Goal: Task Accomplishment & Management: Use online tool/utility

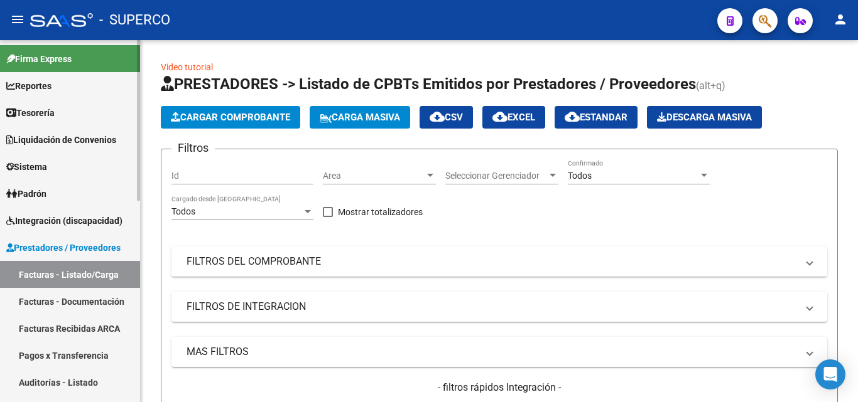
scroll to position [16, 0]
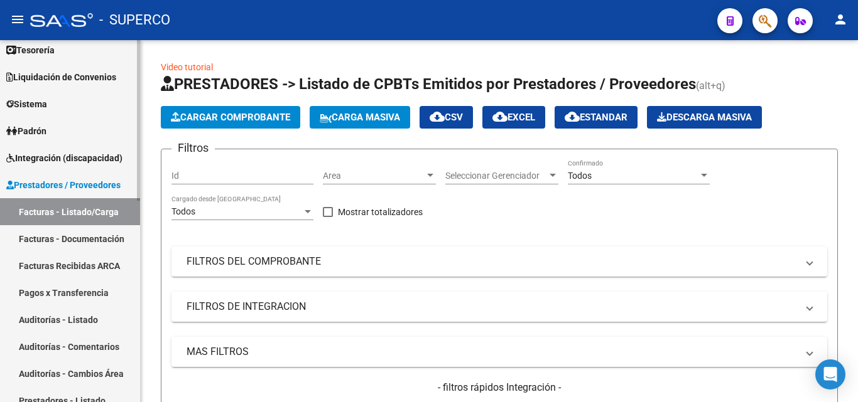
click at [58, 185] on span "Prestadores / Proveedores" at bounding box center [63, 185] width 114 height 14
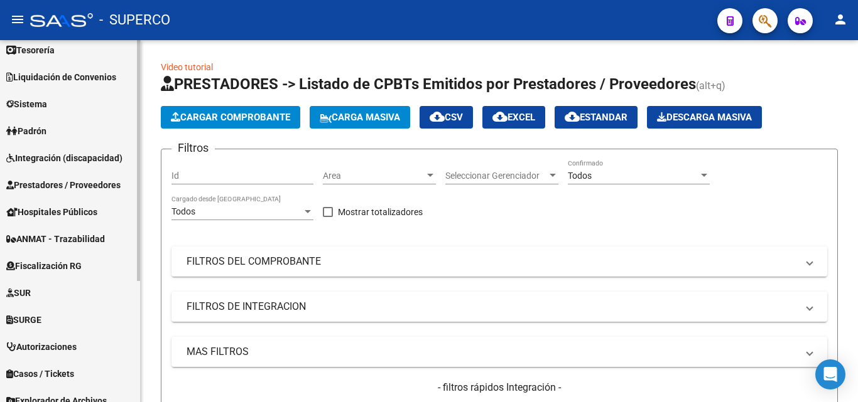
click at [58, 185] on span "Prestadores / Proveedores" at bounding box center [63, 185] width 114 height 14
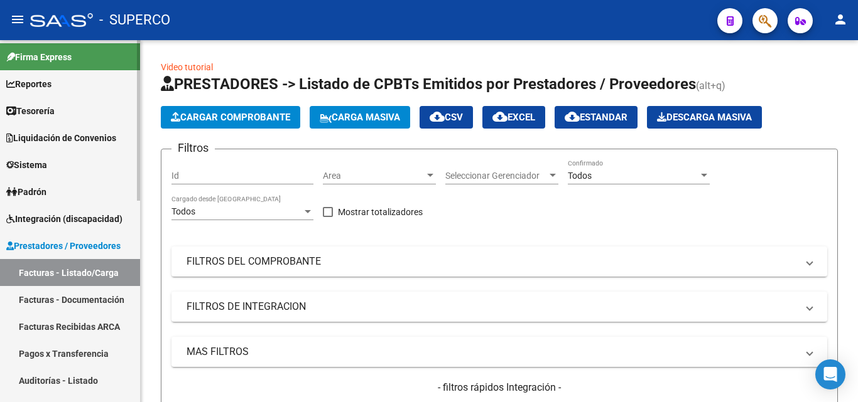
scroll to position [0, 0]
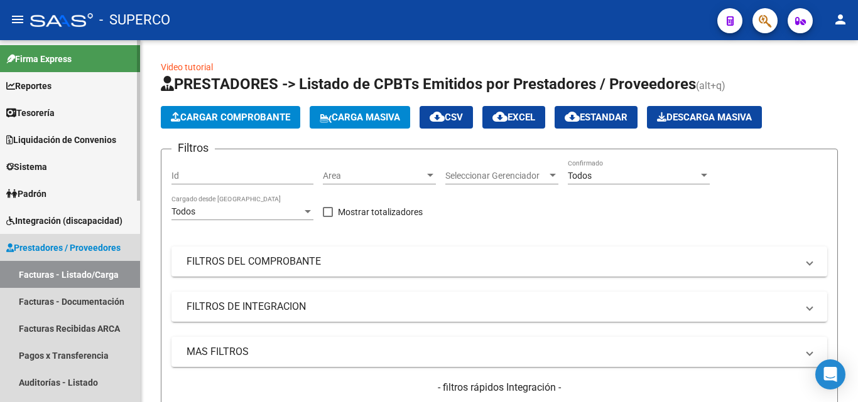
click at [73, 249] on span "Prestadores / Proveedores" at bounding box center [63, 248] width 114 height 14
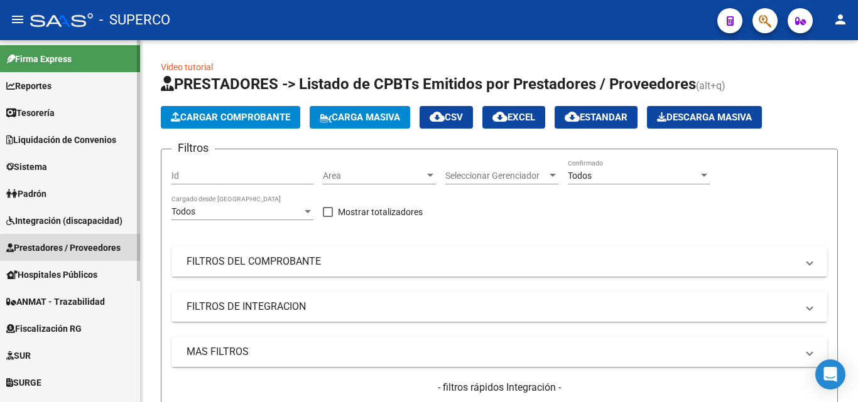
click at [73, 249] on span "Prestadores / Proveedores" at bounding box center [63, 248] width 114 height 14
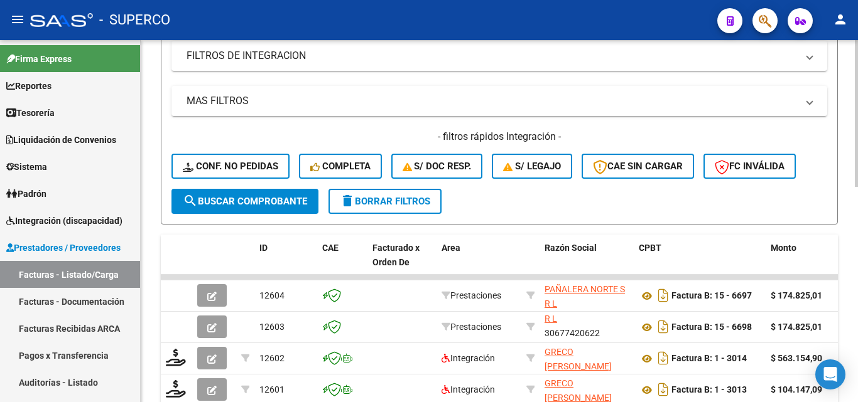
scroll to position [188, 0]
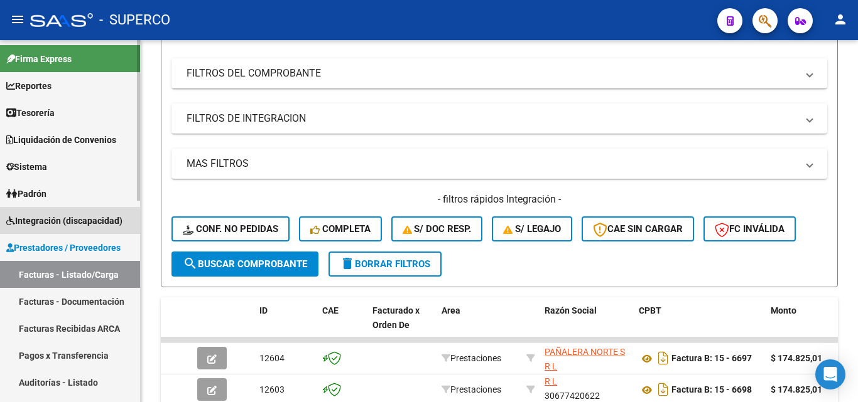
click at [62, 223] on span "Integración (discapacidad)" at bounding box center [64, 221] width 116 height 14
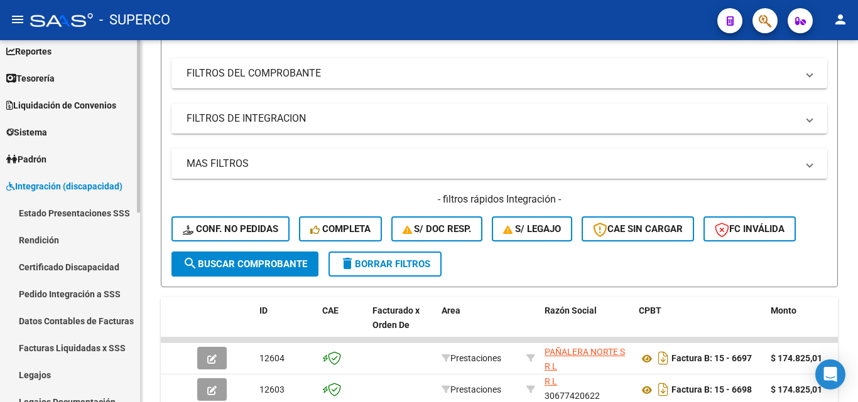
scroll to position [126, 0]
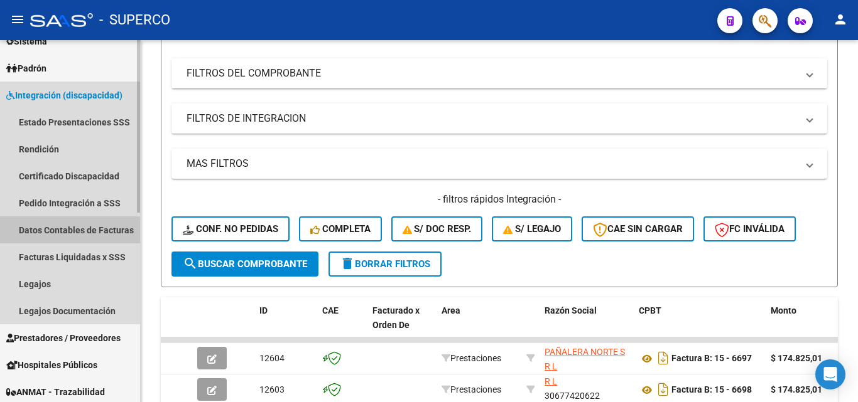
click at [58, 230] on link "Datos Contables de Facturas" at bounding box center [70, 230] width 140 height 27
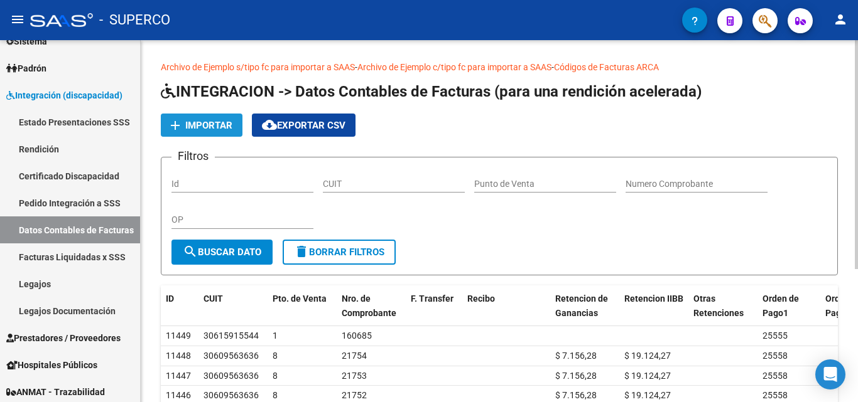
click at [202, 124] on span "Importar" at bounding box center [208, 125] width 47 height 11
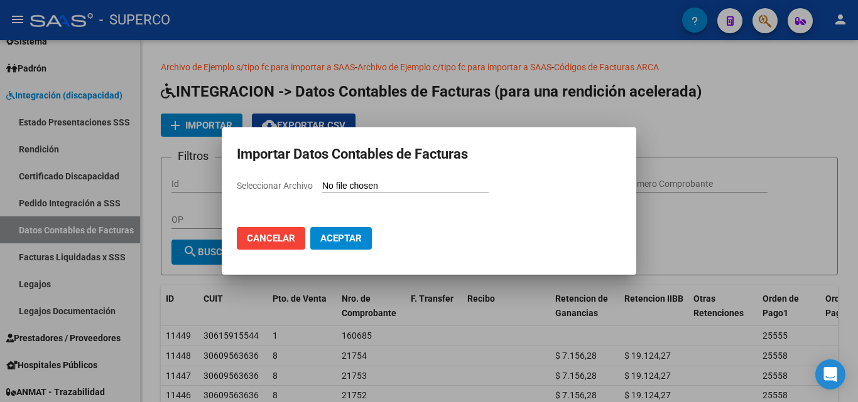
click at [375, 187] on input "Seleccionar Archivo" at bounding box center [405, 187] width 166 height 12
type input "C:\fakepath\Facturas (42).csv"
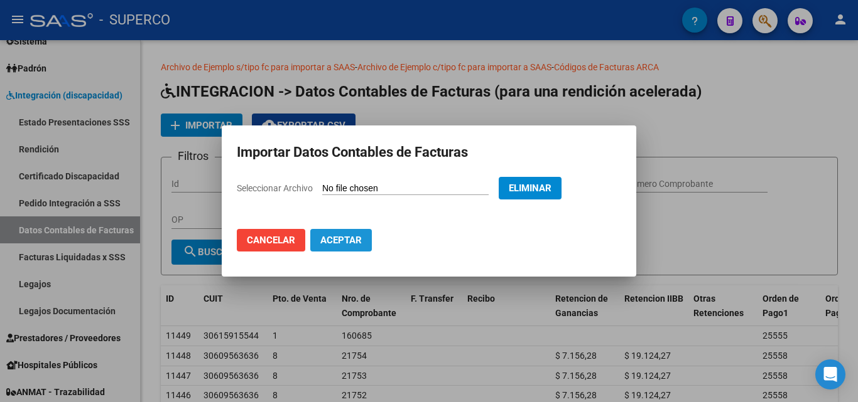
click at [350, 240] on span "Aceptar" at bounding box center [340, 240] width 41 height 11
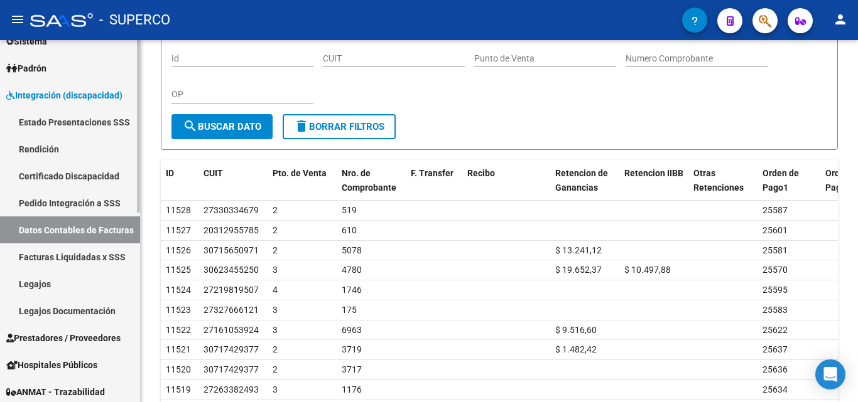
scroll to position [251, 0]
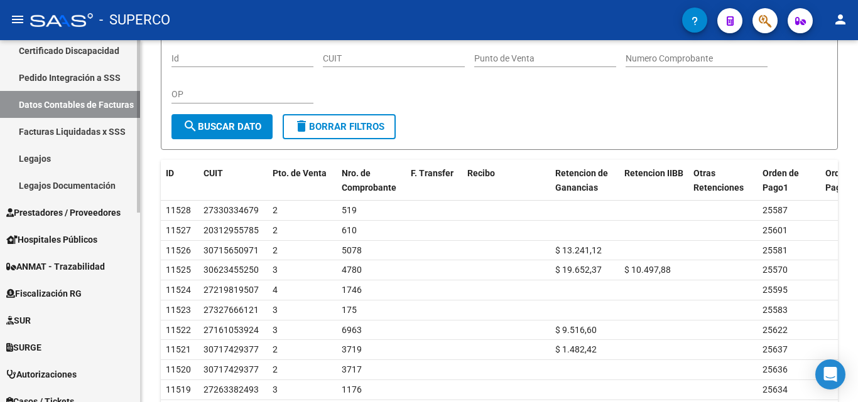
click at [52, 212] on span "Prestadores / Proveedores" at bounding box center [63, 213] width 114 height 14
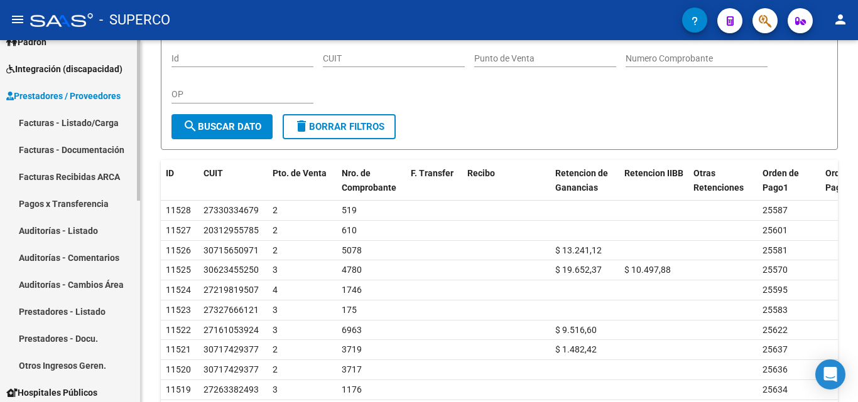
scroll to position [126, 0]
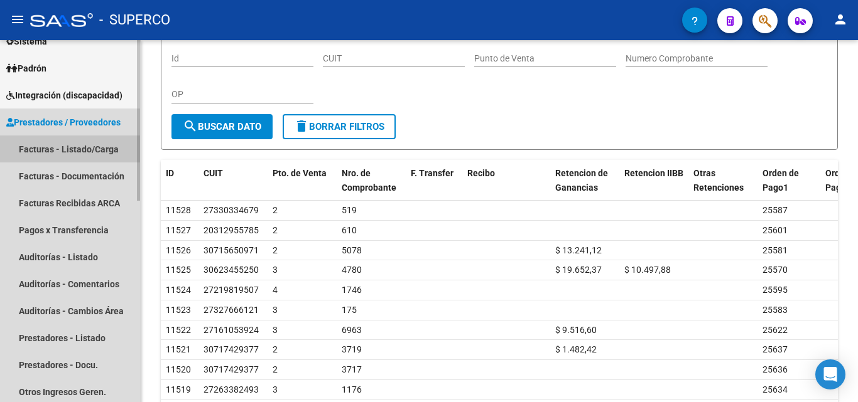
click at [75, 143] on link "Facturas - Listado/Carga" at bounding box center [70, 149] width 140 height 27
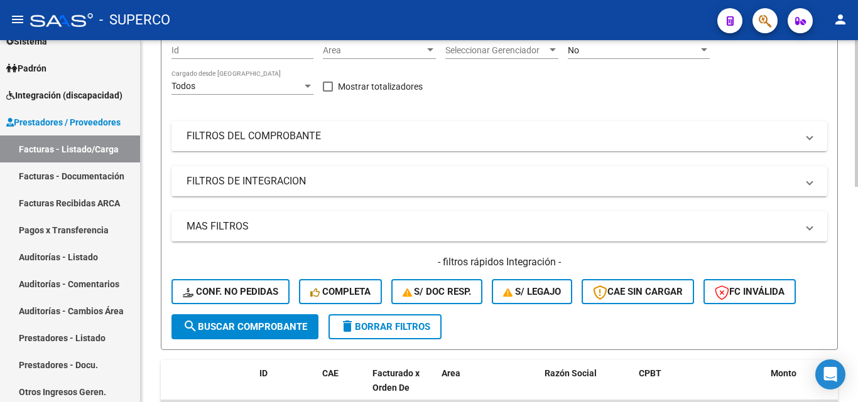
scroll to position [63, 0]
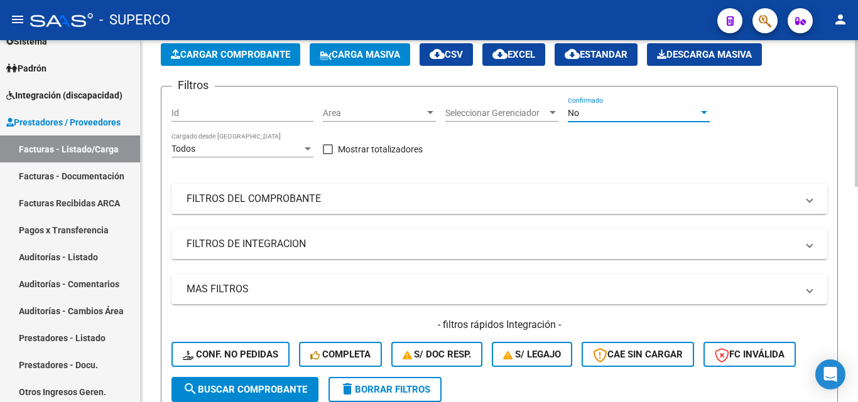
click at [575, 117] on span "No" at bounding box center [573, 113] width 11 height 10
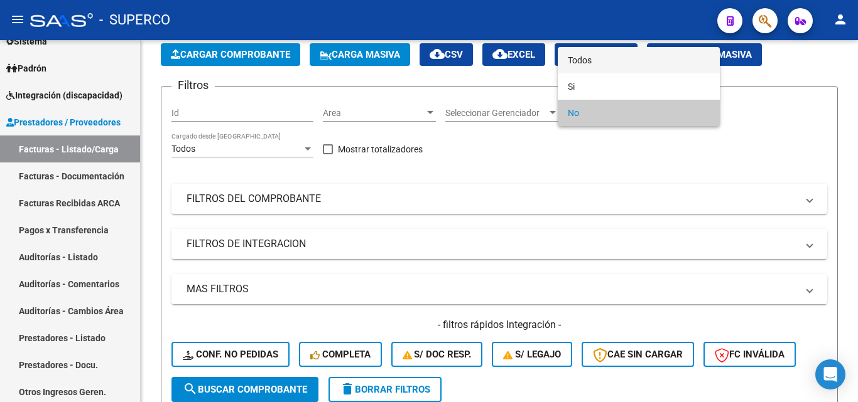
click at [583, 60] on span "Todos" at bounding box center [639, 60] width 142 height 26
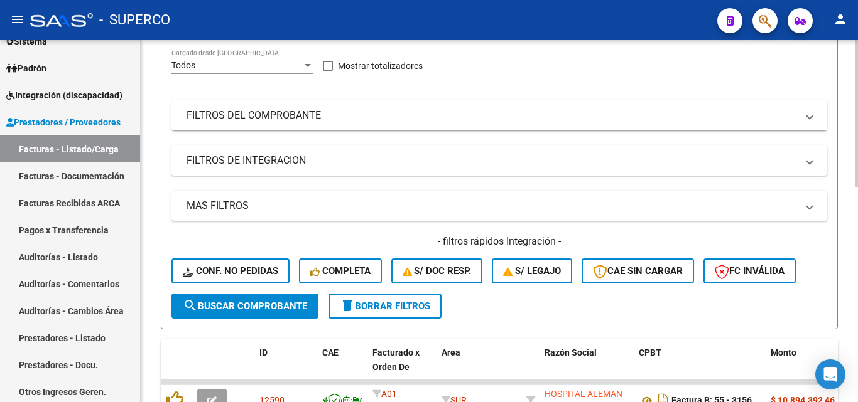
scroll to position [188, 0]
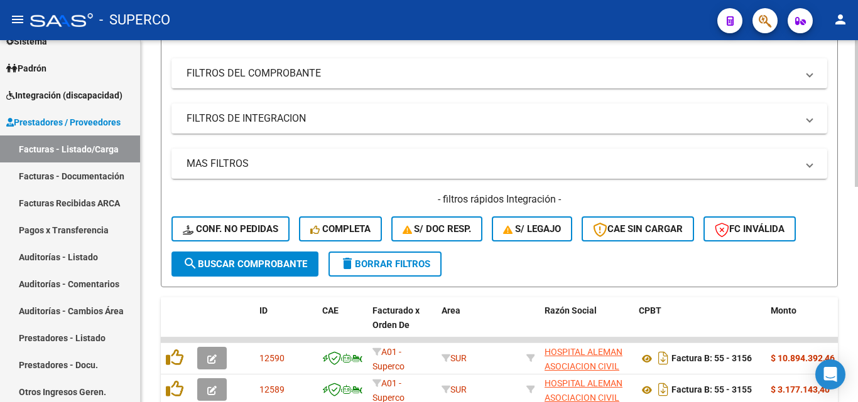
click at [242, 262] on span "search Buscar Comprobante" at bounding box center [245, 264] width 124 height 11
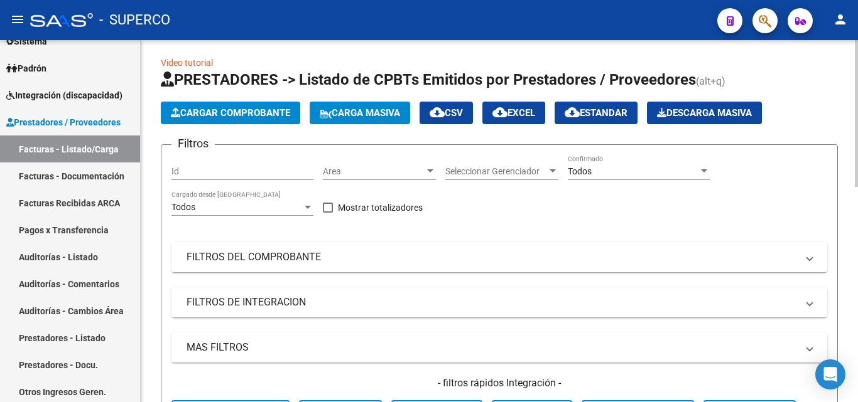
scroll to position [0, 0]
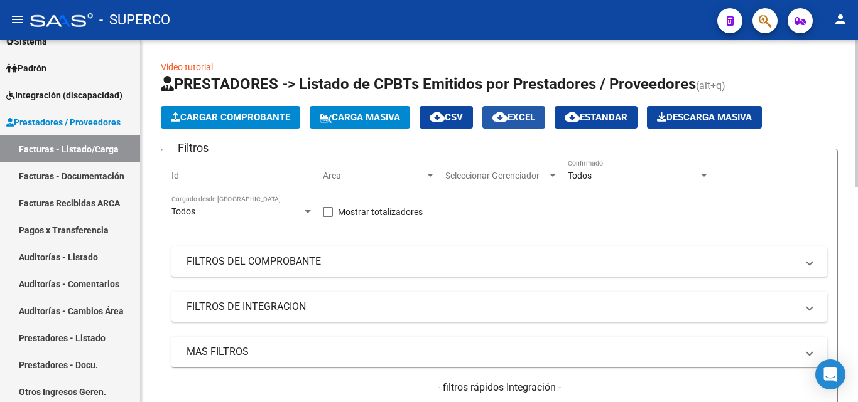
click at [522, 121] on span "cloud_download EXCEL" at bounding box center [513, 117] width 43 height 11
click at [483, 280] on div "Filtros Id Area Area Seleccionar Gerenciador Seleccionar Gerenciador Todos Conf…" at bounding box center [499, 299] width 656 height 281
click at [578, 176] on span "Todos" at bounding box center [580, 176] width 24 height 10
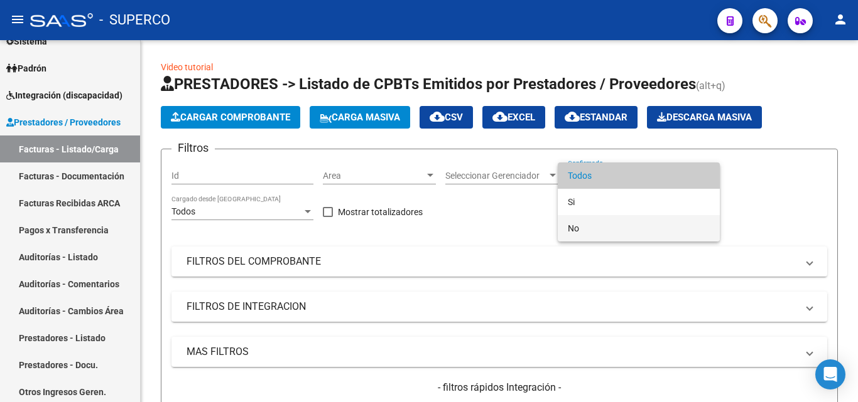
click at [576, 224] on span "No" at bounding box center [639, 228] width 142 height 26
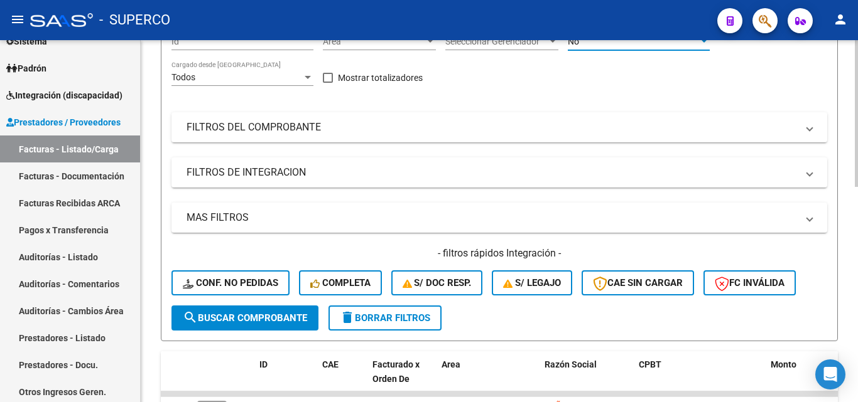
scroll to position [188, 0]
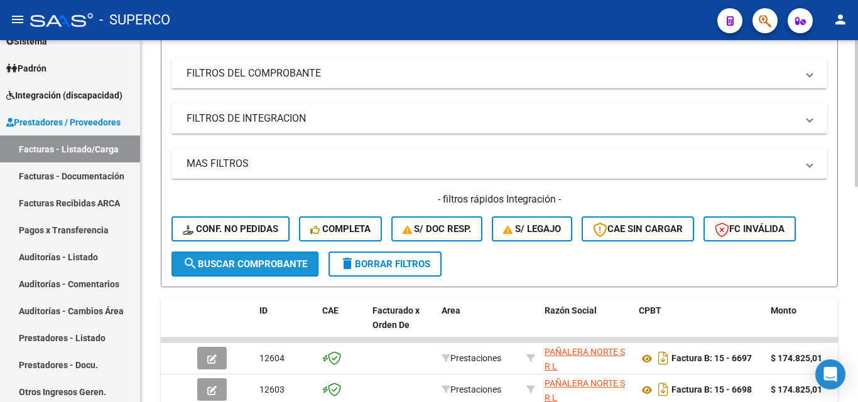
click at [284, 262] on span "search Buscar Comprobante" at bounding box center [245, 264] width 124 height 11
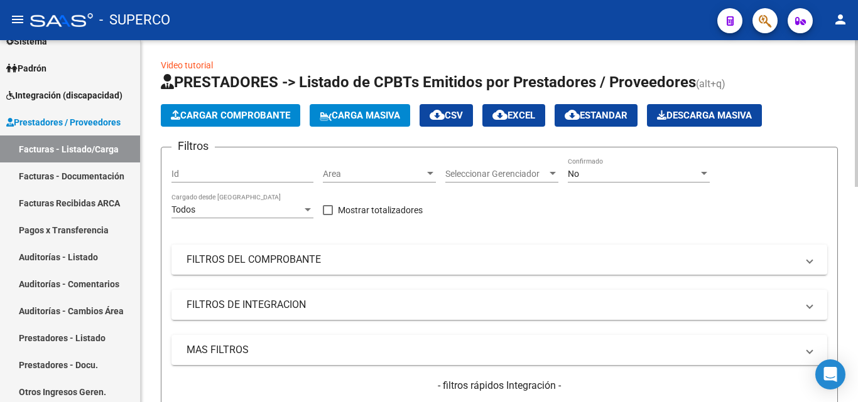
scroll to position [0, 0]
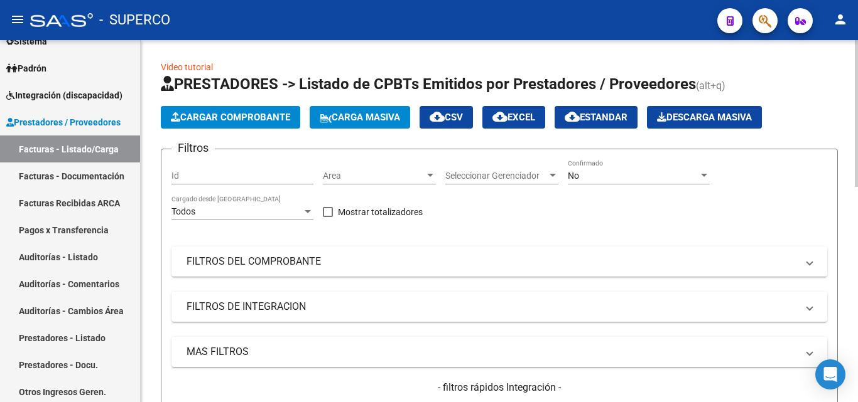
click at [532, 116] on span "cloud_download EXCEL" at bounding box center [513, 117] width 43 height 11
click at [209, 169] on div "Id" at bounding box center [242, 171] width 142 height 25
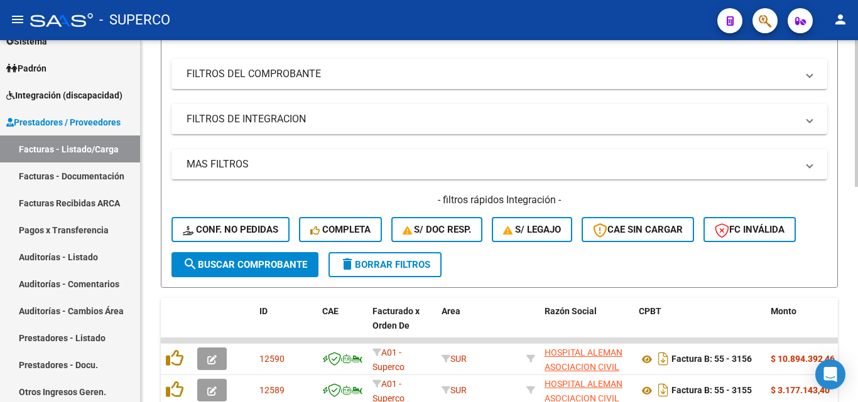
scroll to position [188, 0]
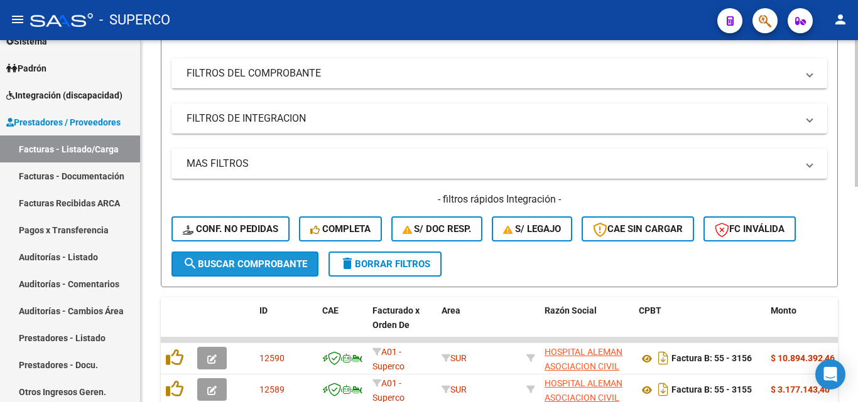
click at [269, 260] on span "search Buscar Comprobante" at bounding box center [245, 264] width 124 height 11
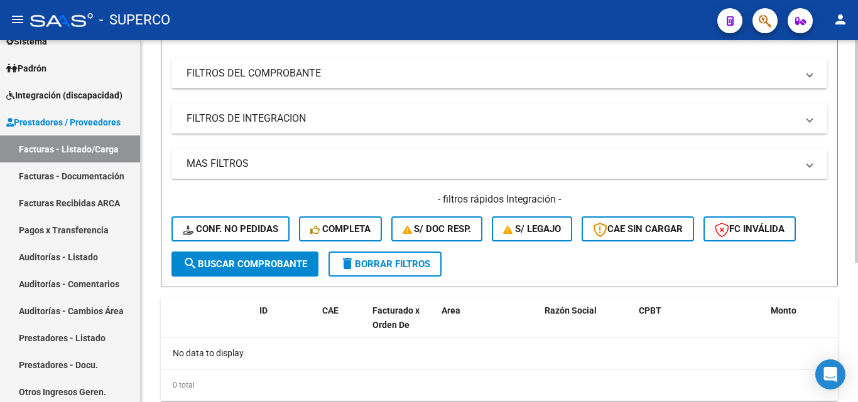
scroll to position [0, 0]
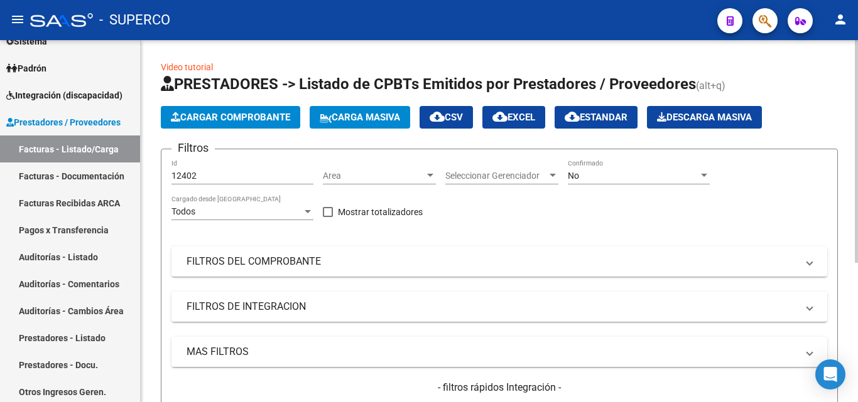
click at [590, 178] on div "No" at bounding box center [633, 176] width 131 height 11
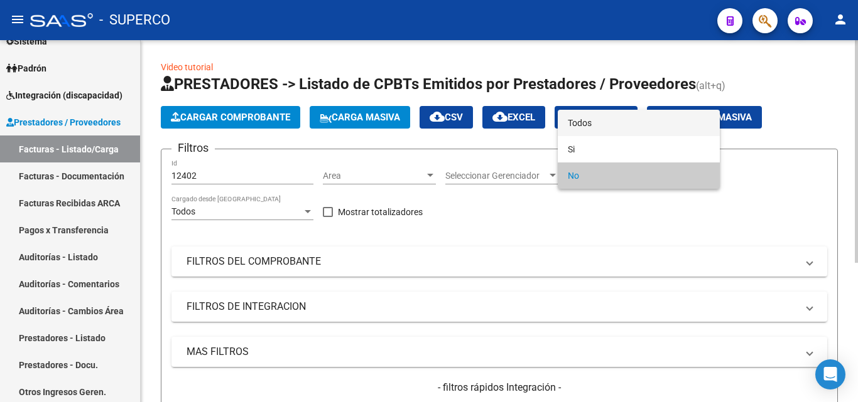
click at [597, 122] on span "Todos" at bounding box center [639, 123] width 142 height 26
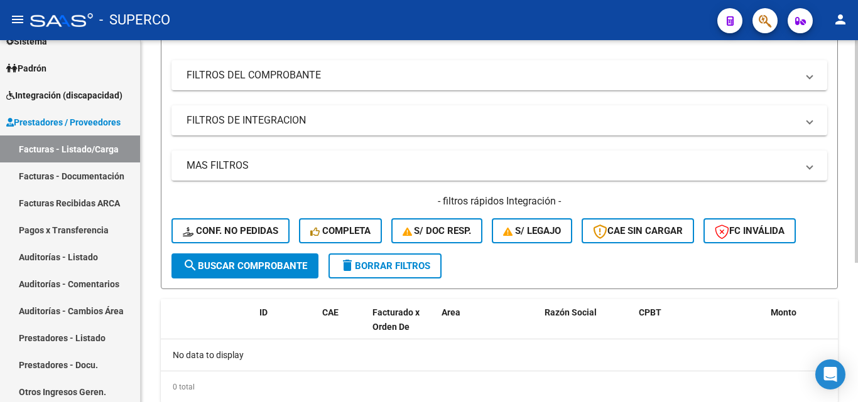
scroll to position [188, 0]
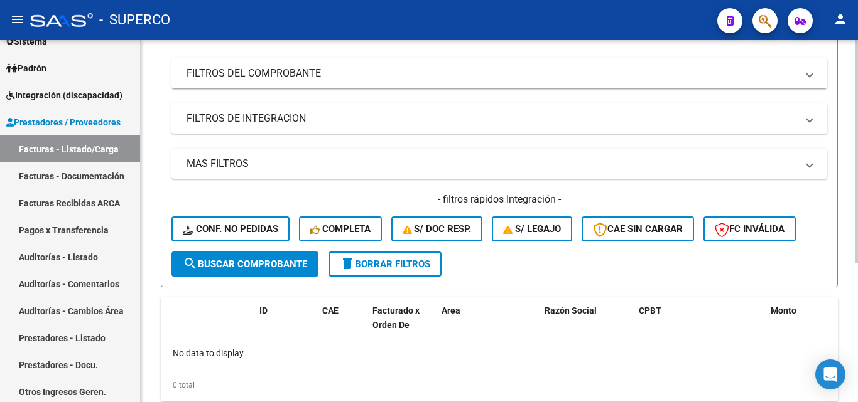
click at [252, 270] on button "search Buscar Comprobante" at bounding box center [244, 264] width 147 height 25
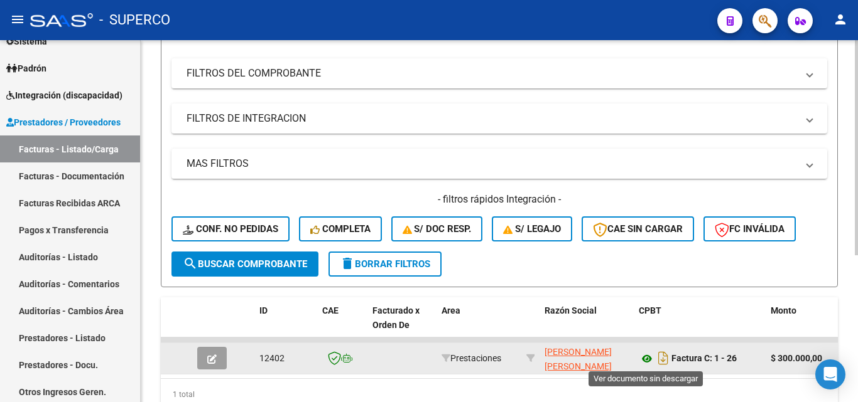
click at [644, 359] on icon at bounding box center [647, 359] width 16 height 15
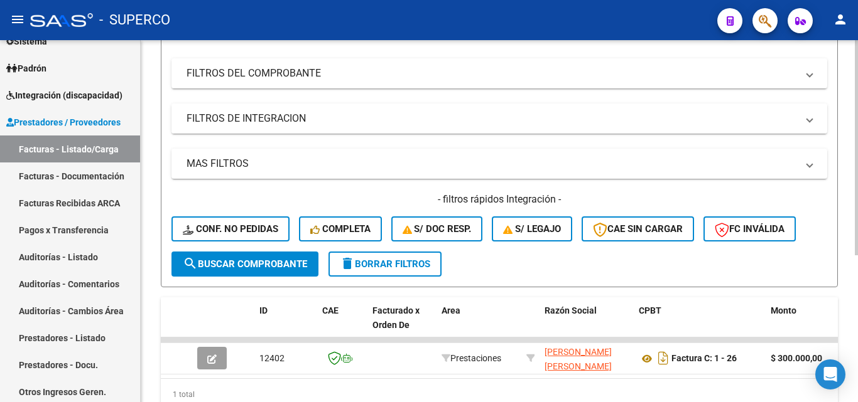
scroll to position [0, 0]
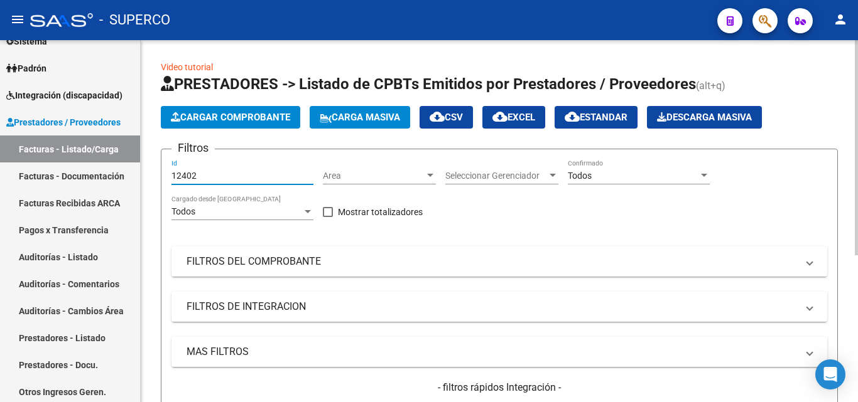
click at [220, 178] on input "12402" at bounding box center [242, 176] width 142 height 11
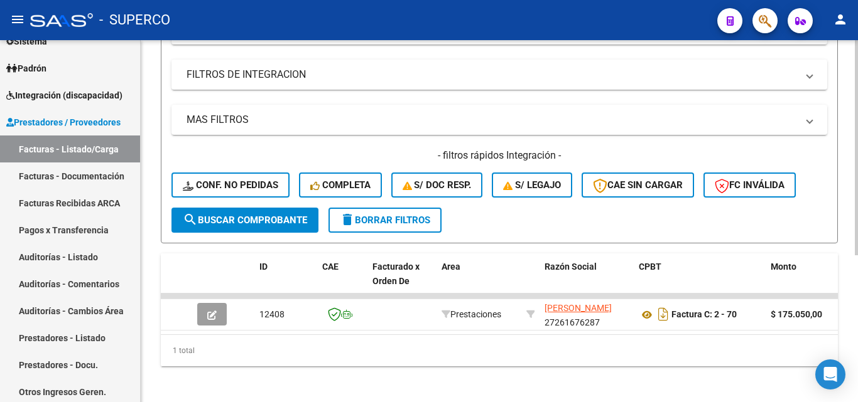
scroll to position [247, 0]
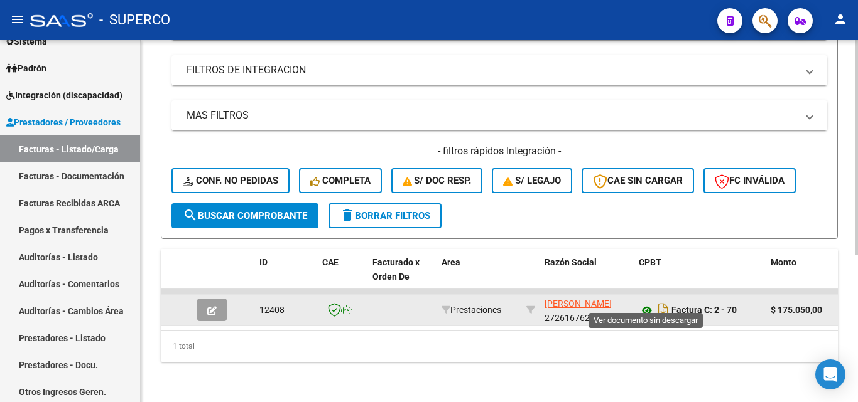
click at [647, 303] on icon at bounding box center [647, 310] width 16 height 15
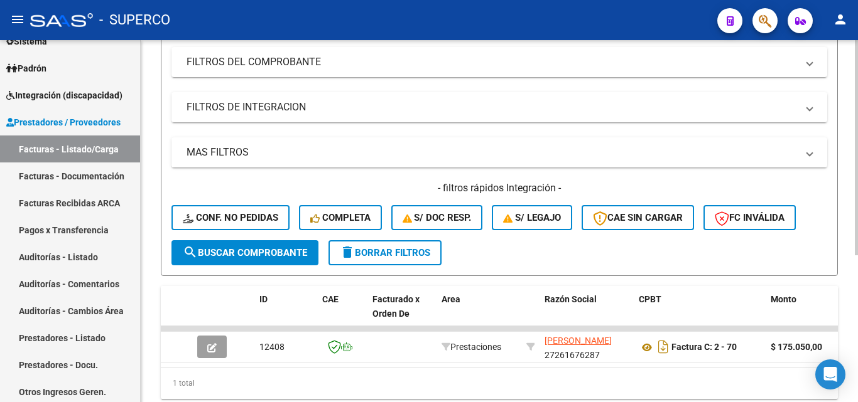
scroll to position [0, 0]
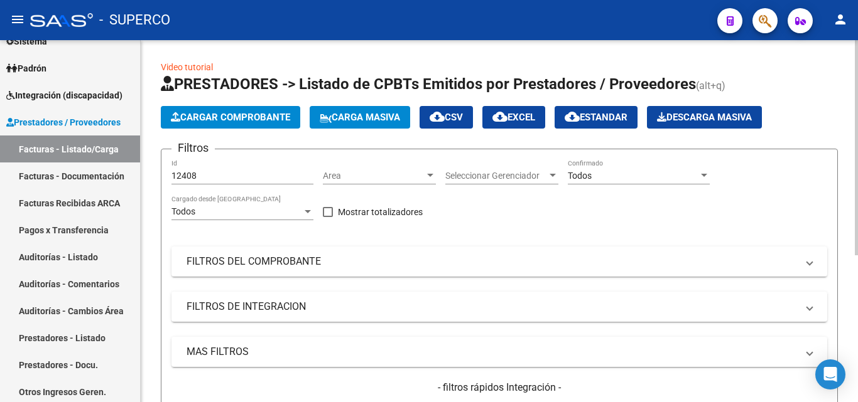
click at [237, 175] on input "12408" at bounding box center [242, 176] width 142 height 11
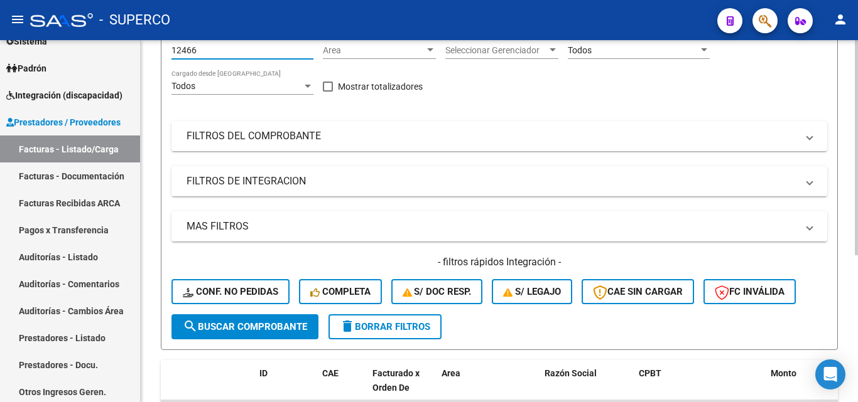
click at [245, 328] on span "search Buscar Comprobante" at bounding box center [245, 326] width 124 height 11
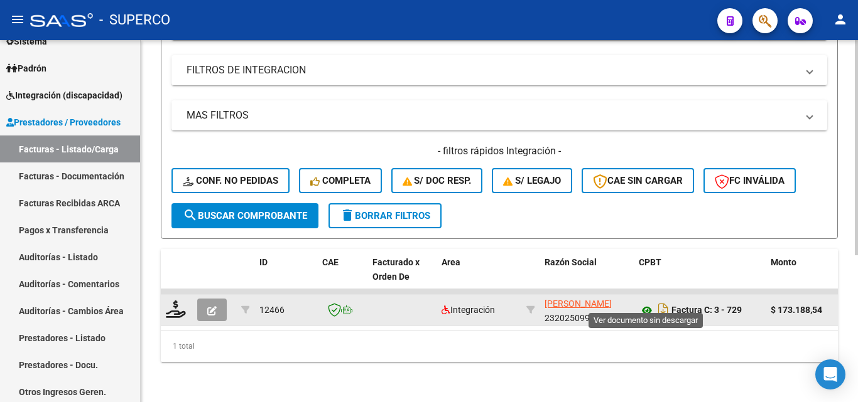
click at [648, 303] on icon at bounding box center [647, 310] width 16 height 15
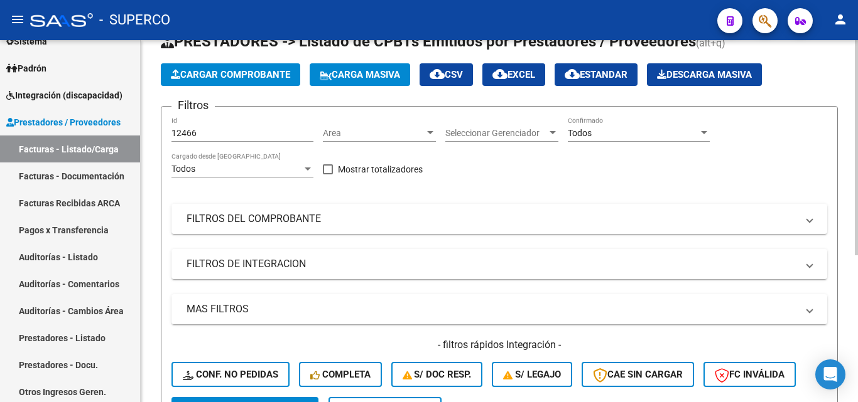
scroll to position [0, 0]
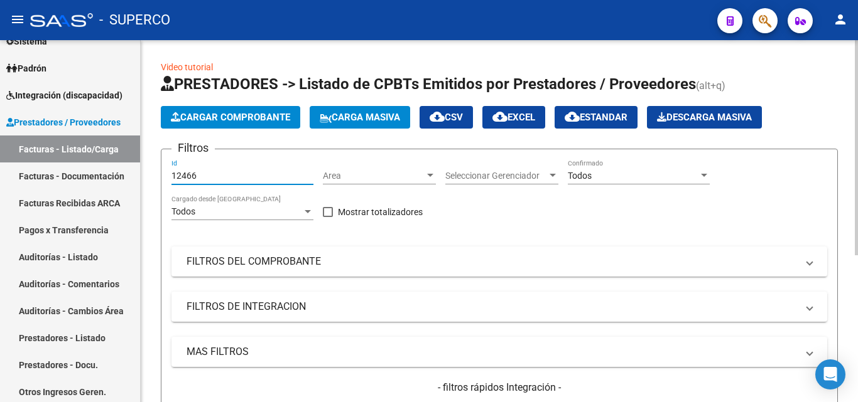
click at [244, 178] on input "12466" at bounding box center [242, 176] width 142 height 11
click at [473, 173] on span "Seleccionar Gerenciador" at bounding box center [496, 176] width 102 height 11
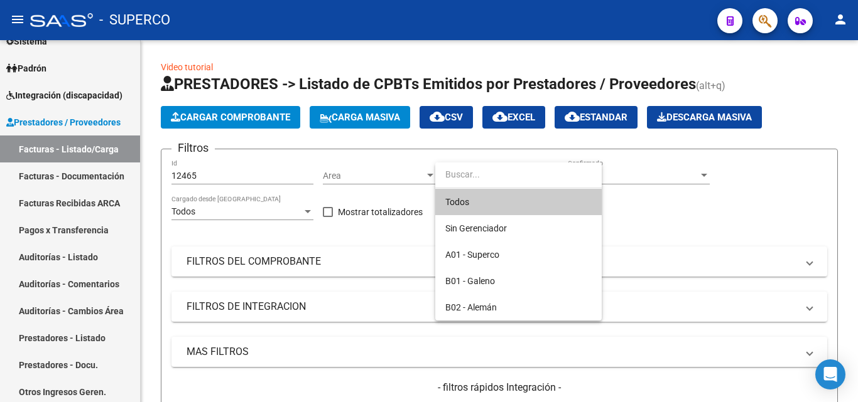
click at [360, 328] on div at bounding box center [429, 201] width 858 height 402
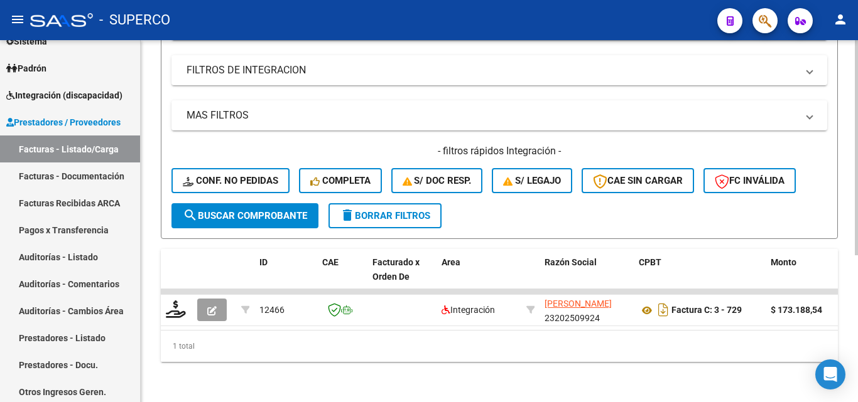
scroll to position [247, 0]
click at [237, 210] on span "search Buscar Comprobante" at bounding box center [245, 215] width 124 height 11
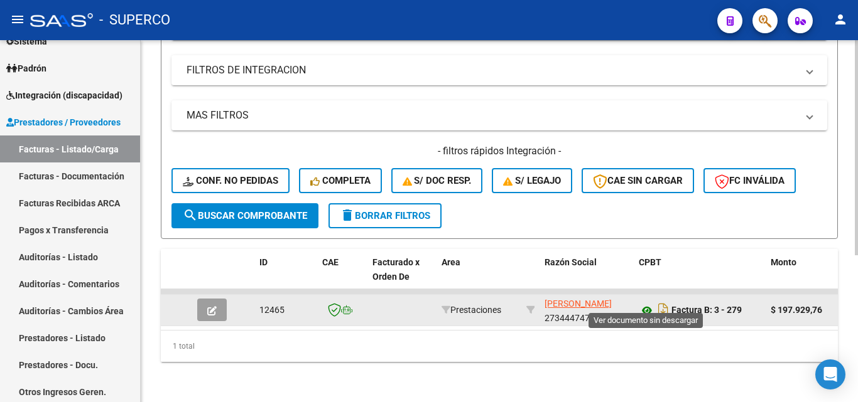
click at [644, 303] on icon at bounding box center [647, 310] width 16 height 15
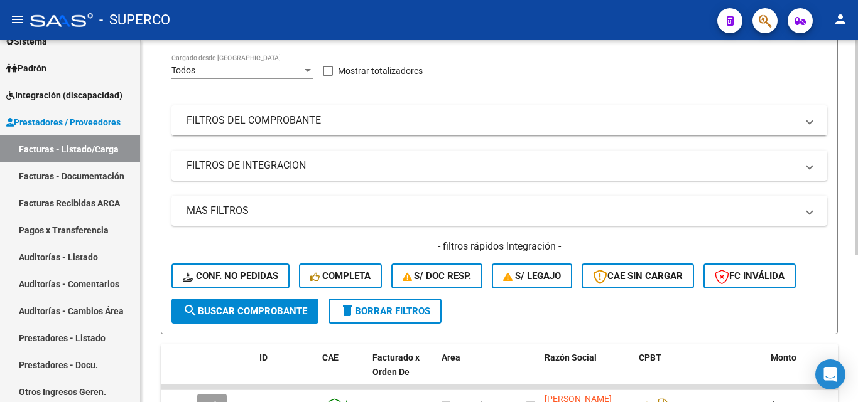
scroll to position [0, 0]
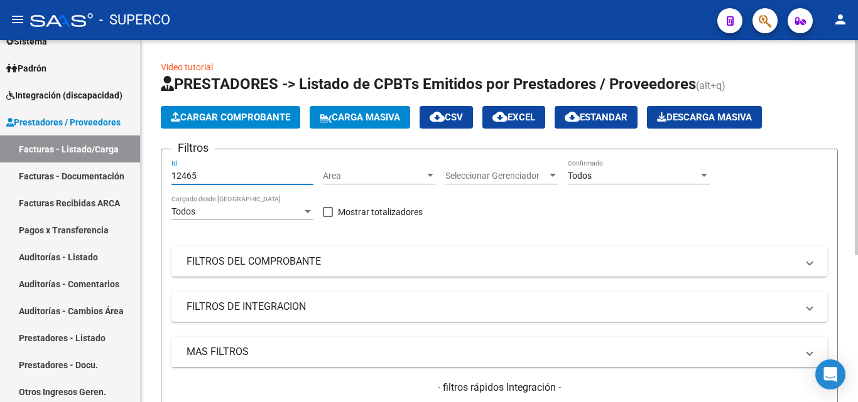
click at [236, 175] on input "12465" at bounding box center [242, 176] width 142 height 11
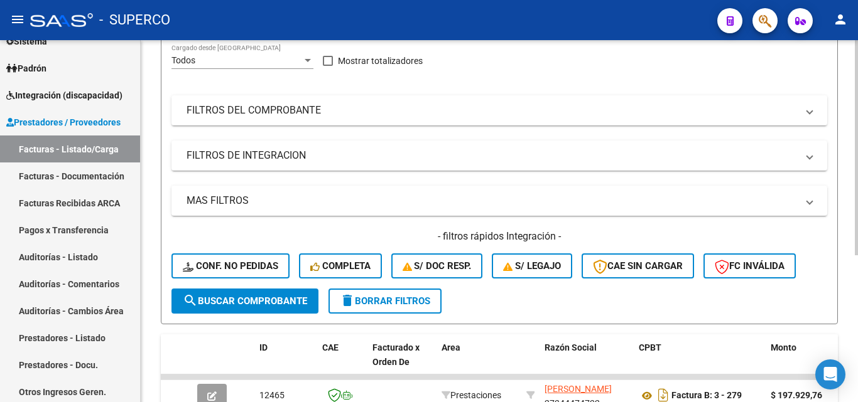
scroll to position [247, 0]
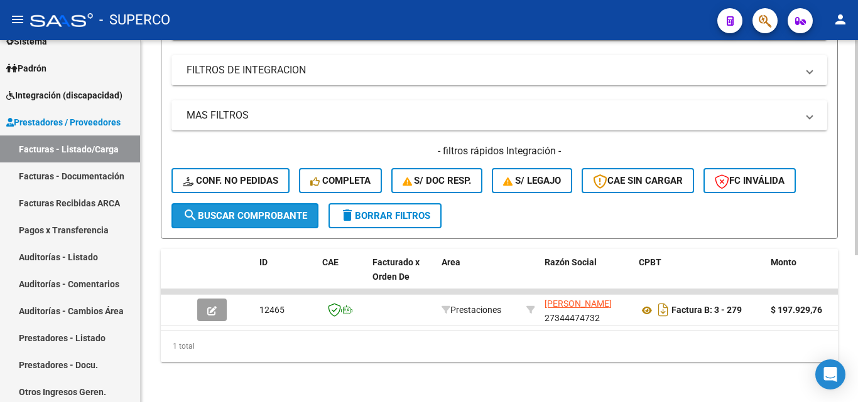
click at [256, 210] on span "search Buscar Comprobante" at bounding box center [245, 215] width 124 height 11
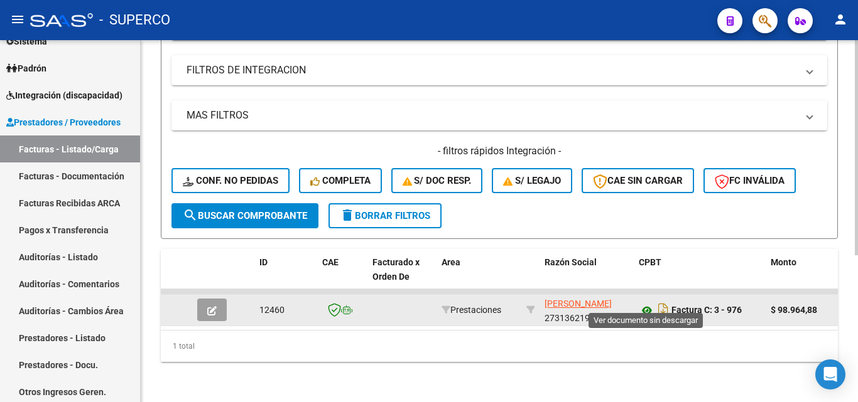
click at [643, 303] on icon at bounding box center [647, 310] width 16 height 15
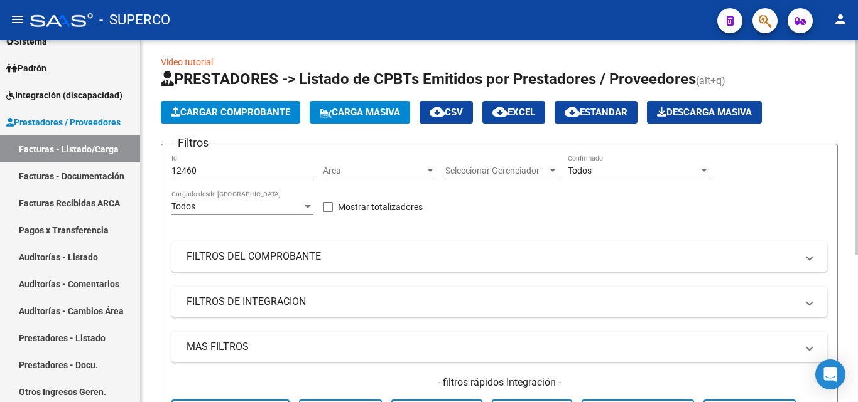
scroll to position [0, 0]
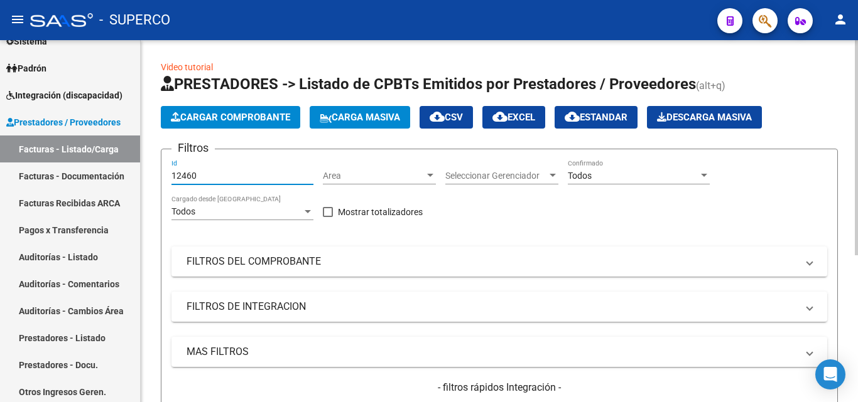
click at [251, 176] on input "12460" at bounding box center [242, 176] width 142 height 11
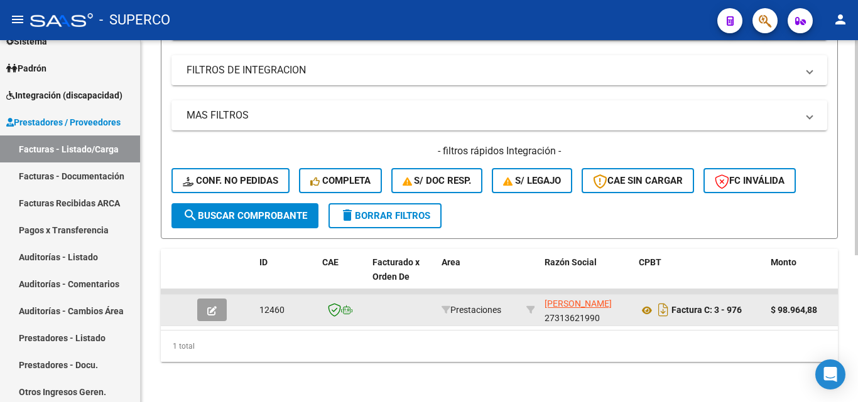
scroll to position [247, 0]
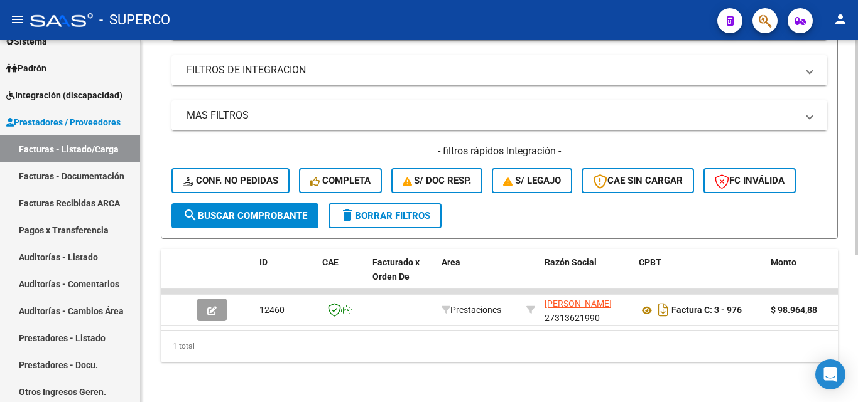
click at [250, 213] on button "search Buscar Comprobante" at bounding box center [244, 215] width 147 height 25
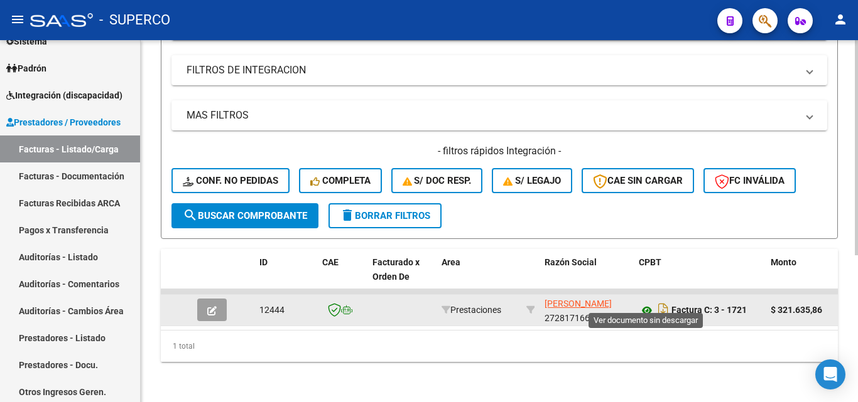
click at [645, 303] on icon at bounding box center [647, 310] width 16 height 15
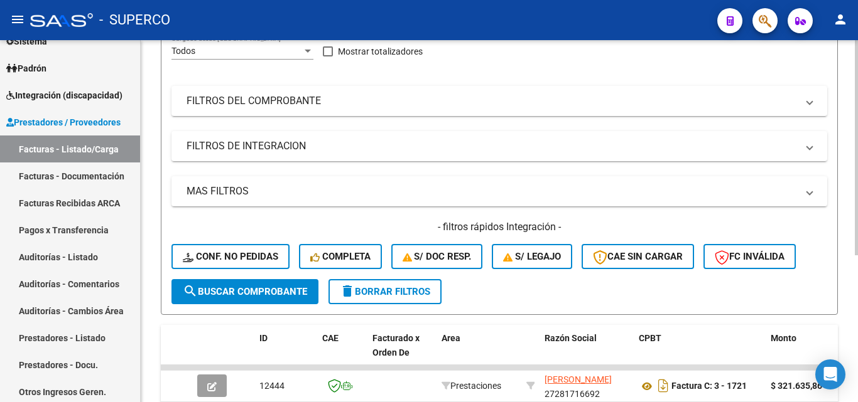
scroll to position [58, 0]
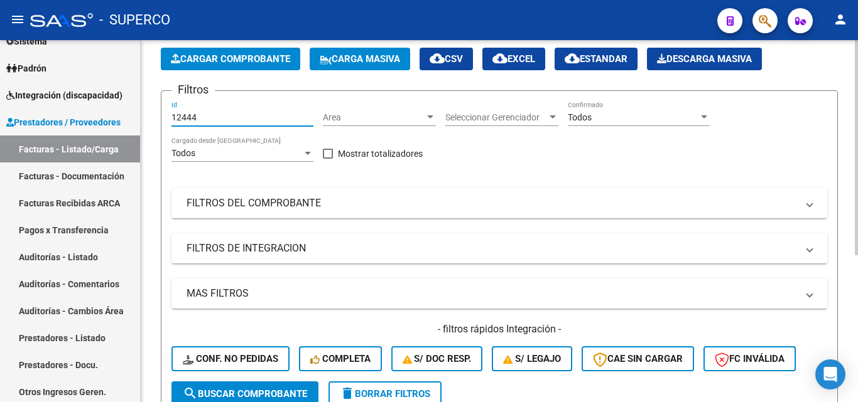
click at [215, 120] on input "12444" at bounding box center [242, 117] width 142 height 11
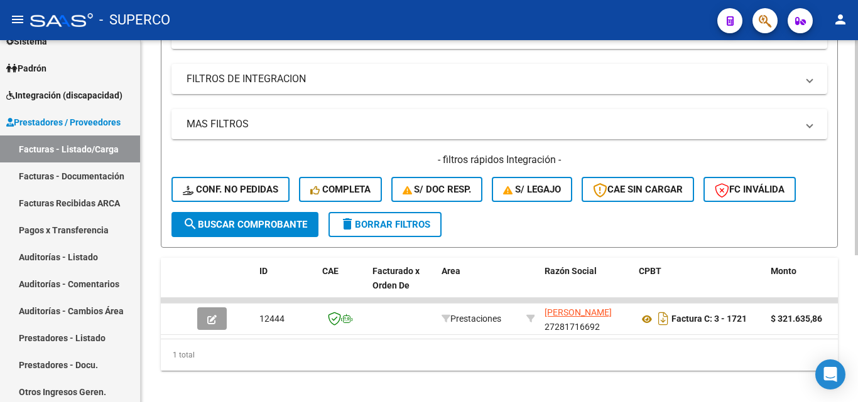
scroll to position [247, 0]
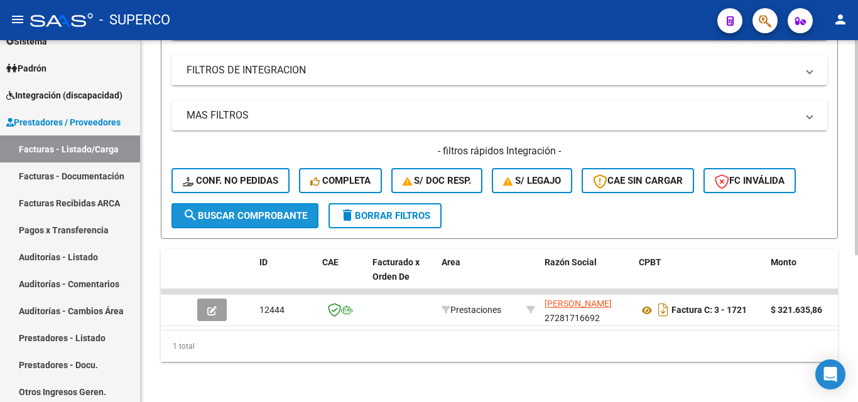
click at [223, 210] on span "search Buscar Comprobante" at bounding box center [245, 215] width 124 height 11
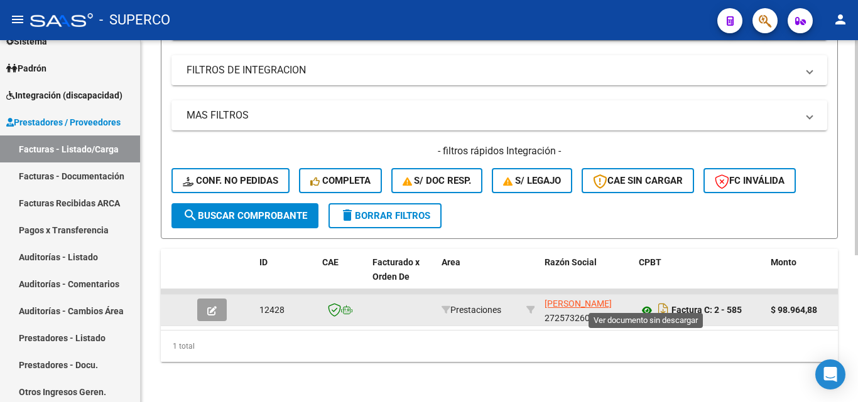
click at [645, 303] on icon at bounding box center [647, 310] width 16 height 15
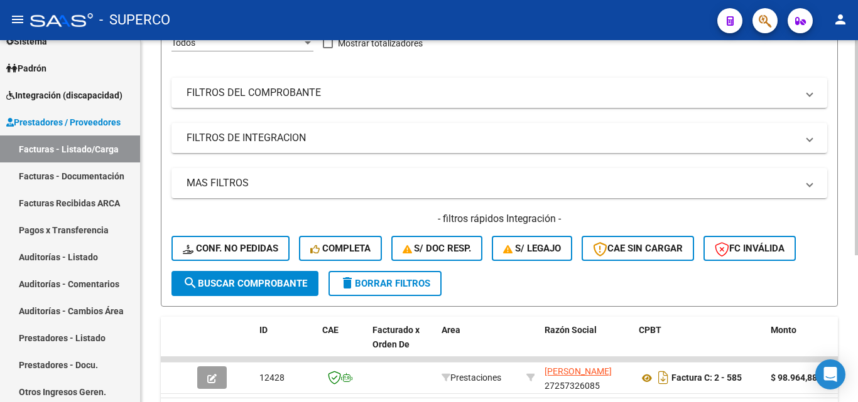
scroll to position [0, 0]
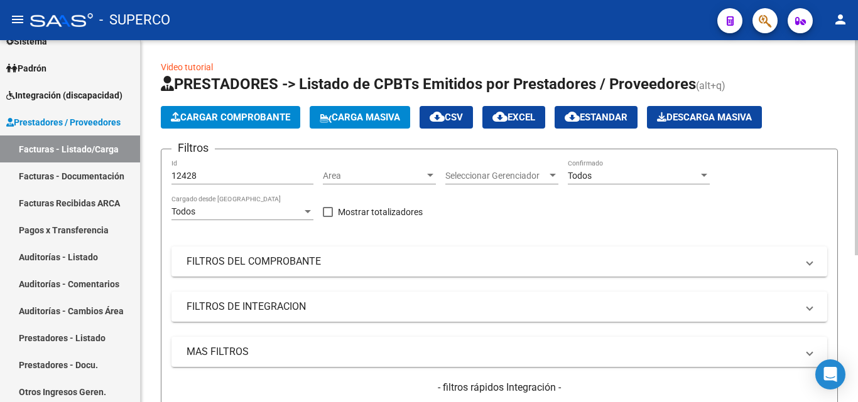
click at [265, 173] on input "12428" at bounding box center [242, 176] width 142 height 11
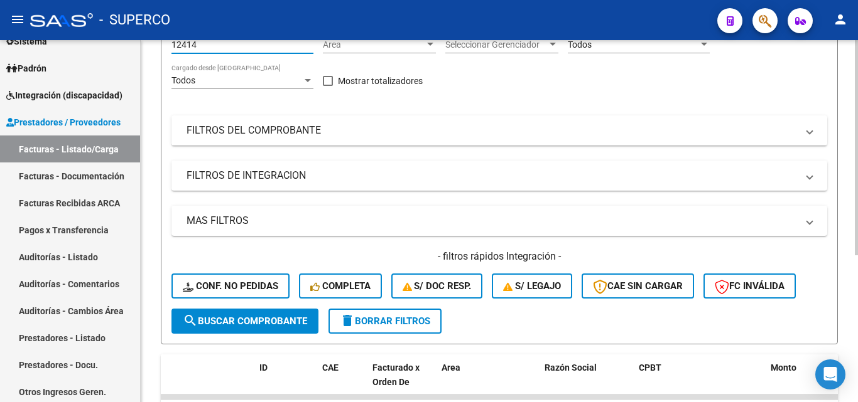
scroll to position [247, 0]
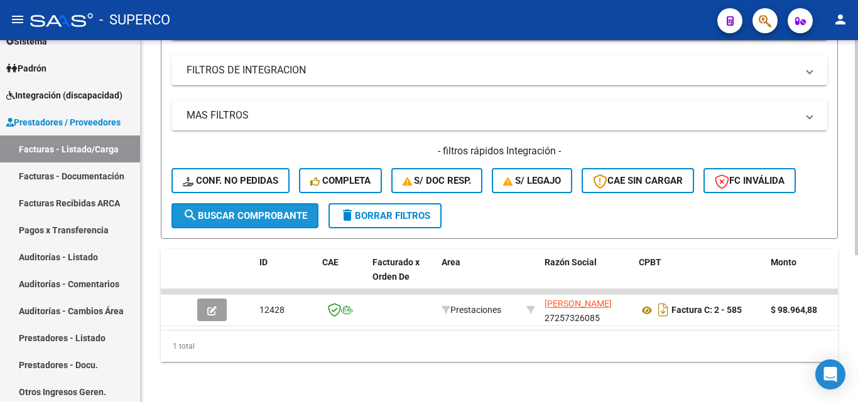
click at [230, 210] on span "search Buscar Comprobante" at bounding box center [245, 215] width 124 height 11
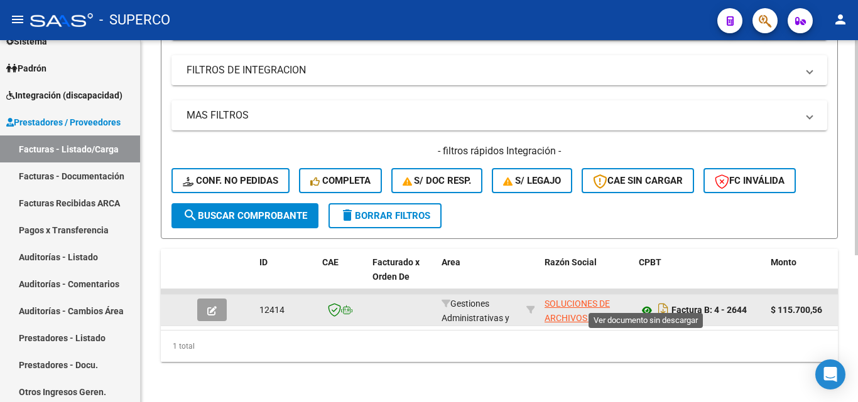
click at [648, 303] on icon at bounding box center [647, 310] width 16 height 15
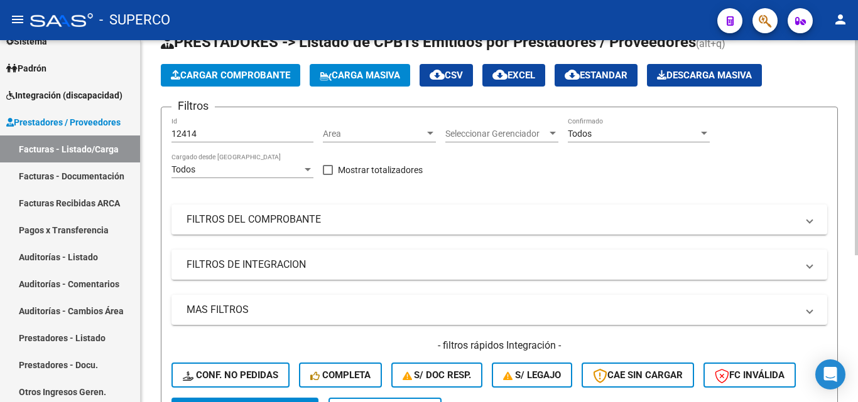
scroll to position [0, 0]
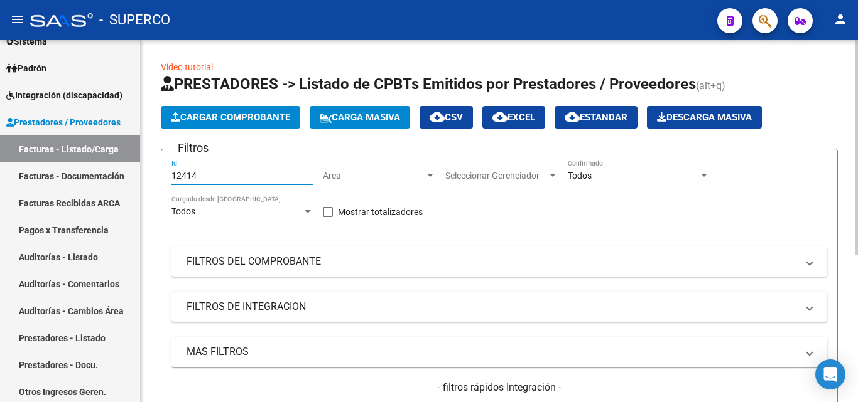
click at [239, 178] on input "12414" at bounding box center [242, 176] width 142 height 11
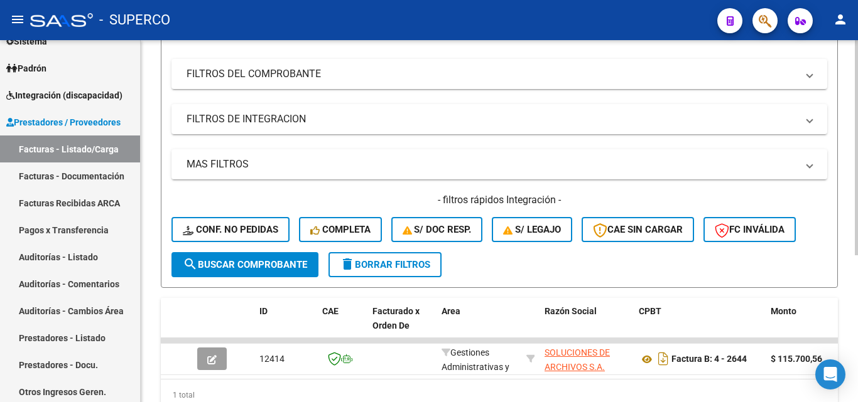
scroll to position [188, 0]
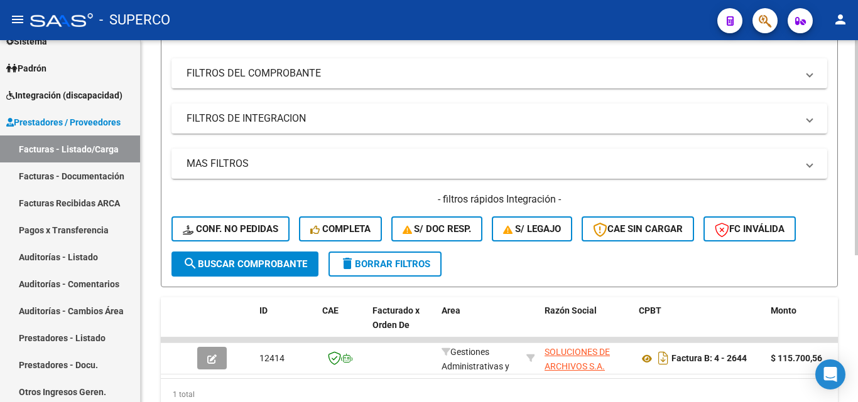
drag, startPoint x: 241, startPoint y: 270, endPoint x: 247, endPoint y: 277, distance: 9.3
click at [242, 270] on button "search Buscar Comprobante" at bounding box center [244, 264] width 147 height 25
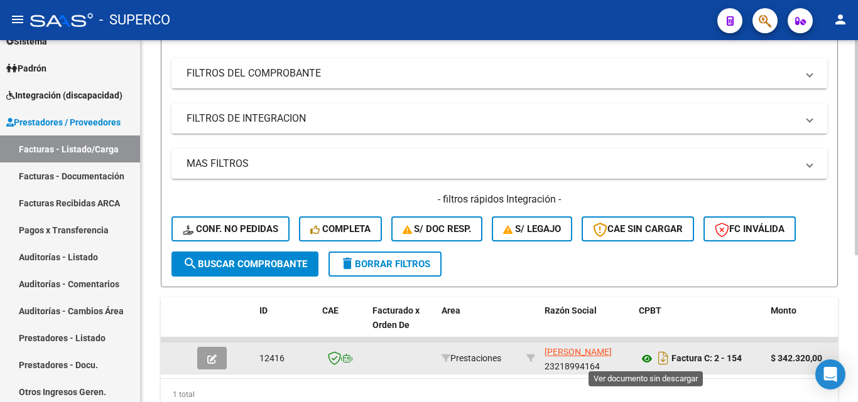
click at [645, 359] on icon at bounding box center [647, 359] width 16 height 15
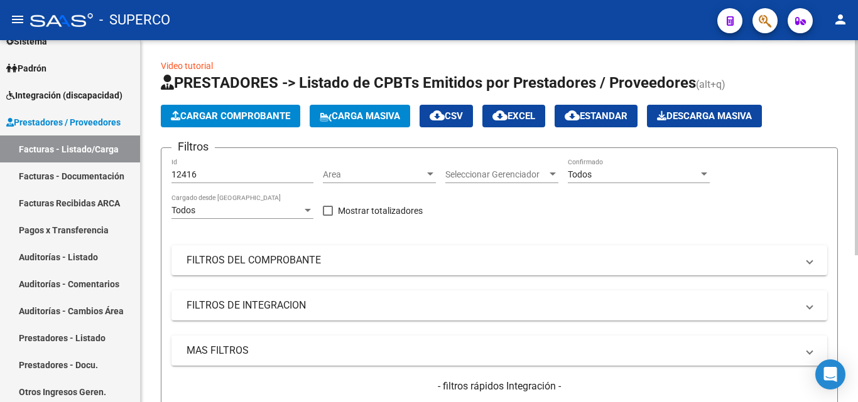
scroll to position [0, 0]
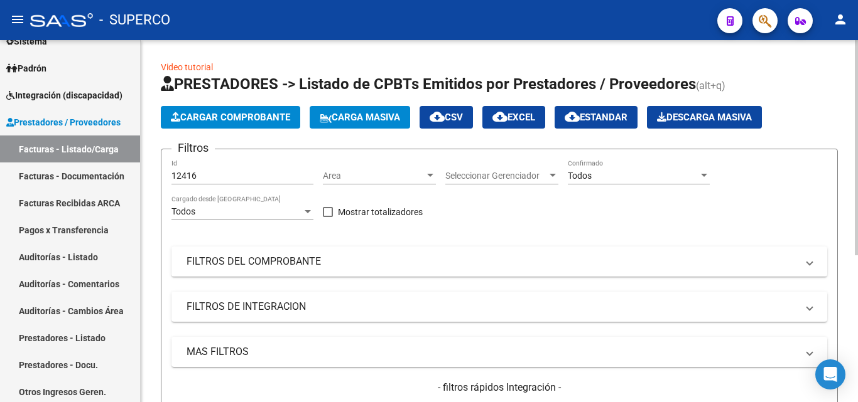
click at [235, 179] on input "12416" at bounding box center [242, 176] width 142 height 11
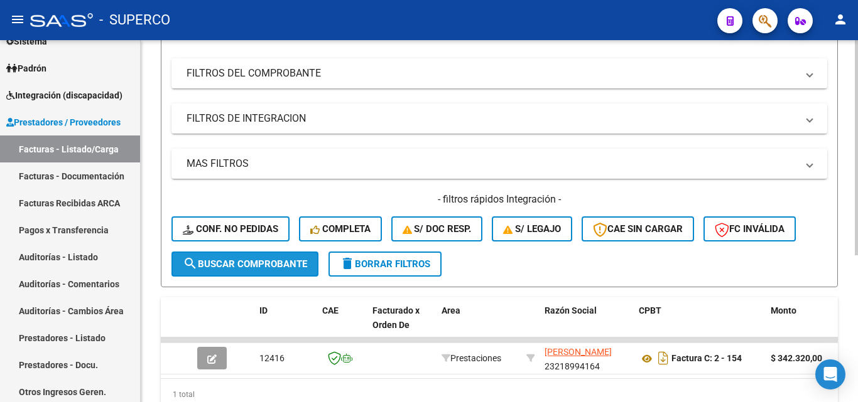
click at [246, 265] on span "search Buscar Comprobante" at bounding box center [245, 264] width 124 height 11
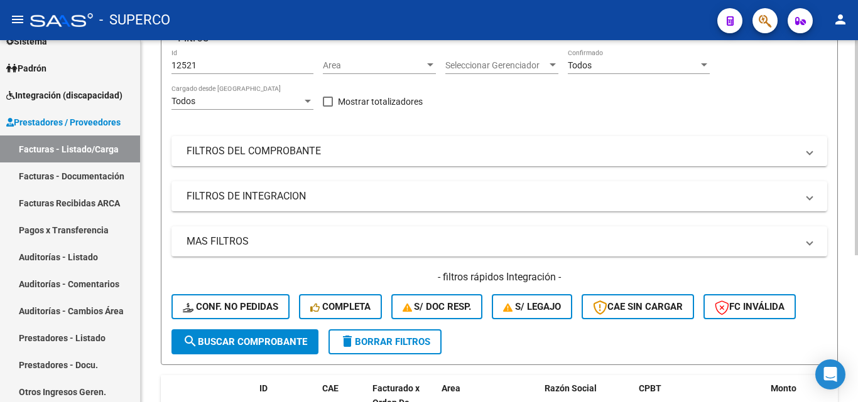
scroll to position [0, 0]
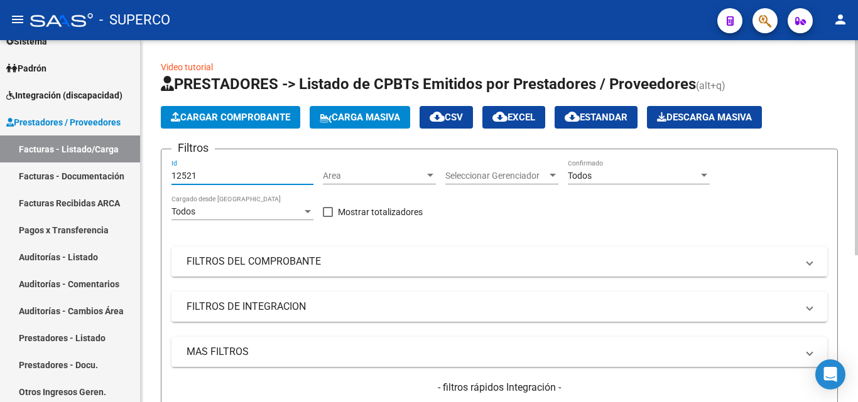
click at [235, 171] on input "12521" at bounding box center [242, 176] width 142 height 11
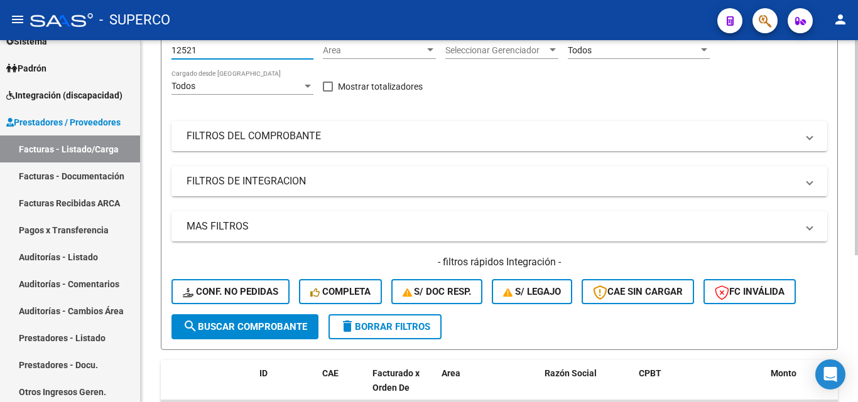
scroll to position [63, 0]
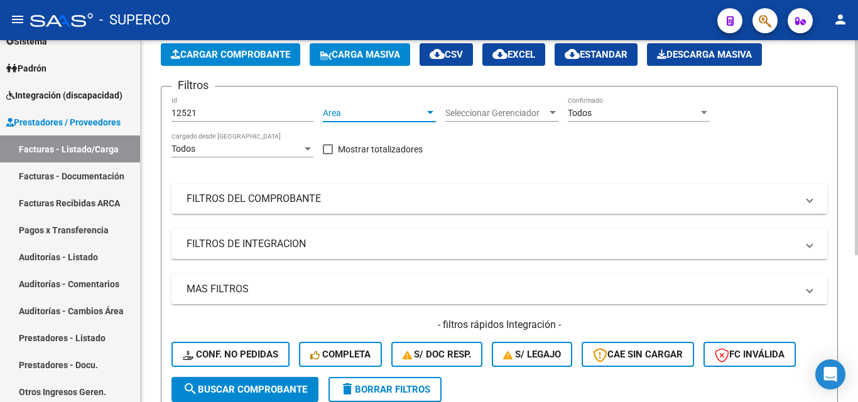
click at [356, 109] on span "Area" at bounding box center [374, 113] width 102 height 11
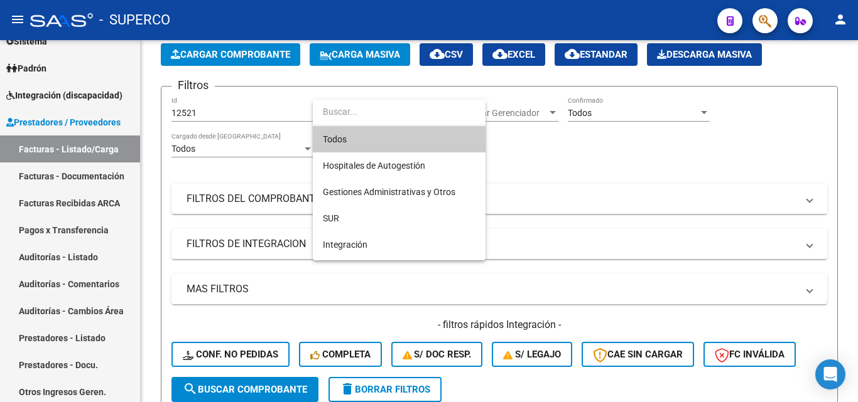
click at [267, 146] on div at bounding box center [429, 201] width 858 height 402
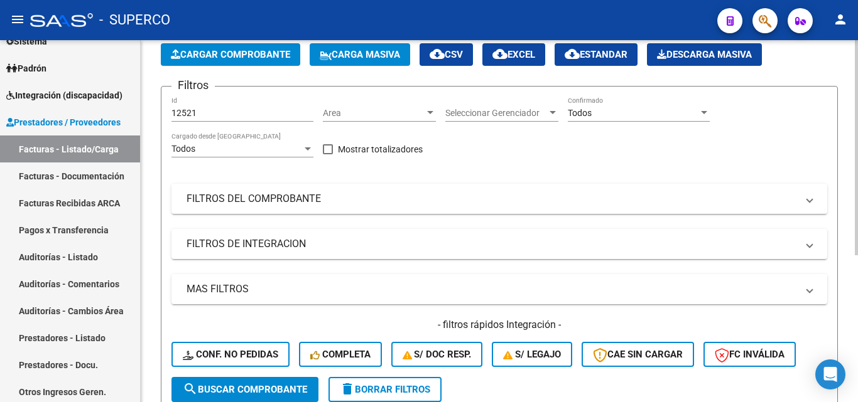
click at [206, 110] on input "12521" at bounding box center [242, 113] width 142 height 11
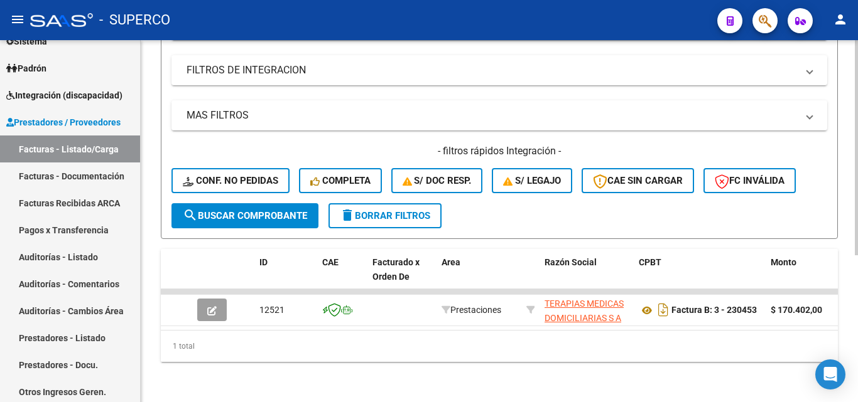
click at [271, 210] on span "search Buscar Comprobante" at bounding box center [245, 215] width 124 height 11
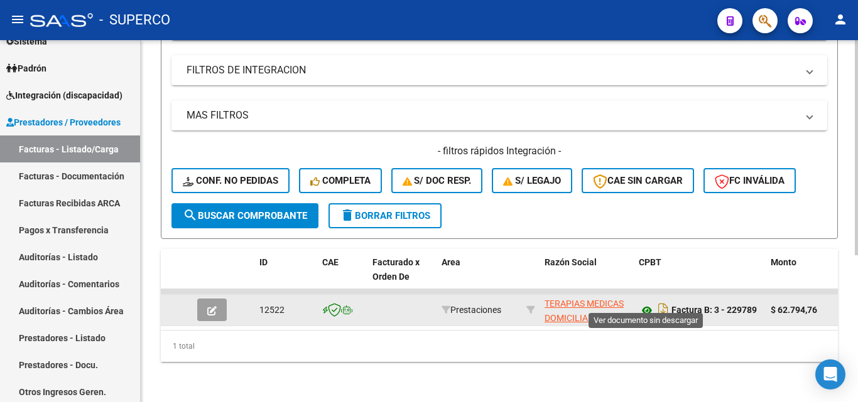
click at [650, 303] on icon at bounding box center [647, 310] width 16 height 15
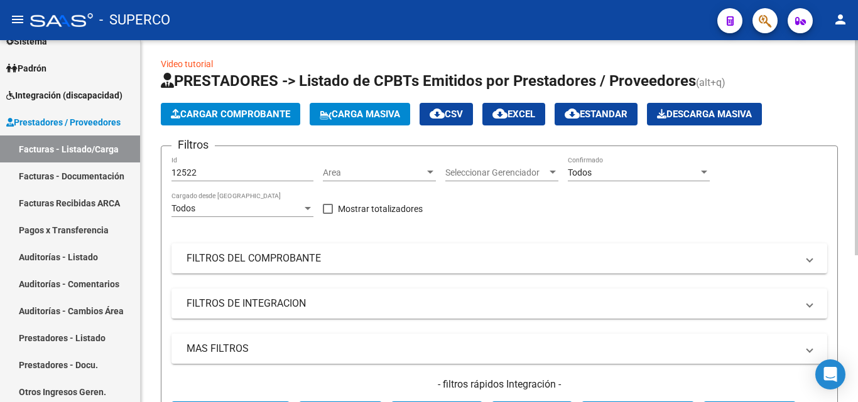
scroll to position [0, 0]
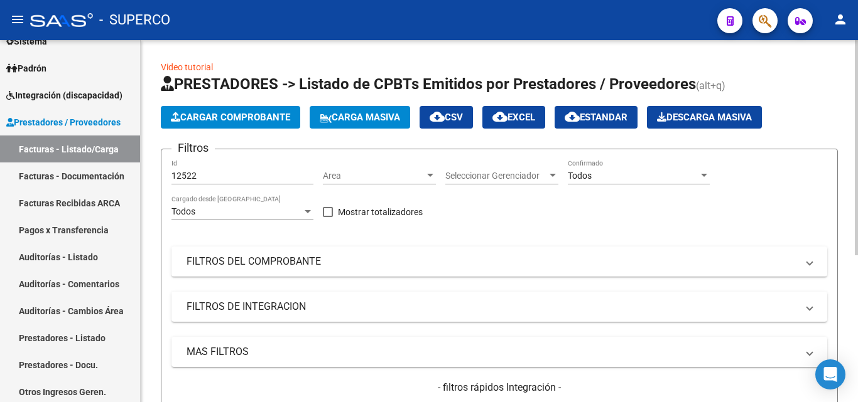
click at [230, 172] on input "12522" at bounding box center [242, 176] width 142 height 11
click at [334, 173] on span "Area" at bounding box center [374, 176] width 102 height 11
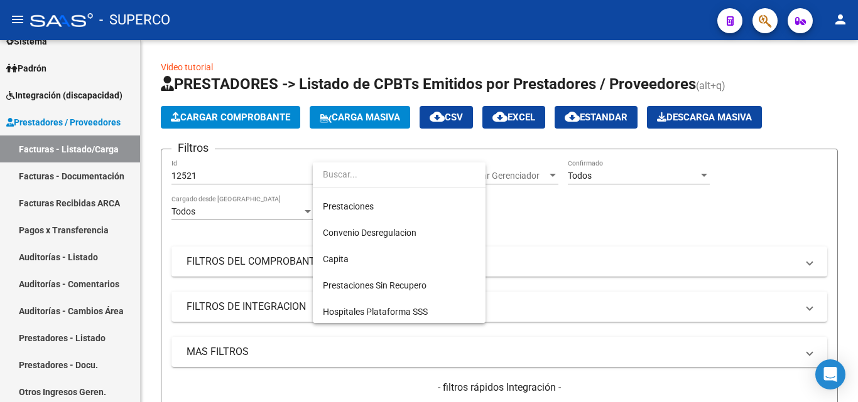
scroll to position [129, 0]
click at [279, 220] on div at bounding box center [429, 201] width 858 height 402
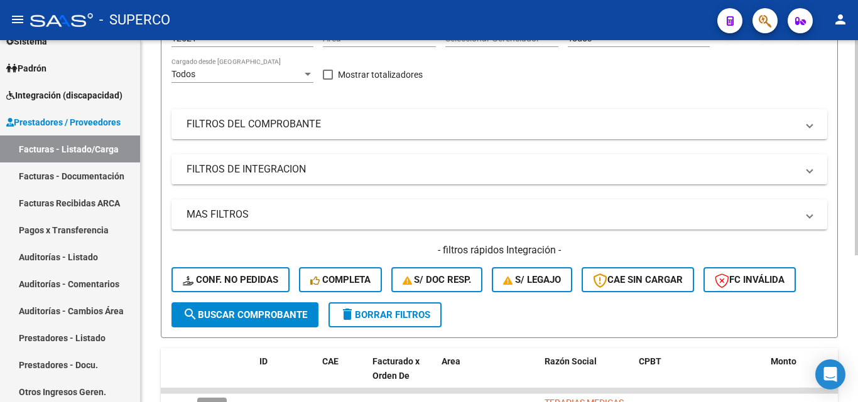
scroll to position [188, 0]
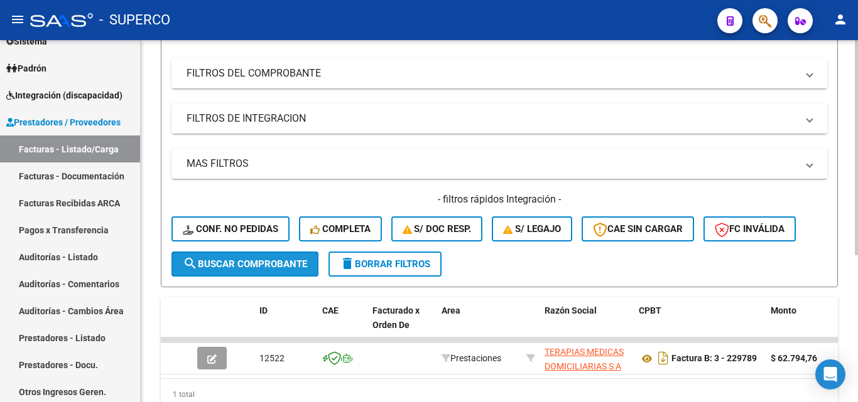
click at [263, 259] on span "search Buscar Comprobante" at bounding box center [245, 264] width 124 height 11
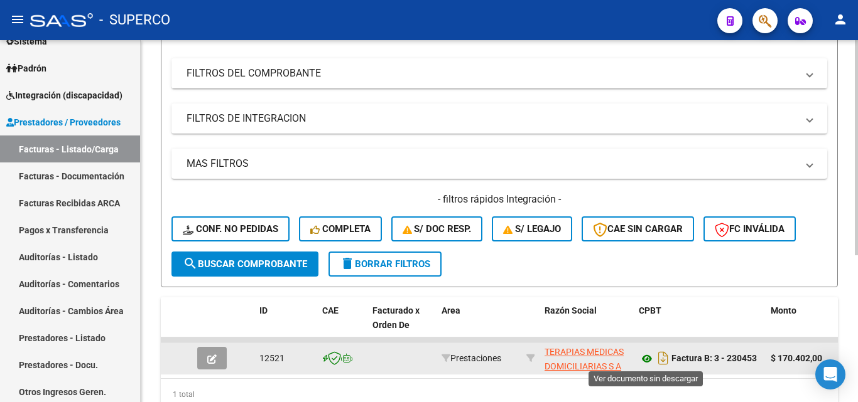
click at [650, 362] on icon at bounding box center [647, 359] width 16 height 15
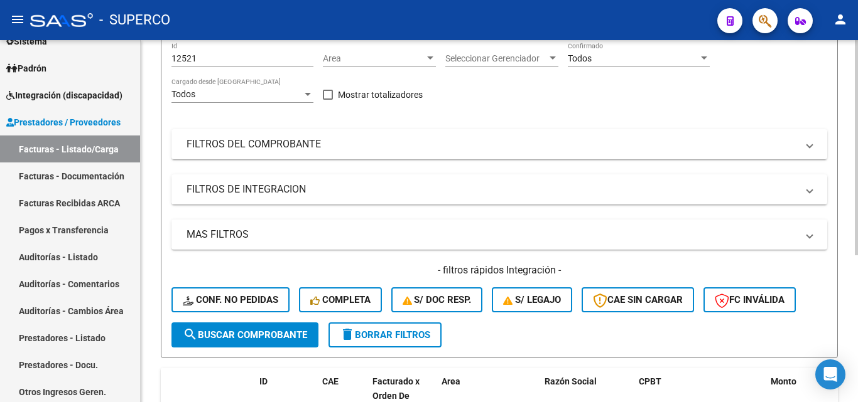
scroll to position [0, 0]
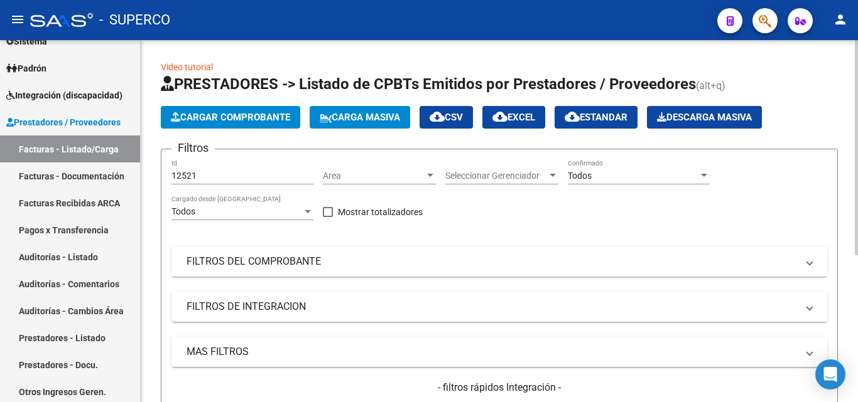
click at [234, 175] on input "12521" at bounding box center [242, 176] width 142 height 11
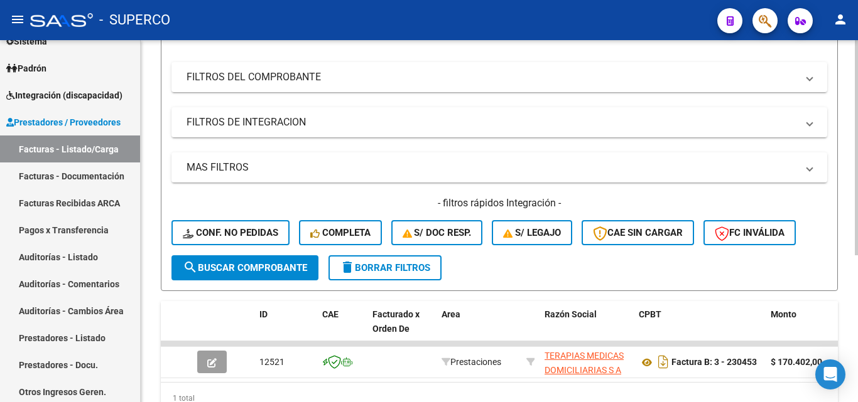
scroll to position [188, 0]
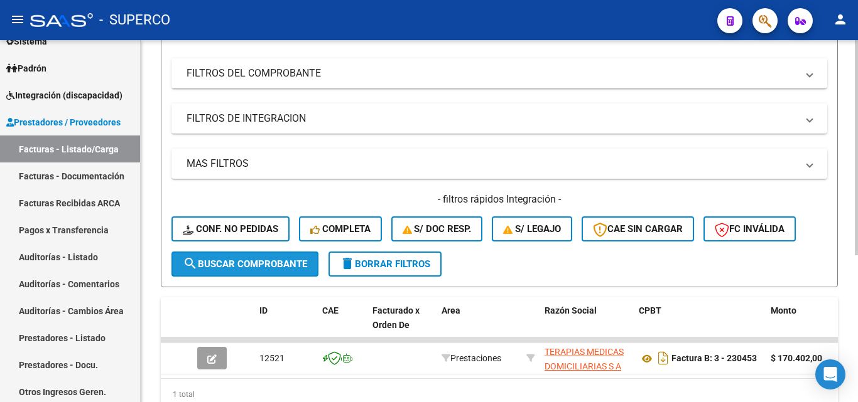
click at [260, 263] on span "search Buscar Comprobante" at bounding box center [245, 264] width 124 height 11
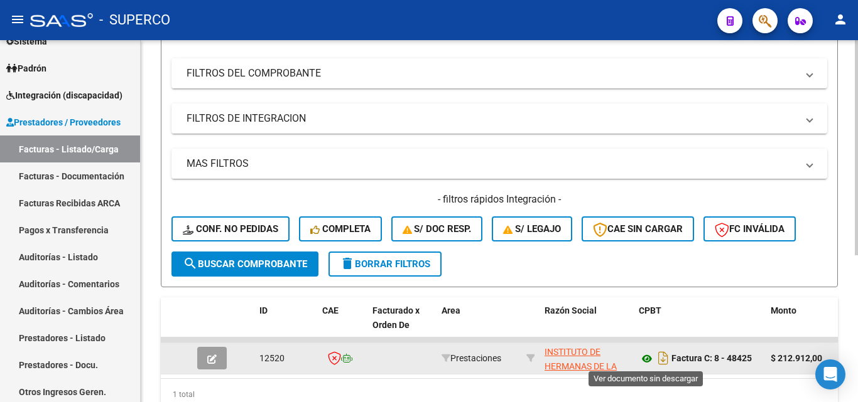
click at [643, 357] on icon at bounding box center [647, 359] width 16 height 15
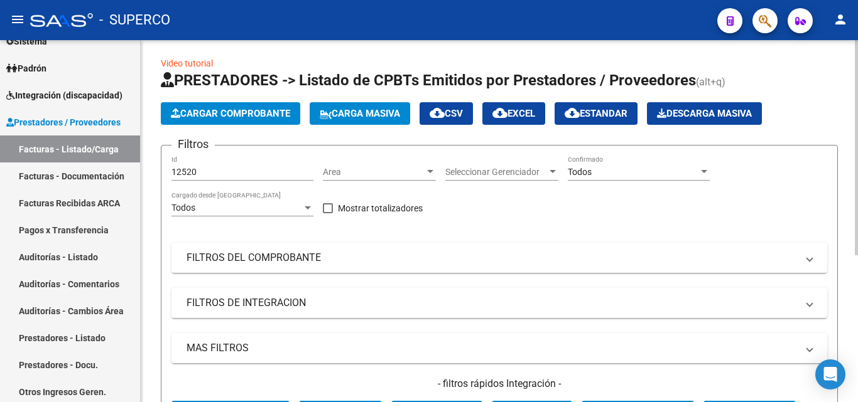
scroll to position [0, 0]
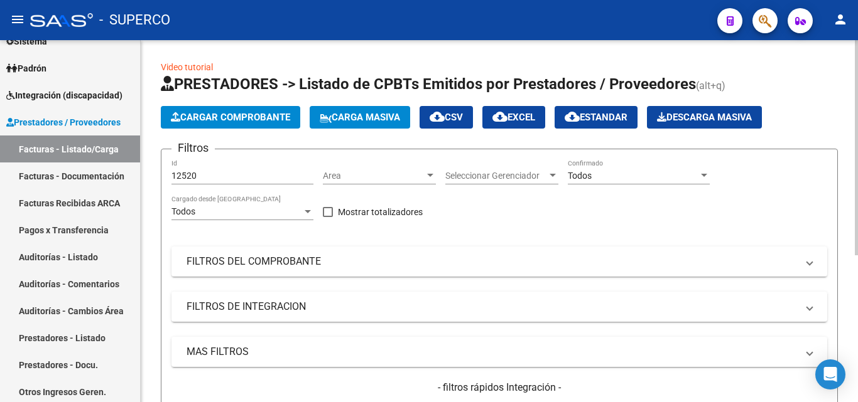
click at [232, 178] on input "12520" at bounding box center [242, 176] width 142 height 11
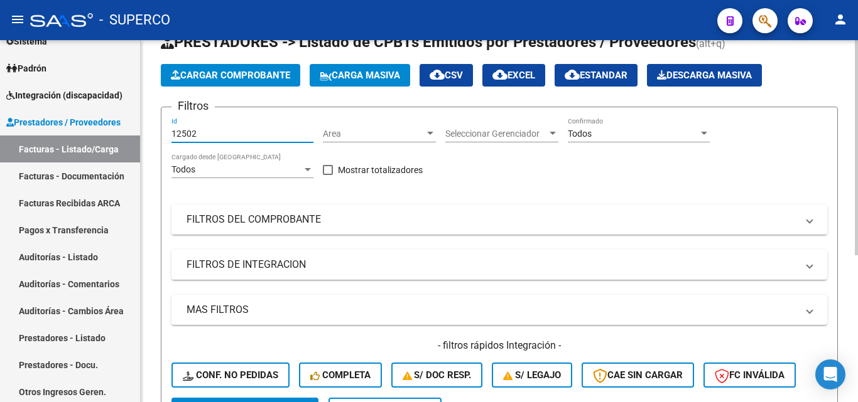
scroll to position [63, 0]
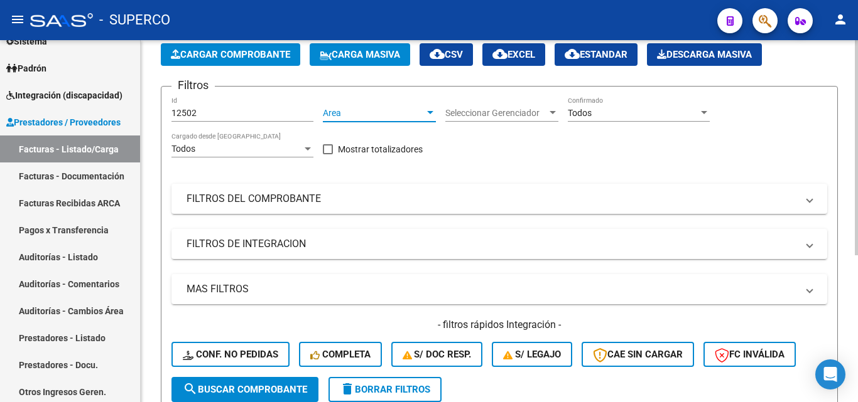
click at [383, 114] on span "Area" at bounding box center [374, 113] width 102 height 11
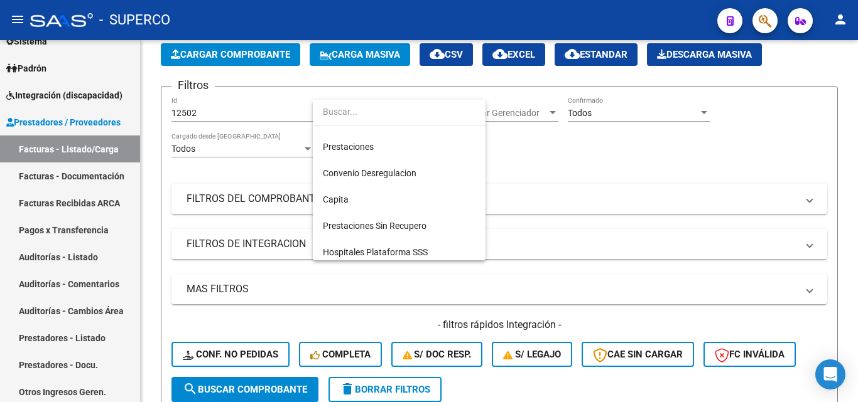
scroll to position [129, 0]
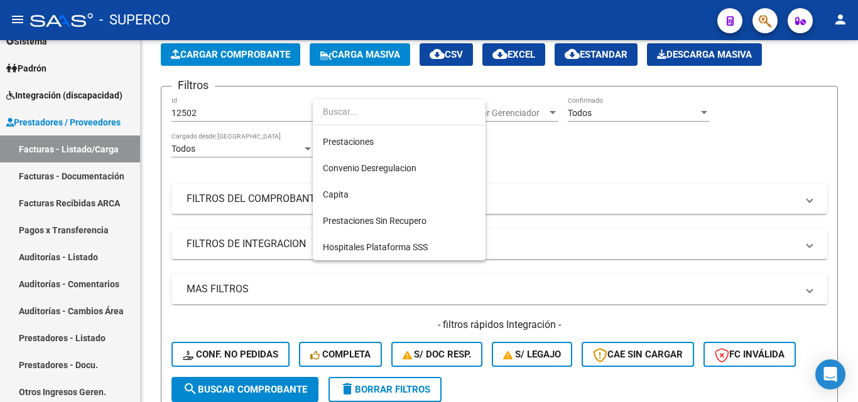
click at [231, 301] on div at bounding box center [429, 201] width 858 height 402
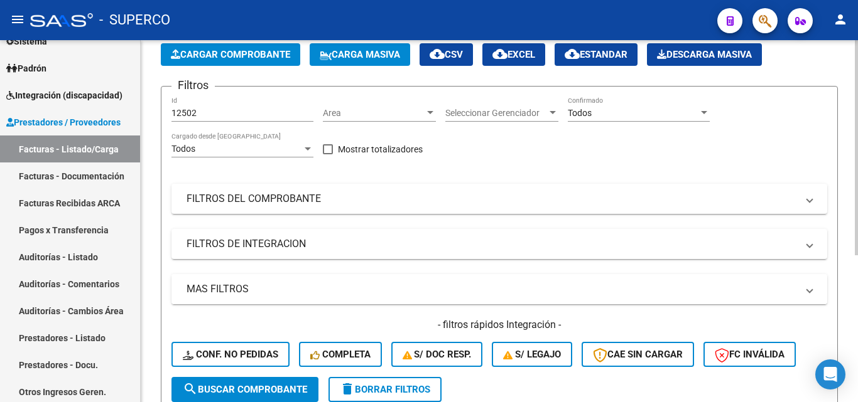
click at [230, 293] on mat-panel-title "MAS FILTROS" at bounding box center [491, 290] width 610 height 14
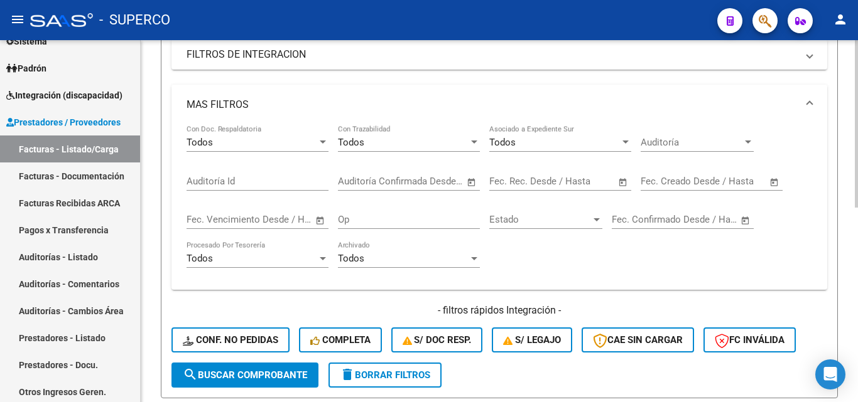
scroll to position [314, 0]
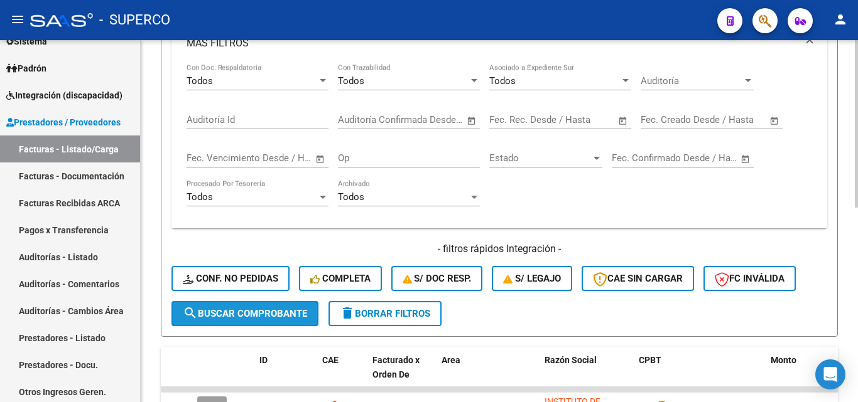
click at [236, 318] on span "search Buscar Comprobante" at bounding box center [245, 313] width 124 height 11
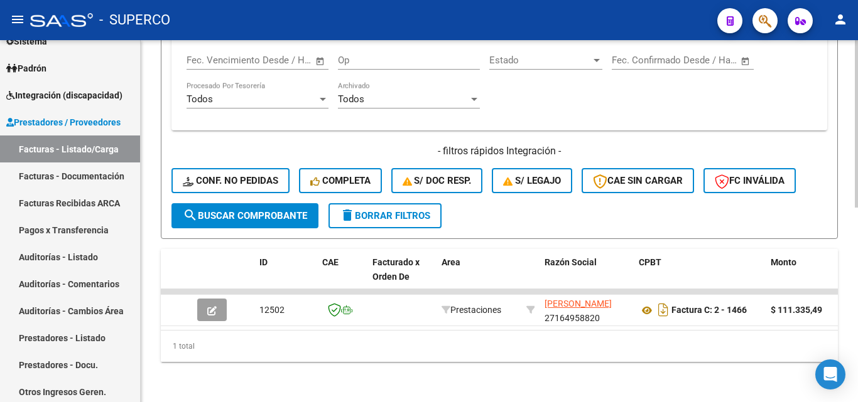
scroll to position [422, 0]
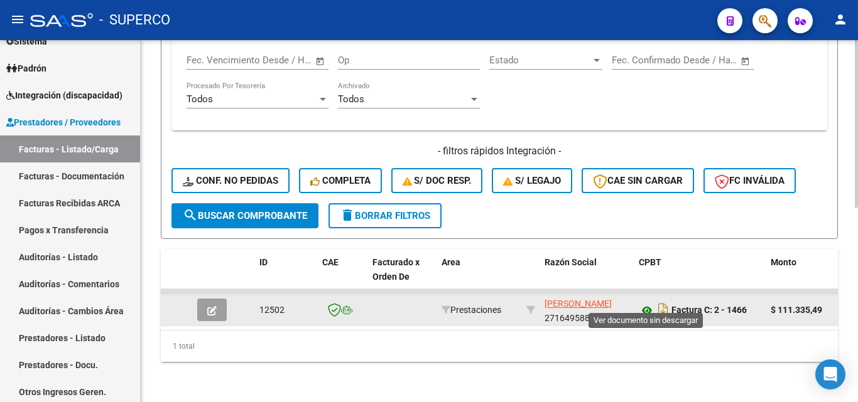
click at [644, 303] on icon at bounding box center [647, 310] width 16 height 15
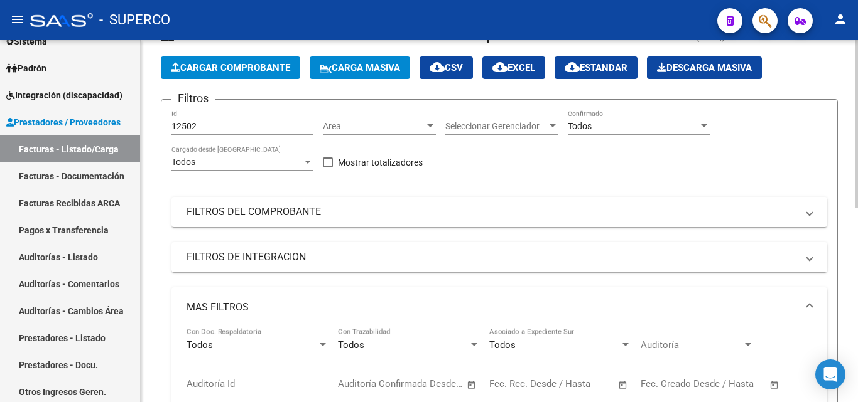
scroll to position [45, 0]
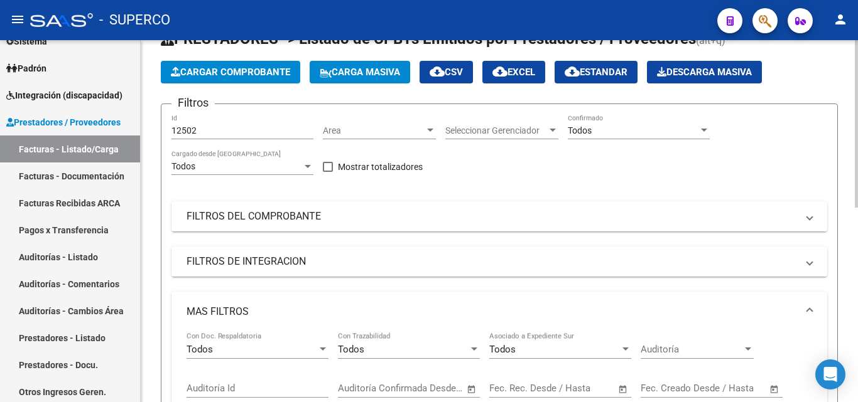
click at [235, 127] on input "12502" at bounding box center [242, 131] width 142 height 11
drag, startPoint x: 183, startPoint y: 129, endPoint x: 217, endPoint y: 129, distance: 33.9
click at [217, 129] on input "12502" at bounding box center [242, 131] width 142 height 11
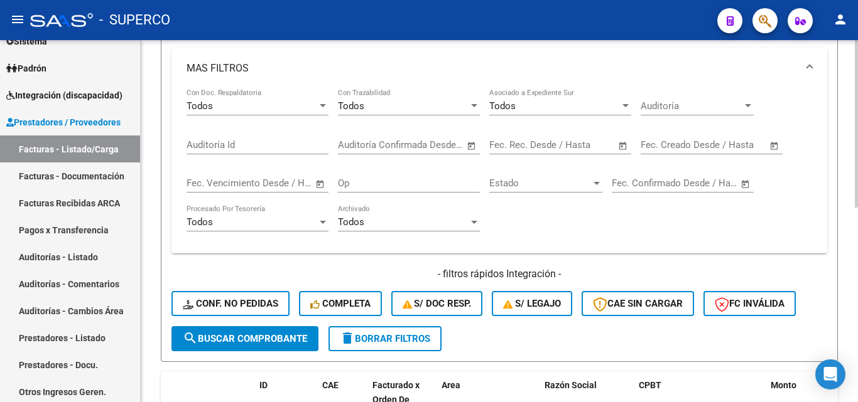
scroll to position [296, 0]
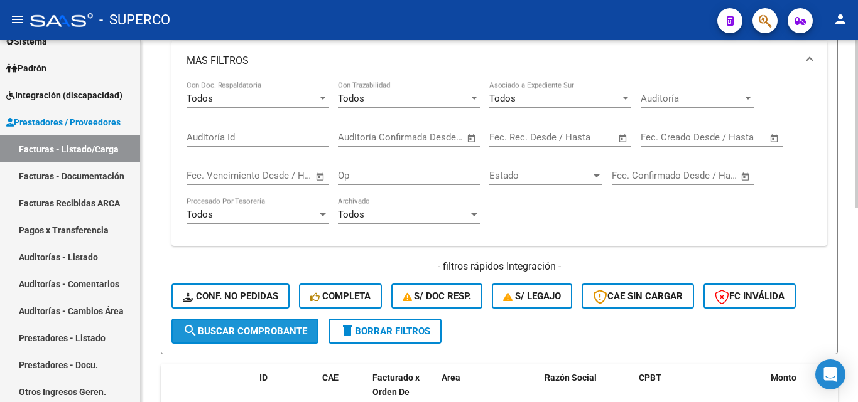
click at [245, 327] on span "search Buscar Comprobante" at bounding box center [245, 331] width 124 height 11
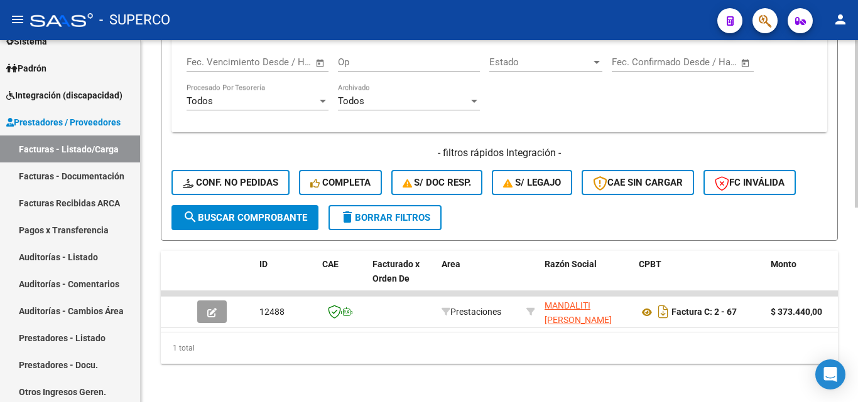
scroll to position [422, 0]
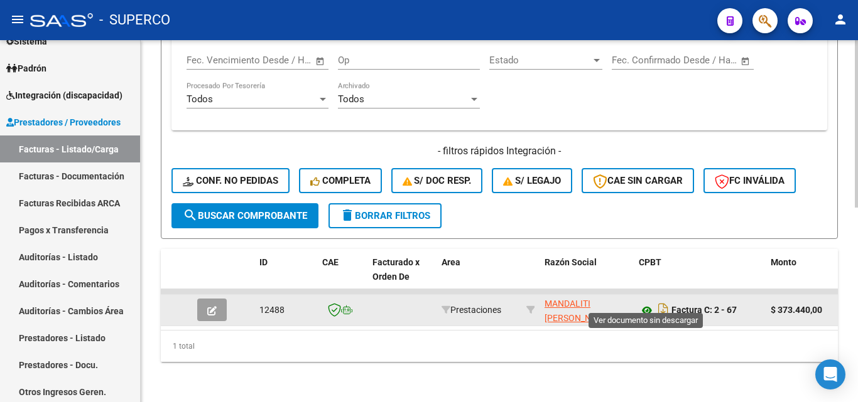
click at [646, 303] on icon at bounding box center [647, 310] width 16 height 15
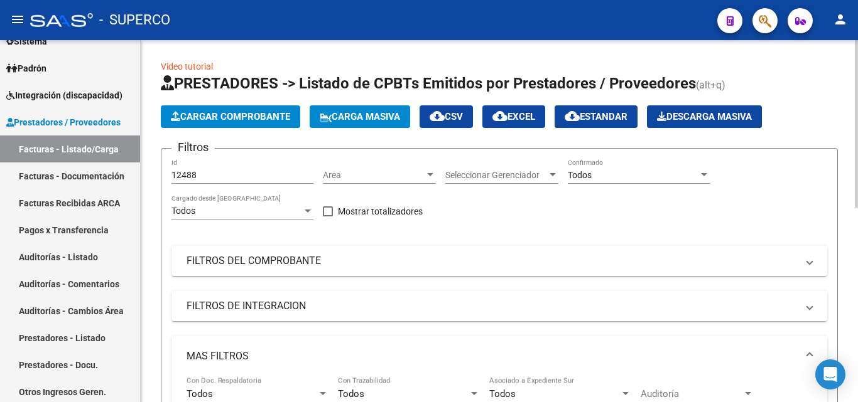
scroll to position [0, 0]
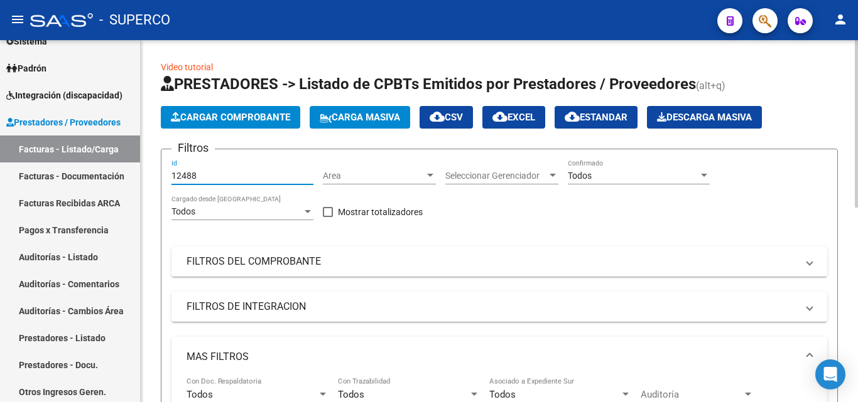
click at [235, 177] on input "12488" at bounding box center [242, 176] width 142 height 11
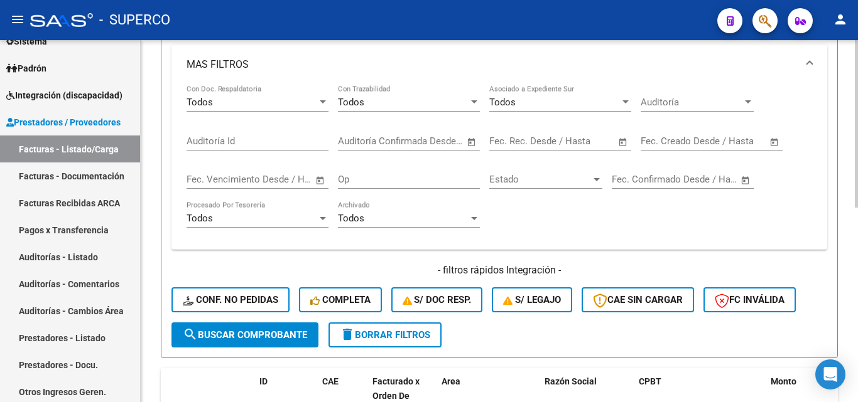
scroll to position [314, 0]
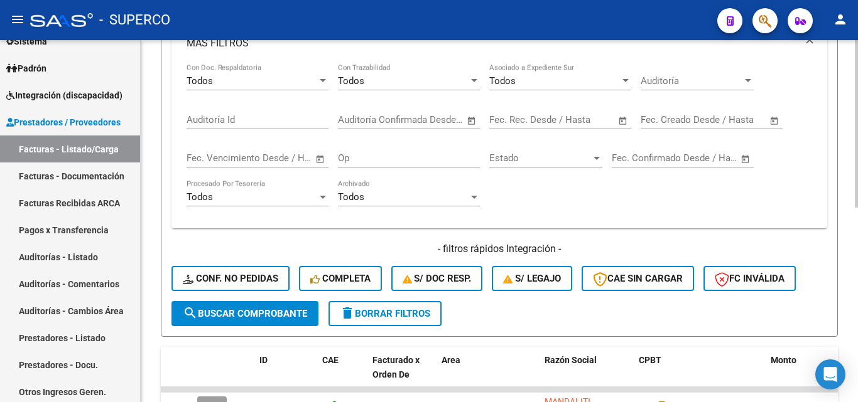
click at [251, 316] on span "search Buscar Comprobante" at bounding box center [245, 313] width 124 height 11
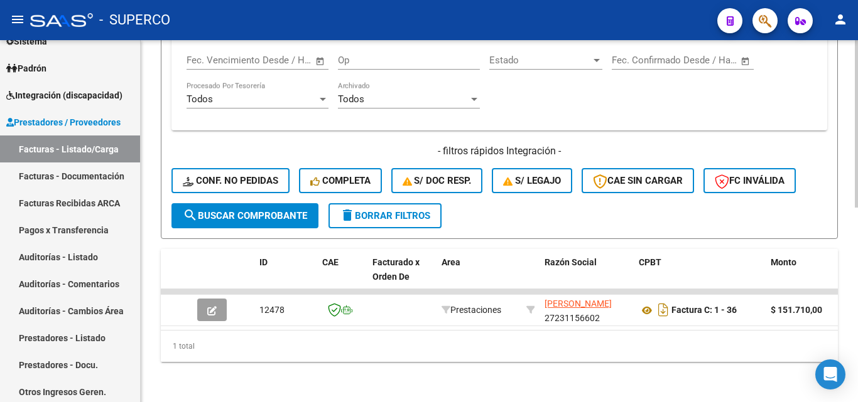
scroll to position [422, 0]
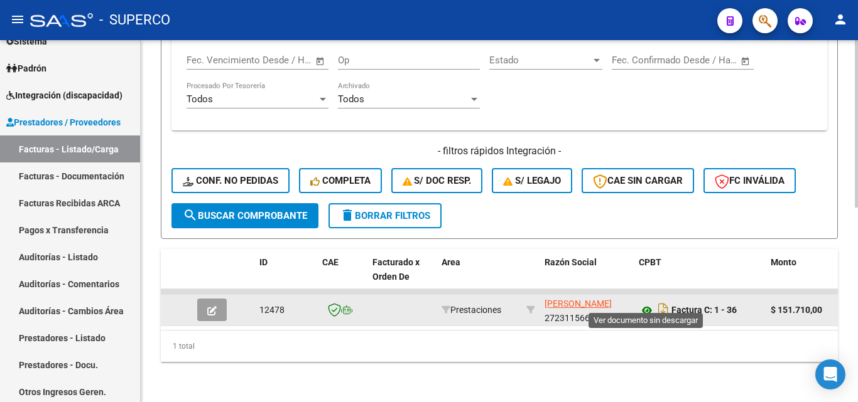
click at [645, 303] on icon at bounding box center [647, 310] width 16 height 15
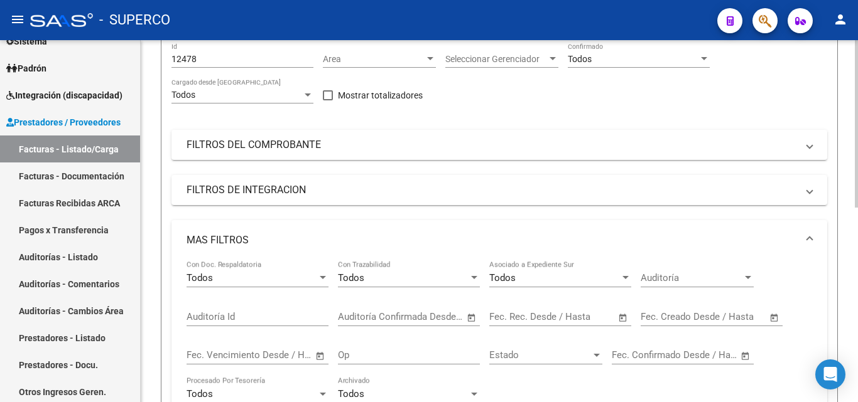
scroll to position [45, 0]
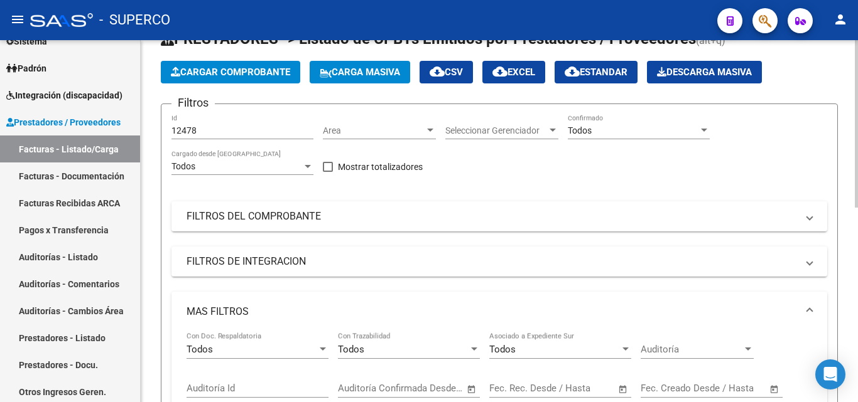
click at [224, 126] on input "12478" at bounding box center [242, 131] width 142 height 11
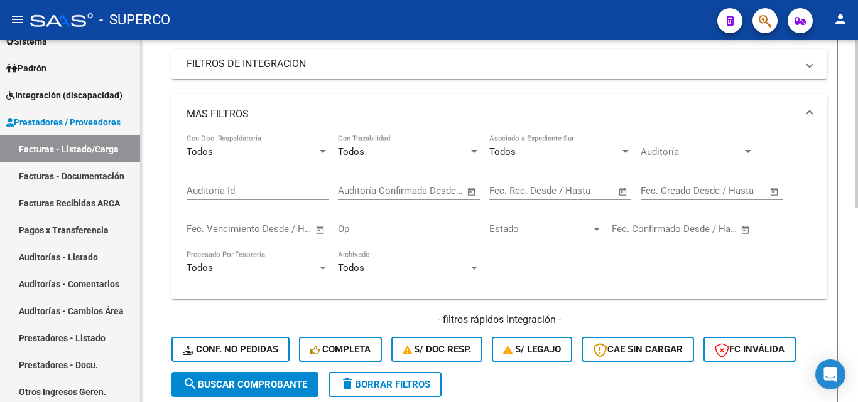
scroll to position [296, 0]
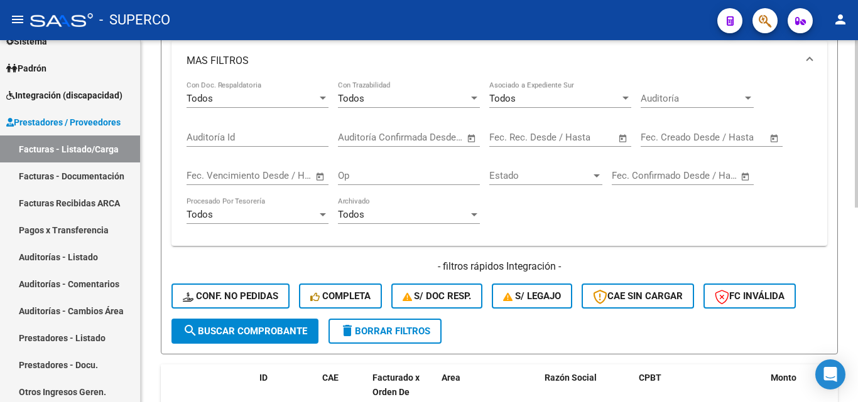
click at [252, 336] on span "search Buscar Comprobante" at bounding box center [245, 331] width 124 height 11
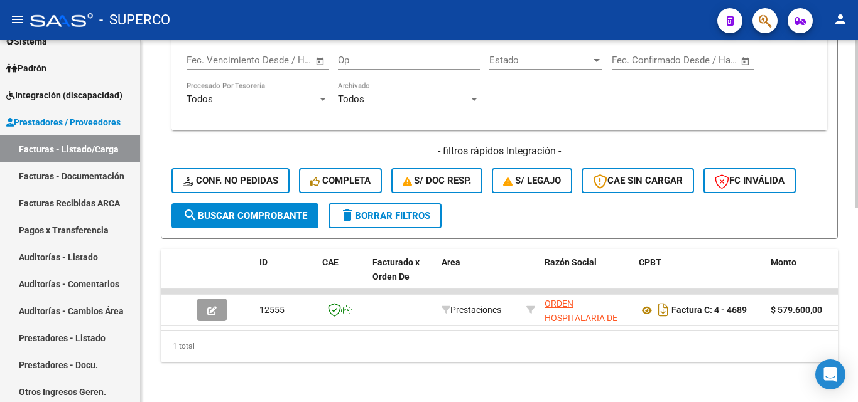
scroll to position [422, 0]
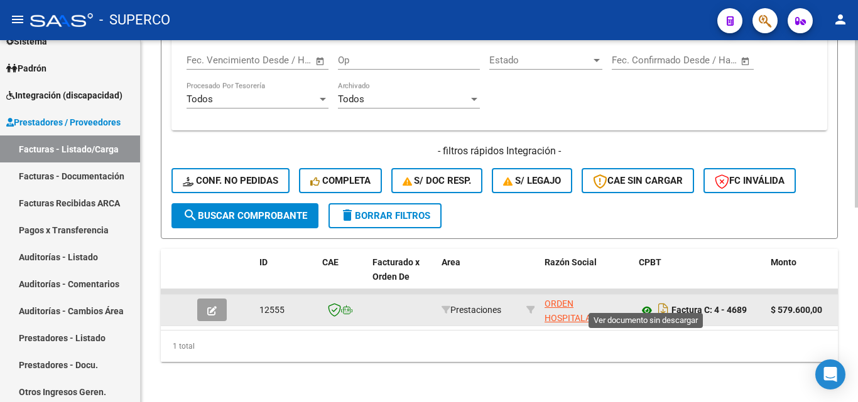
click at [645, 303] on icon at bounding box center [647, 310] width 16 height 15
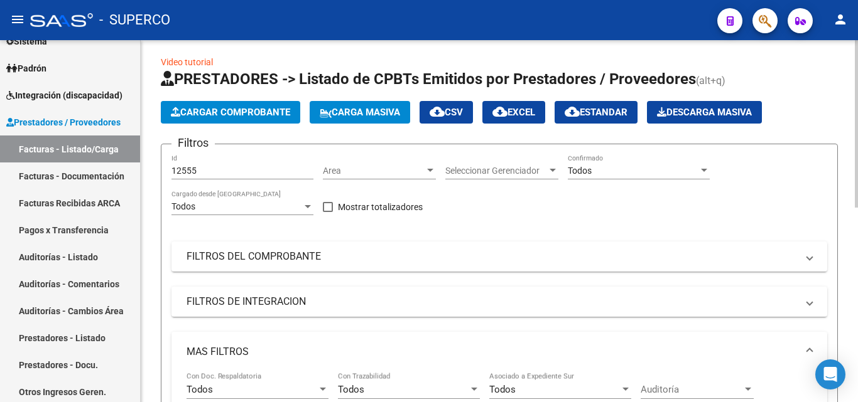
scroll to position [0, 0]
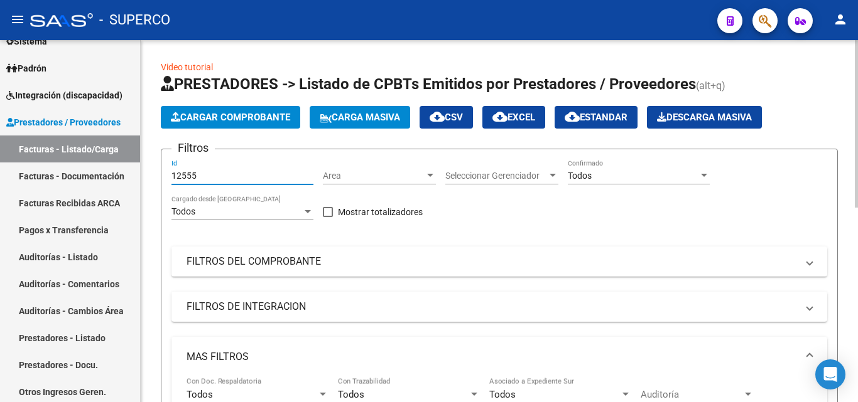
drag, startPoint x: 211, startPoint y: 178, endPoint x: 187, endPoint y: 175, distance: 24.1
click at [187, 175] on input "12555" at bounding box center [242, 176] width 142 height 11
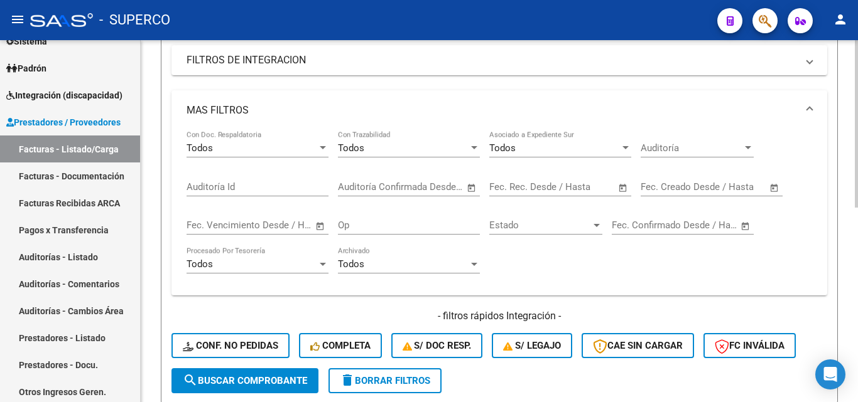
scroll to position [251, 0]
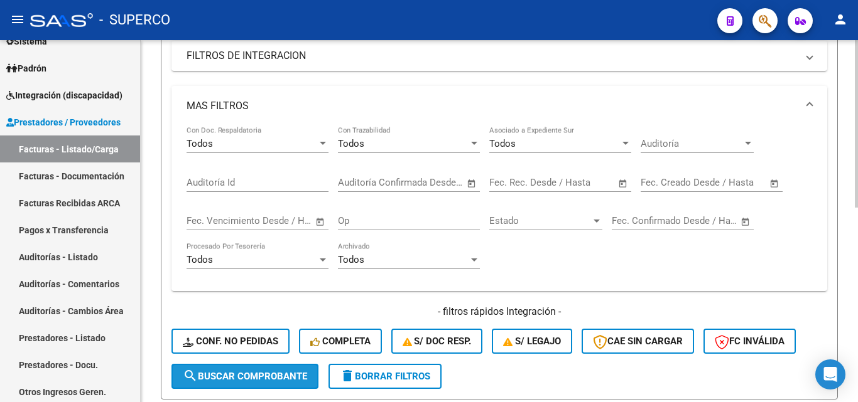
drag, startPoint x: 230, startPoint y: 375, endPoint x: 319, endPoint y: 364, distance: 89.2
click at [231, 375] on span "search Buscar Comprobante" at bounding box center [245, 376] width 124 height 11
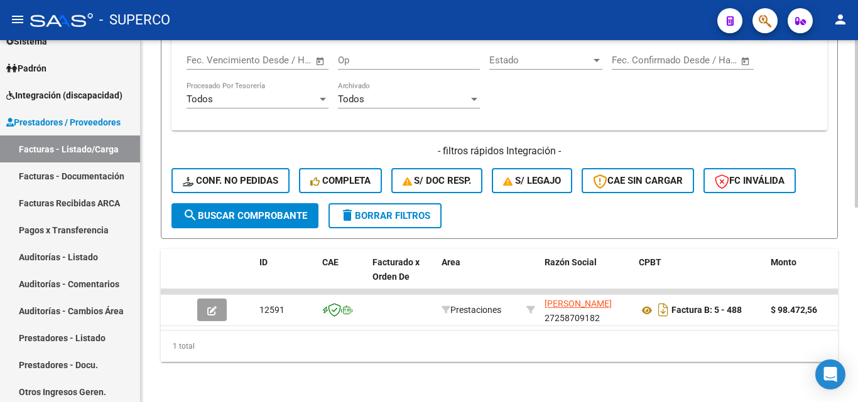
scroll to position [422, 0]
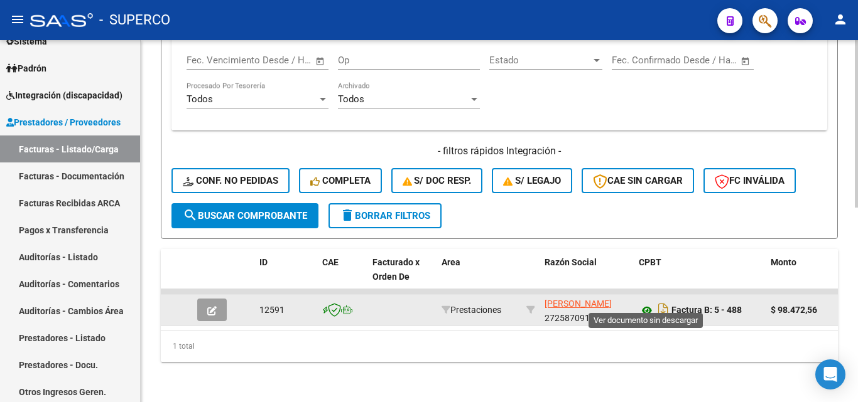
click at [645, 303] on icon at bounding box center [647, 310] width 16 height 15
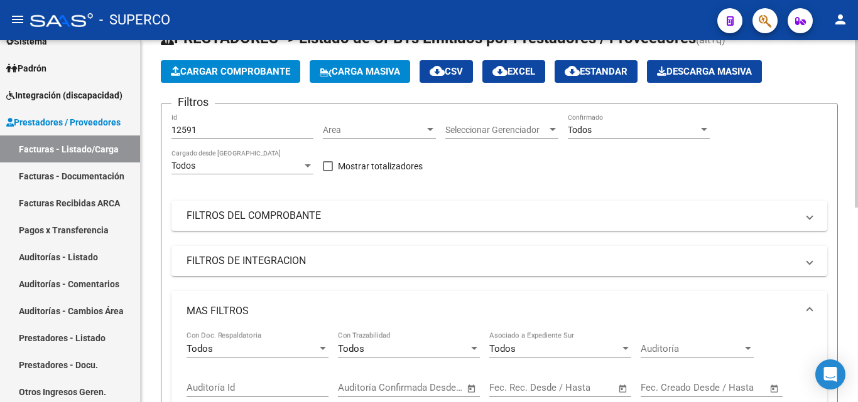
scroll to position [45, 0]
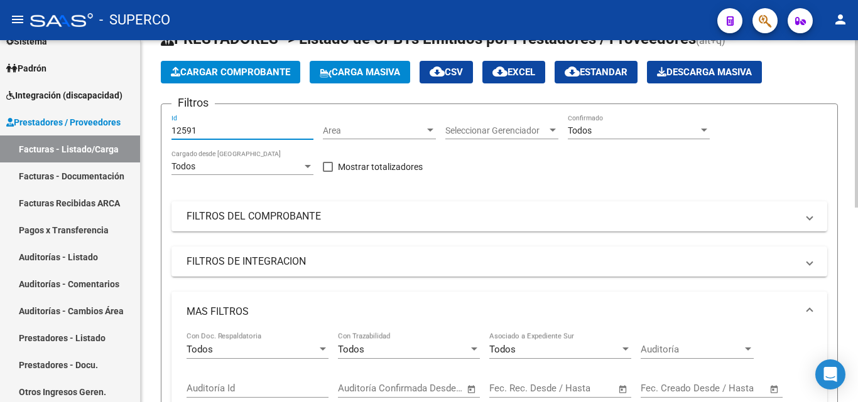
drag, startPoint x: 235, startPoint y: 129, endPoint x: 180, endPoint y: 131, distance: 55.3
click at [180, 131] on input "12591" at bounding box center [242, 131] width 142 height 11
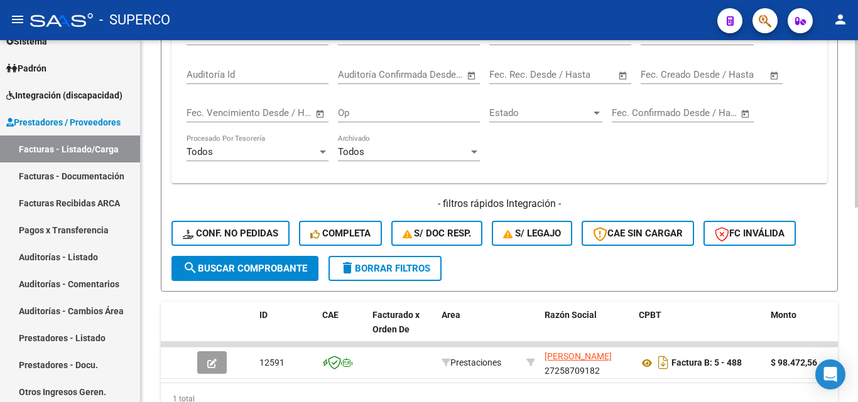
click at [261, 270] on span "search Buscar Comprobante" at bounding box center [245, 268] width 124 height 11
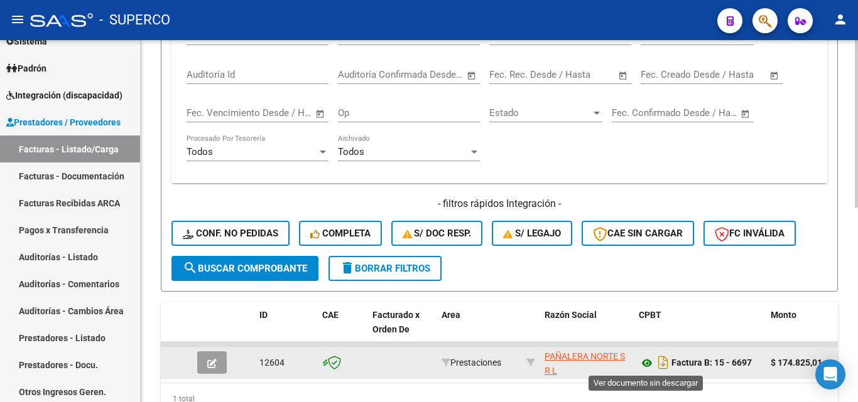
click at [648, 364] on icon at bounding box center [647, 363] width 16 height 15
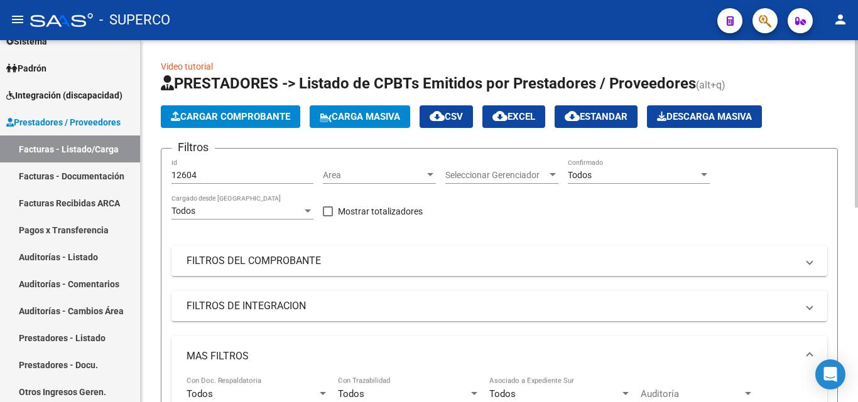
scroll to position [0, 0]
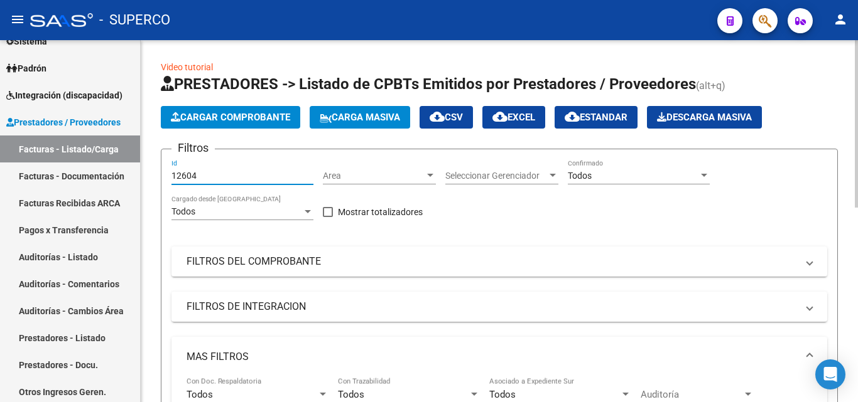
click at [232, 173] on input "12604" at bounding box center [242, 176] width 142 height 11
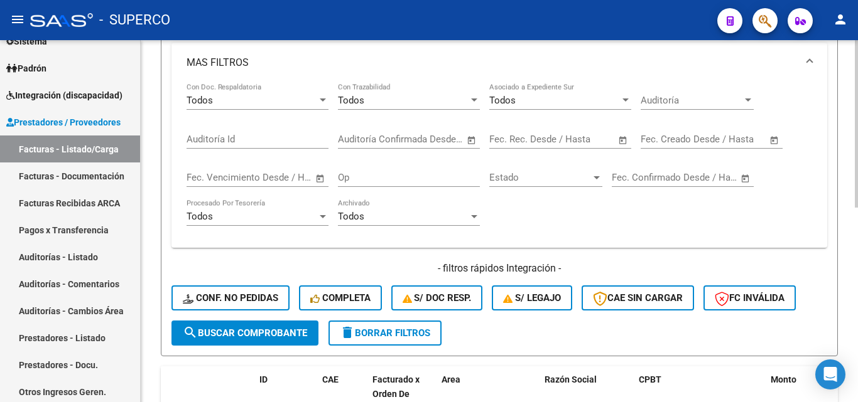
scroll to position [377, 0]
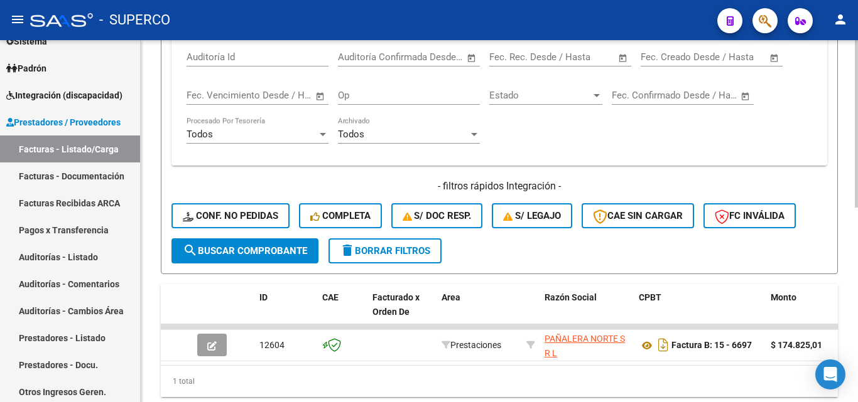
click at [251, 254] on span "search Buscar Comprobante" at bounding box center [245, 251] width 124 height 11
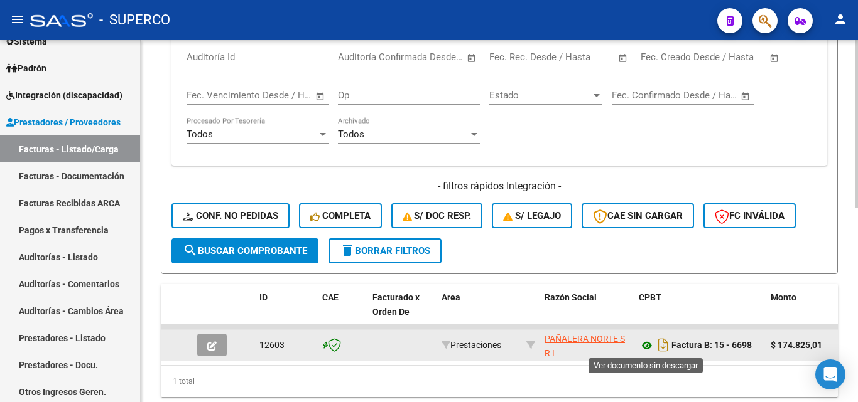
click at [647, 345] on icon at bounding box center [647, 345] width 16 height 15
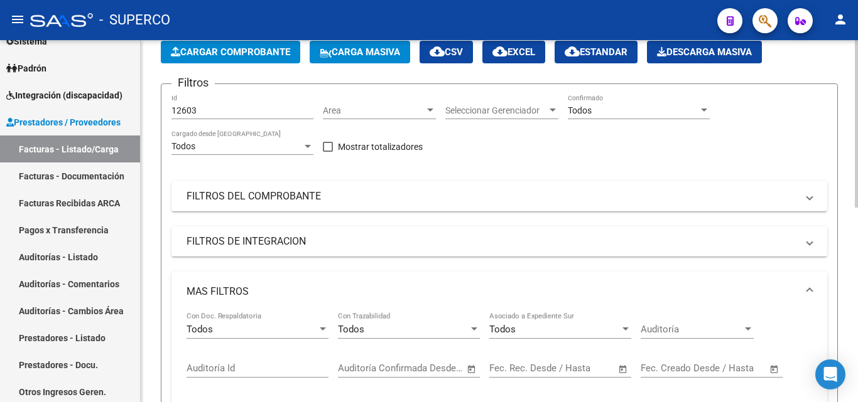
scroll to position [63, 0]
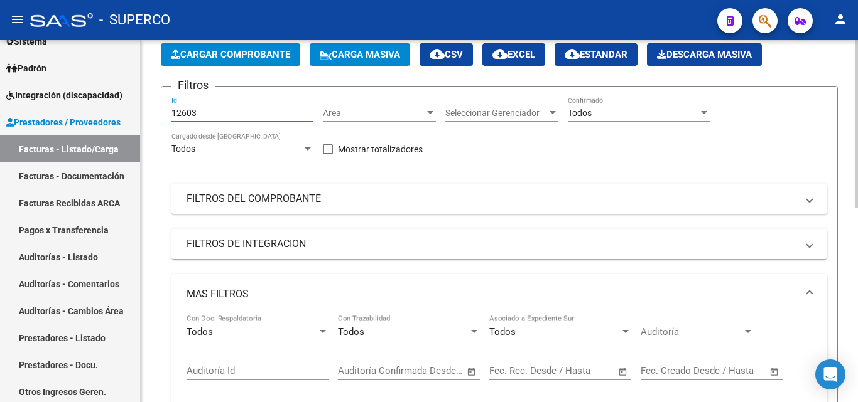
drag, startPoint x: 183, startPoint y: 110, endPoint x: 225, endPoint y: 112, distance: 42.1
click at [225, 112] on input "12603" at bounding box center [242, 113] width 142 height 11
type input "12592"
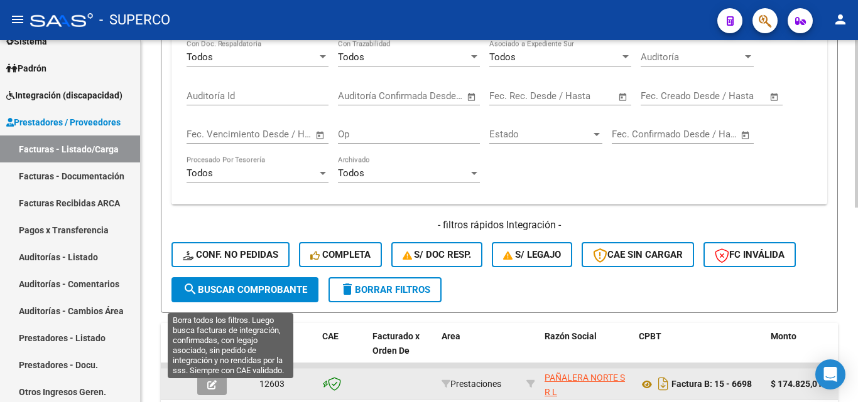
scroll to position [422, 0]
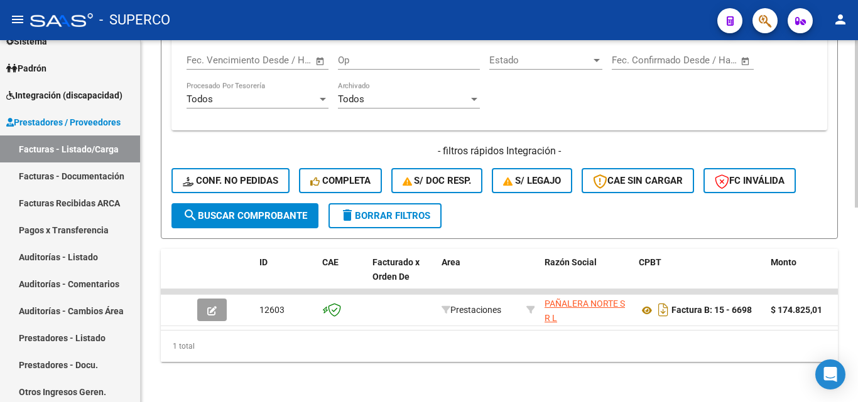
click at [251, 210] on span "search Buscar Comprobante" at bounding box center [245, 215] width 124 height 11
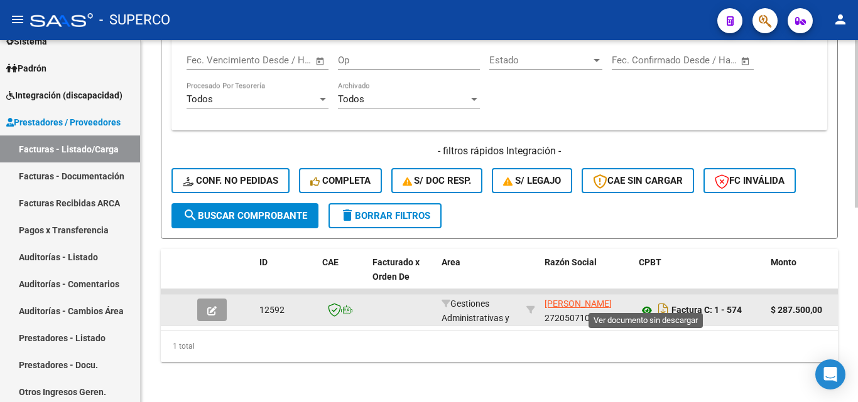
click at [644, 303] on icon at bounding box center [647, 310] width 16 height 15
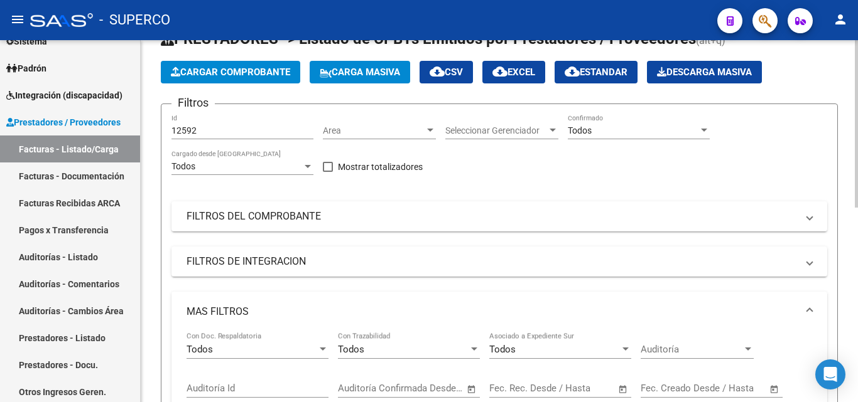
scroll to position [0, 0]
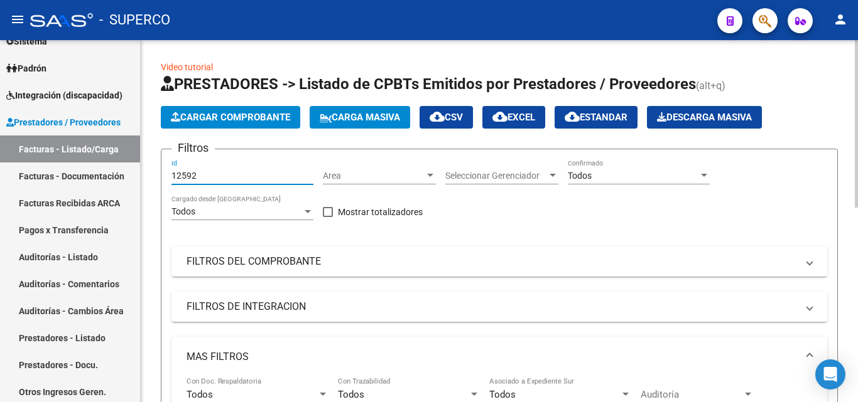
drag, startPoint x: 212, startPoint y: 178, endPoint x: 169, endPoint y: 175, distance: 42.8
click at [169, 175] on form "Filtros 12592 Id Area Area Seleccionar Gerenciador Seleccionar Gerenciador Todo…" at bounding box center [499, 400] width 677 height 502
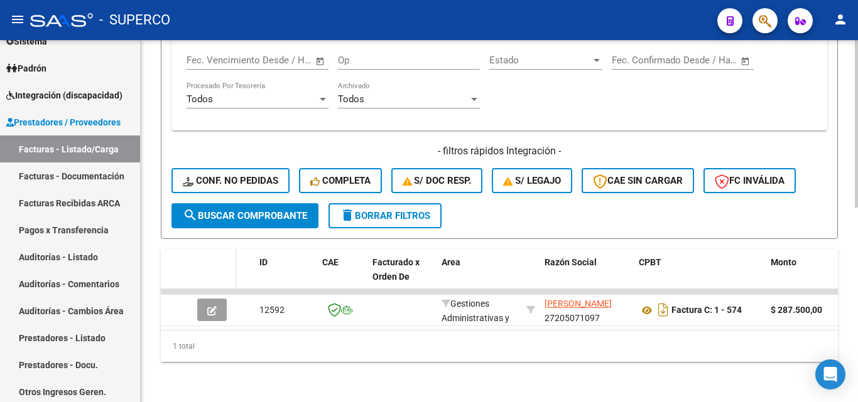
scroll to position [422, 0]
click at [237, 210] on span "search Buscar Comprobante" at bounding box center [245, 215] width 124 height 11
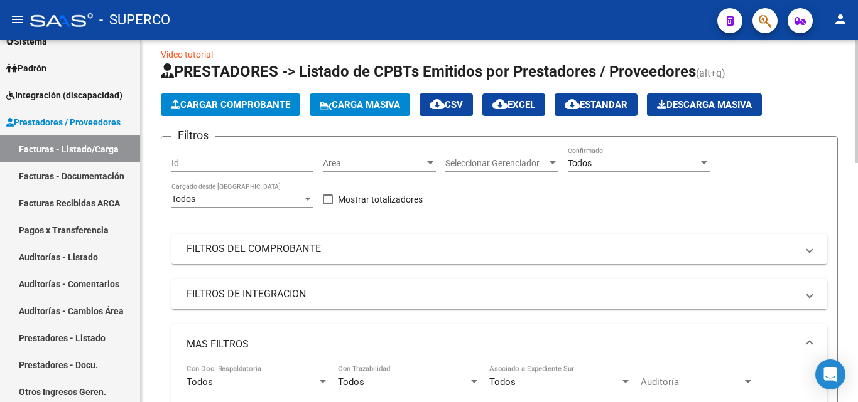
scroll to position [0, 0]
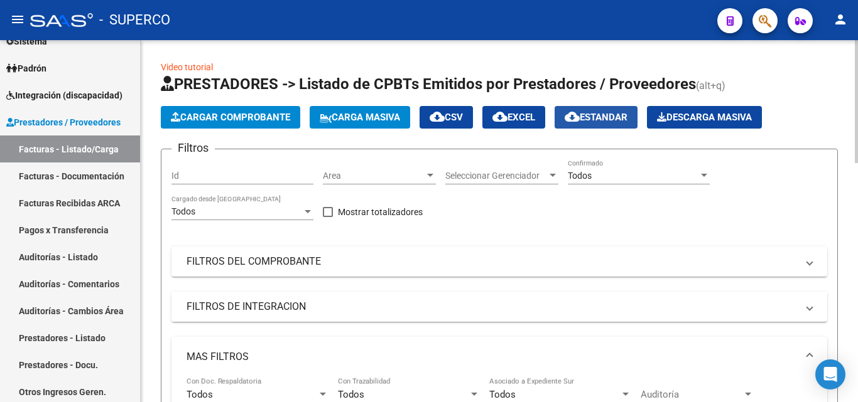
click at [612, 117] on span "cloud_download Estandar" at bounding box center [595, 117] width 63 height 11
click at [624, 121] on span "cloud_download Estandar" at bounding box center [595, 117] width 63 height 11
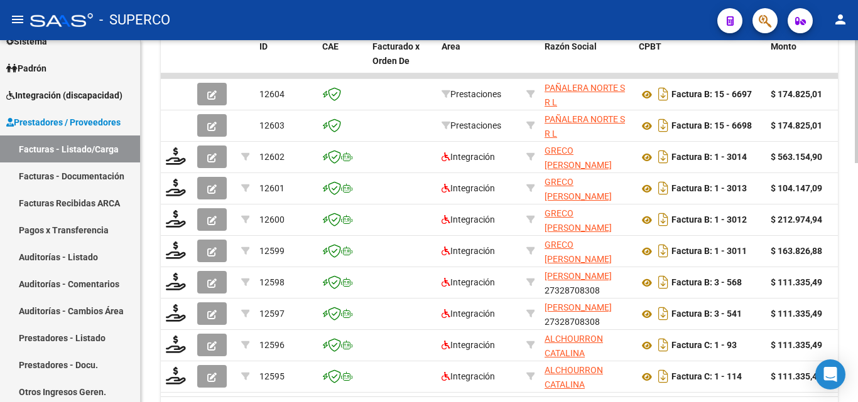
scroll to position [691, 0]
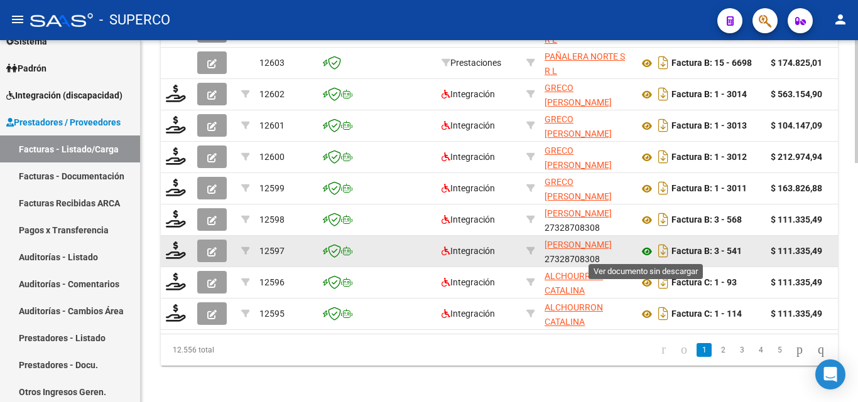
click at [647, 252] on icon at bounding box center [647, 251] width 16 height 15
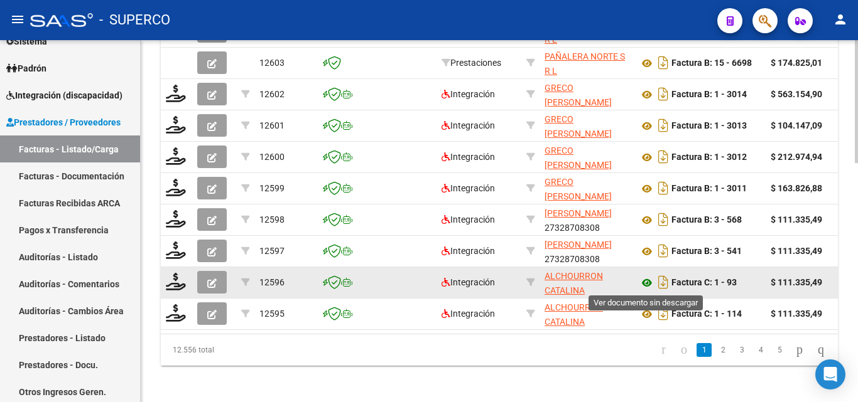
click at [644, 283] on icon at bounding box center [647, 283] width 16 height 15
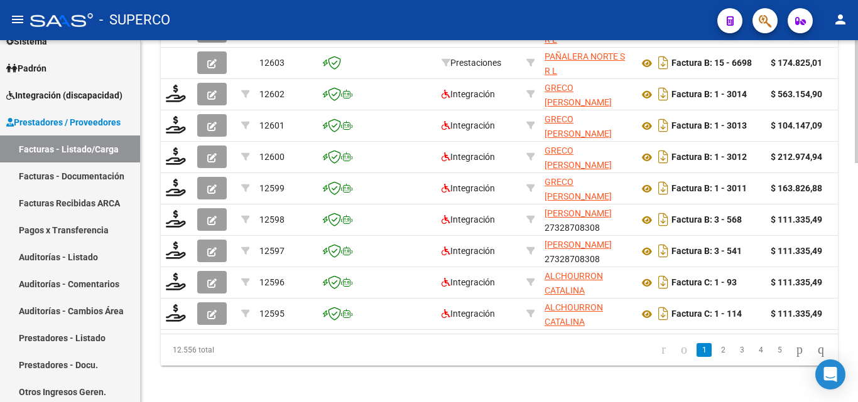
click at [490, 349] on datatable-pager "1 2 3 4 5" at bounding box center [565, 350] width 531 height 21
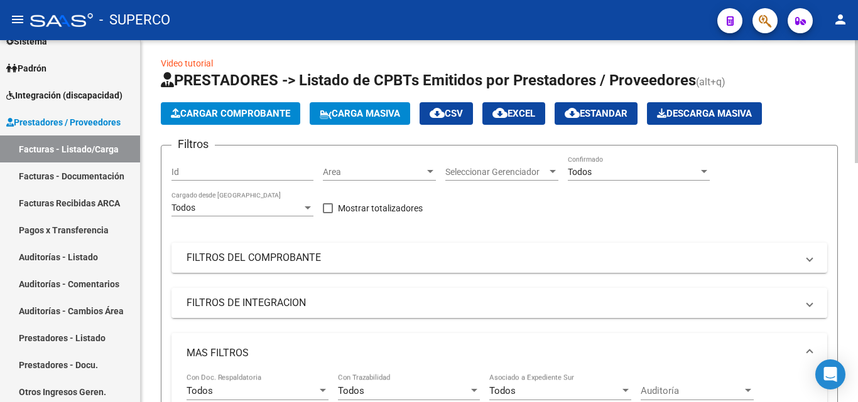
scroll to position [0, 0]
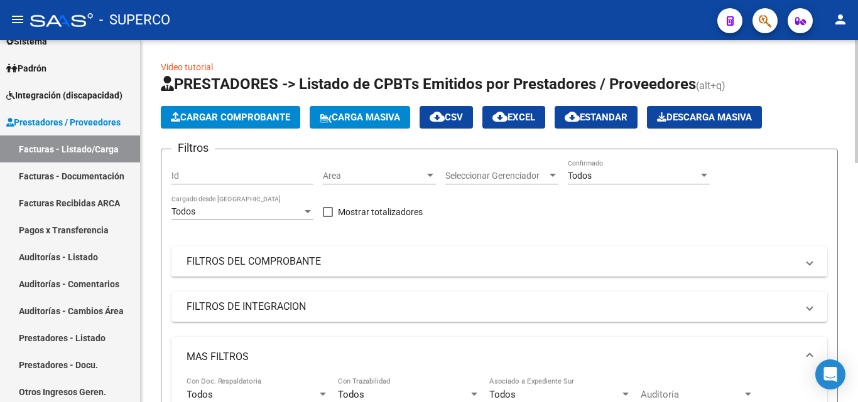
click at [202, 176] on input "Id" at bounding box center [242, 176] width 142 height 11
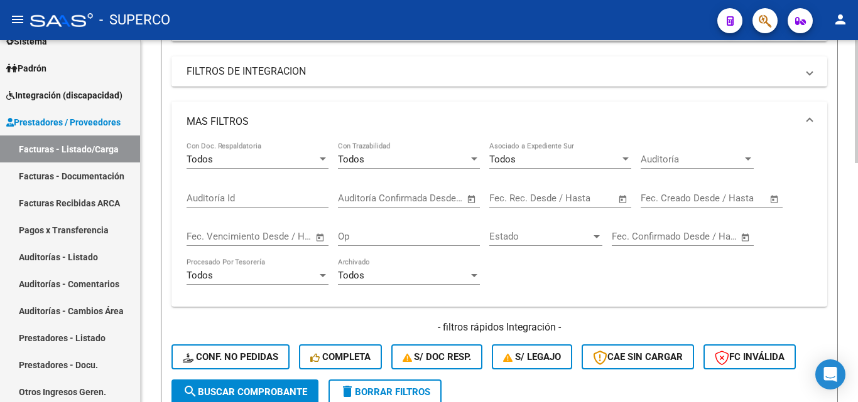
scroll to position [314, 0]
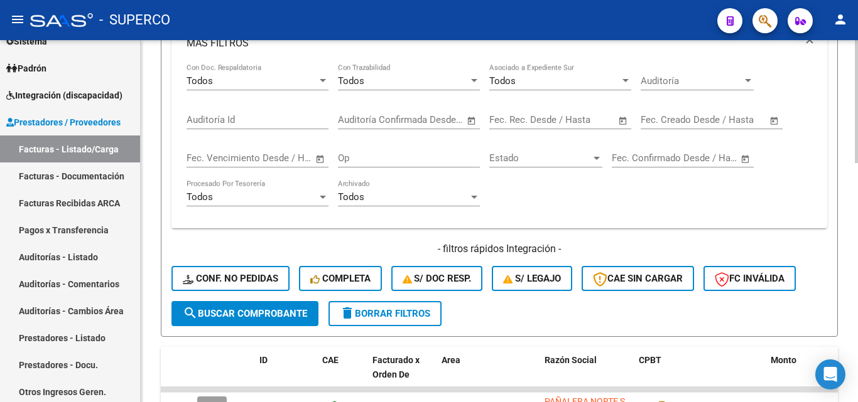
click at [224, 315] on span "search Buscar Comprobante" at bounding box center [245, 313] width 124 height 11
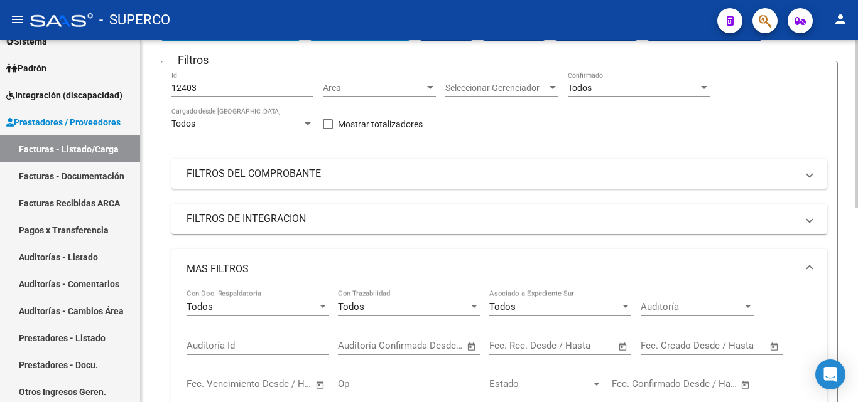
scroll to position [0, 0]
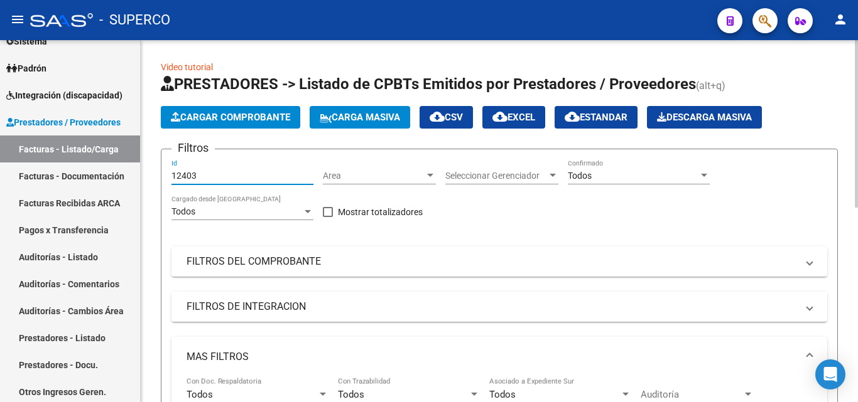
click at [251, 175] on input "12403" at bounding box center [242, 176] width 142 height 11
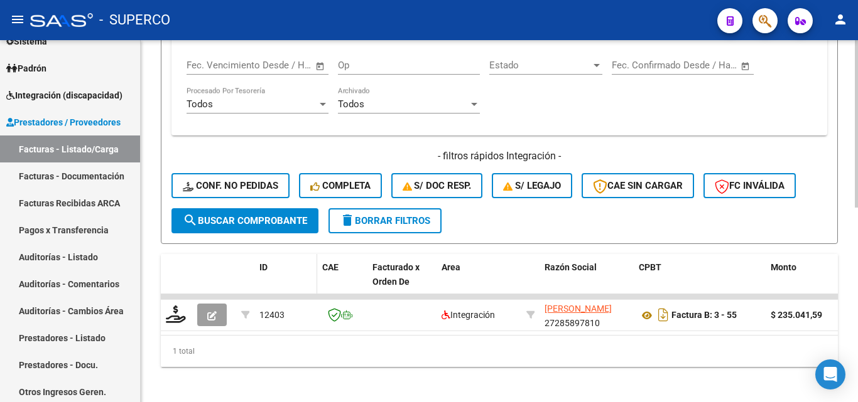
scroll to position [422, 0]
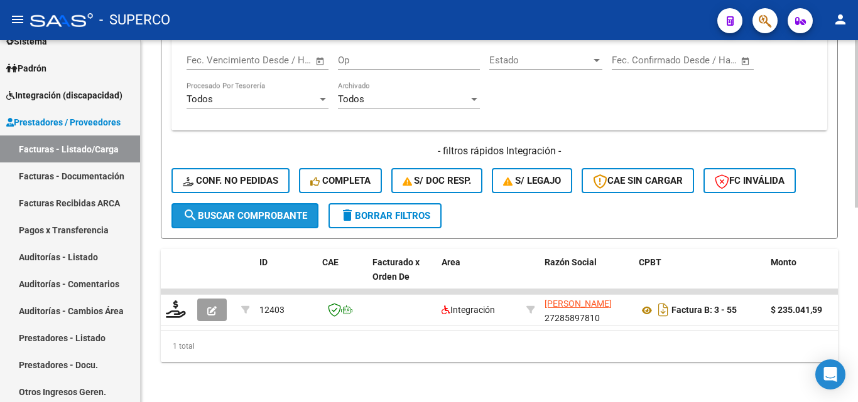
click at [256, 210] on span "search Buscar Comprobante" at bounding box center [245, 215] width 124 height 11
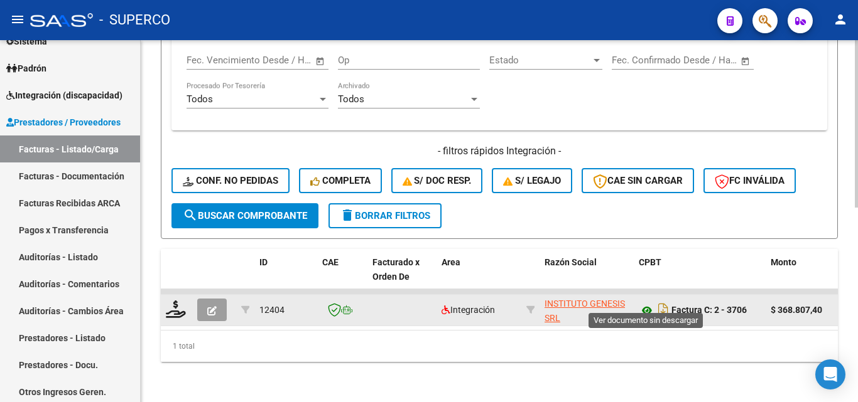
click at [645, 303] on icon at bounding box center [647, 310] width 16 height 15
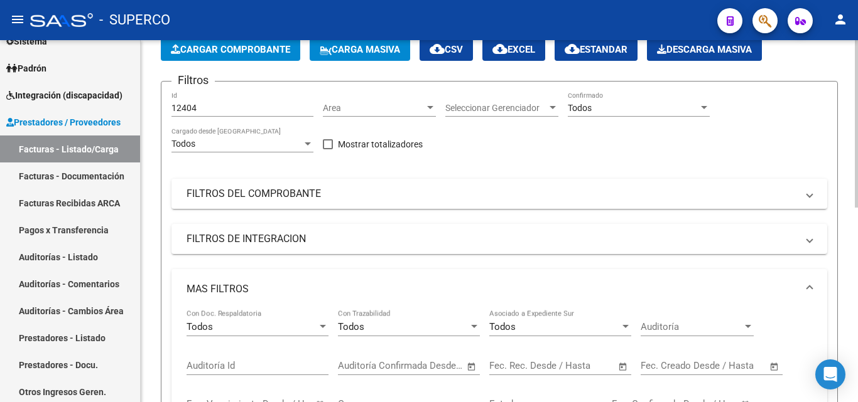
scroll to position [0, 0]
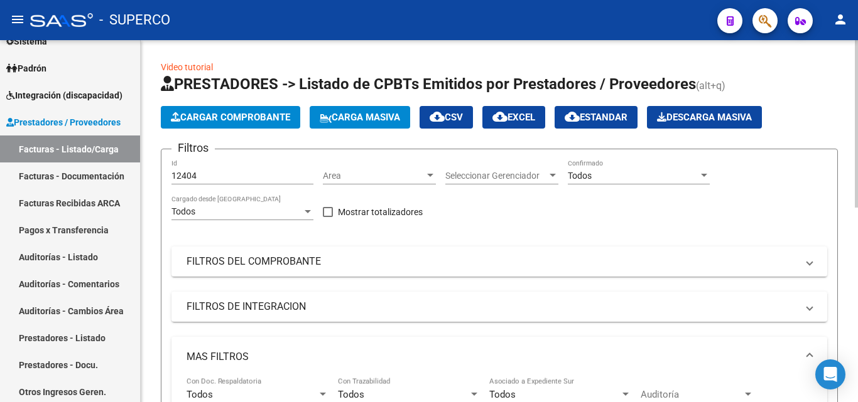
click at [227, 181] on div "12404 Id" at bounding box center [242, 171] width 142 height 25
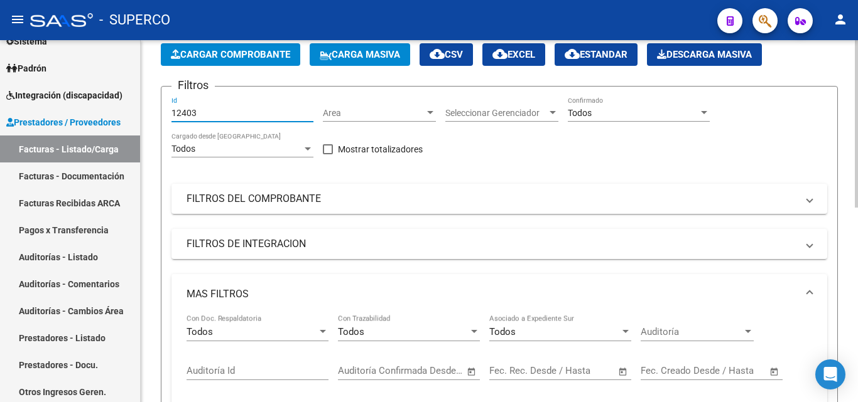
click at [373, 110] on span "Area" at bounding box center [374, 113] width 102 height 11
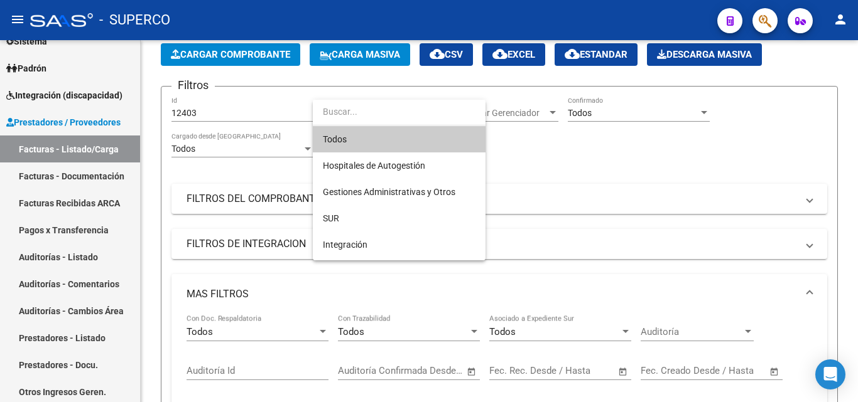
click at [215, 246] on div at bounding box center [429, 201] width 858 height 402
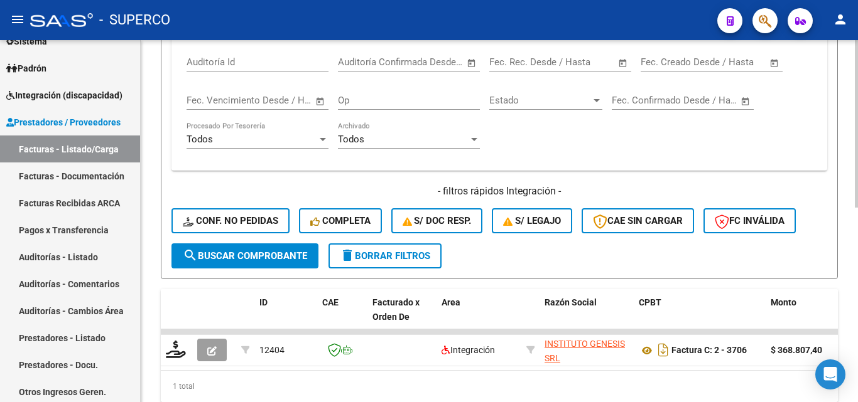
scroll to position [377, 0]
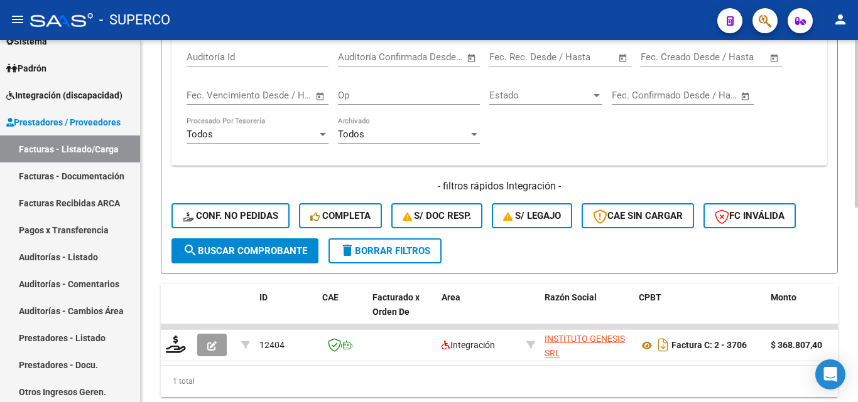
click at [242, 256] on span "search Buscar Comprobante" at bounding box center [245, 251] width 124 height 11
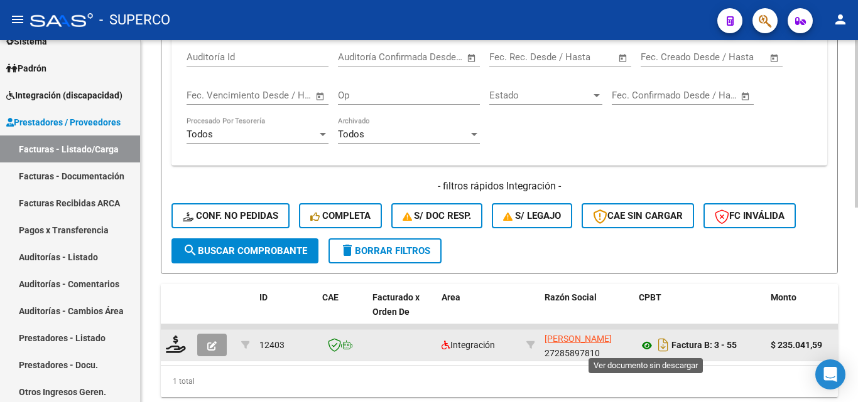
click at [649, 346] on icon at bounding box center [647, 345] width 16 height 15
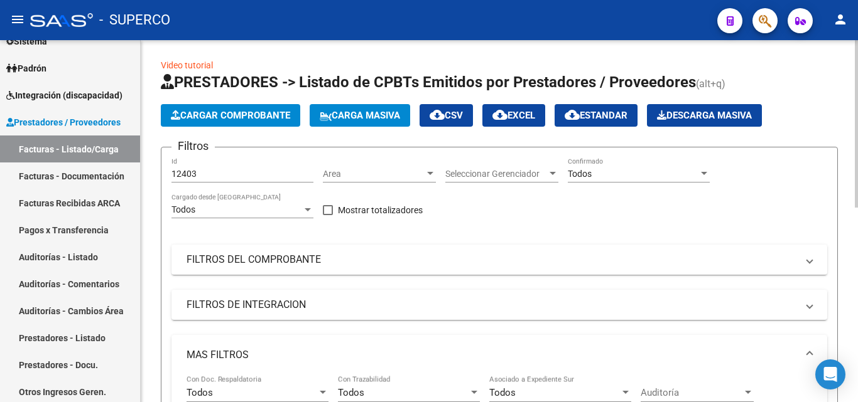
scroll to position [0, 0]
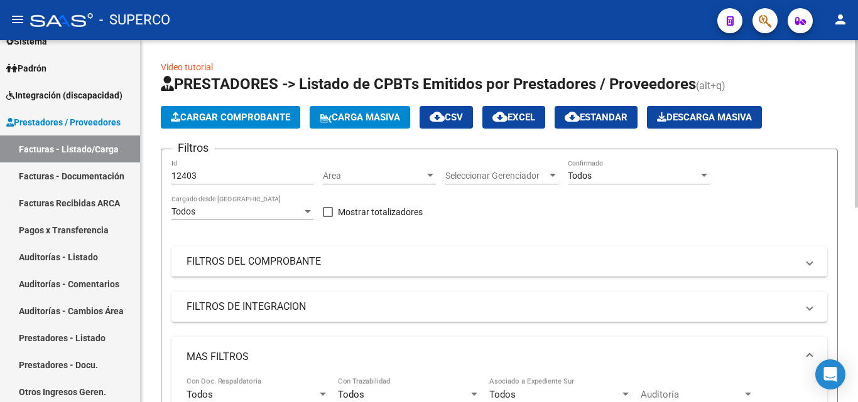
click at [238, 171] on input "12403" at bounding box center [242, 176] width 142 height 11
click at [369, 171] on span "Area" at bounding box center [374, 176] width 102 height 11
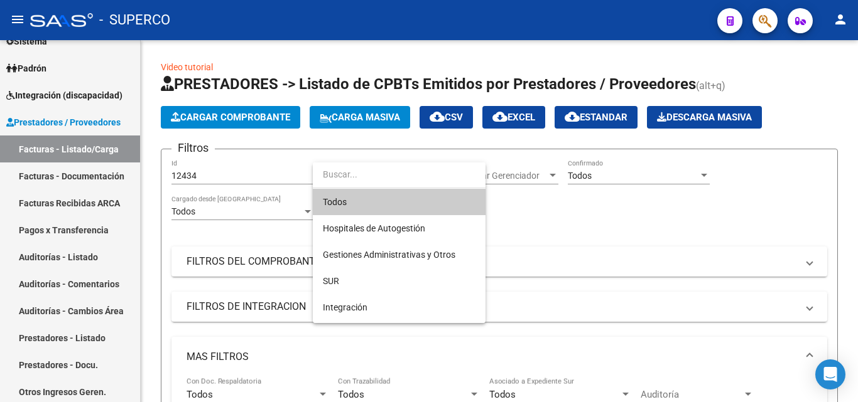
click at [303, 217] on div at bounding box center [429, 201] width 858 height 402
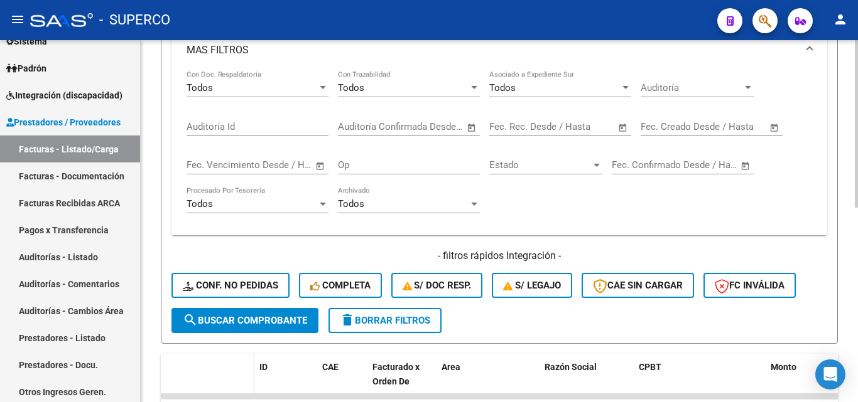
scroll to position [377, 0]
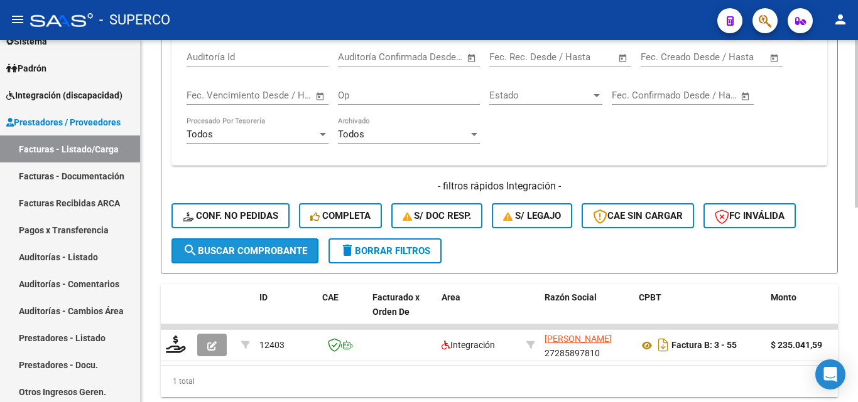
click at [248, 256] on span "search Buscar Comprobante" at bounding box center [245, 251] width 124 height 11
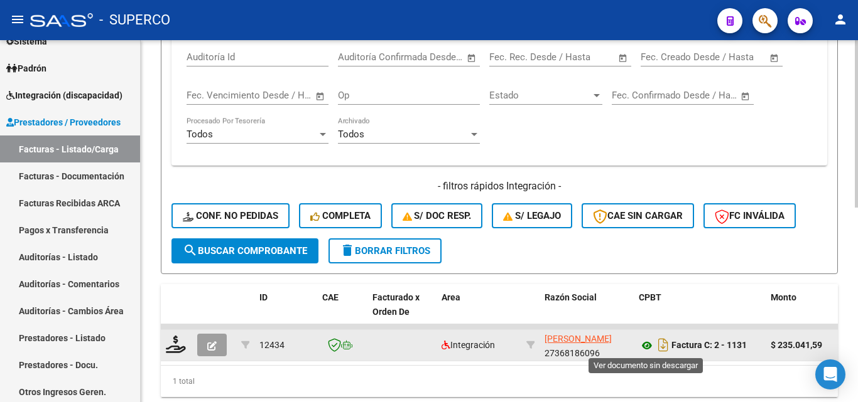
click at [646, 343] on icon at bounding box center [647, 345] width 16 height 15
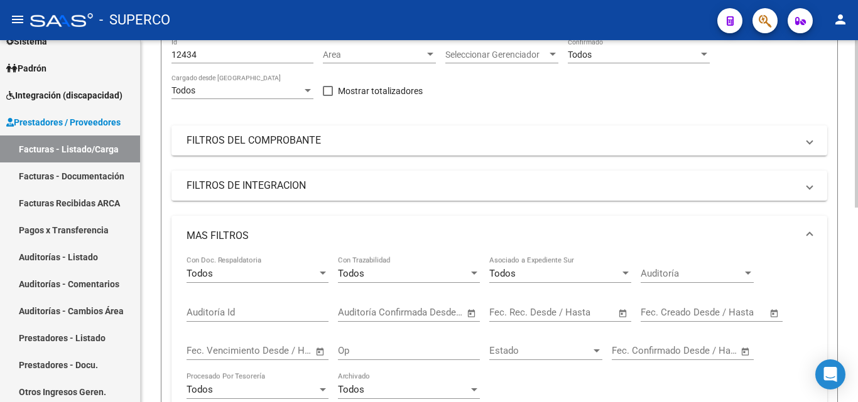
scroll to position [0, 0]
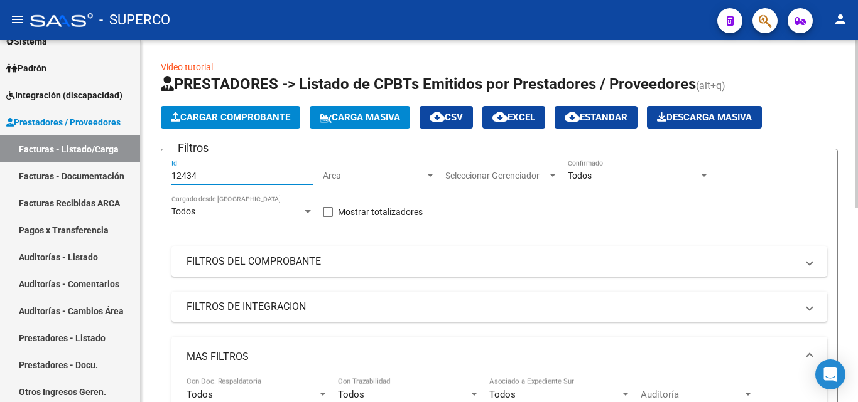
click at [233, 178] on input "12434" at bounding box center [242, 176] width 142 height 11
click at [346, 178] on span "Area" at bounding box center [374, 176] width 102 height 11
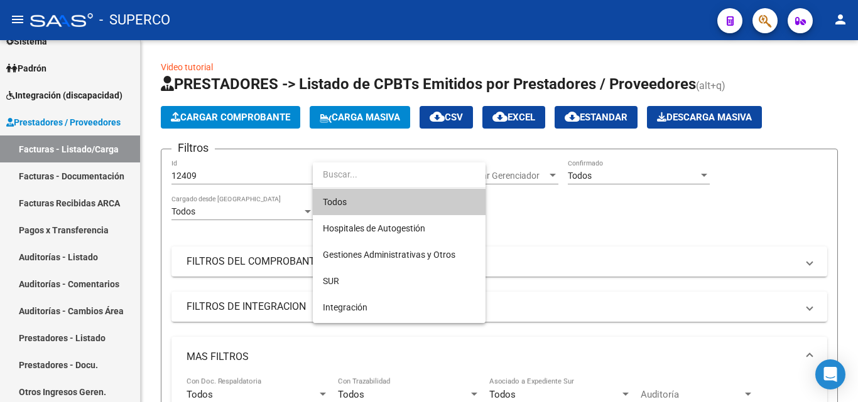
click at [256, 202] on div at bounding box center [429, 201] width 858 height 402
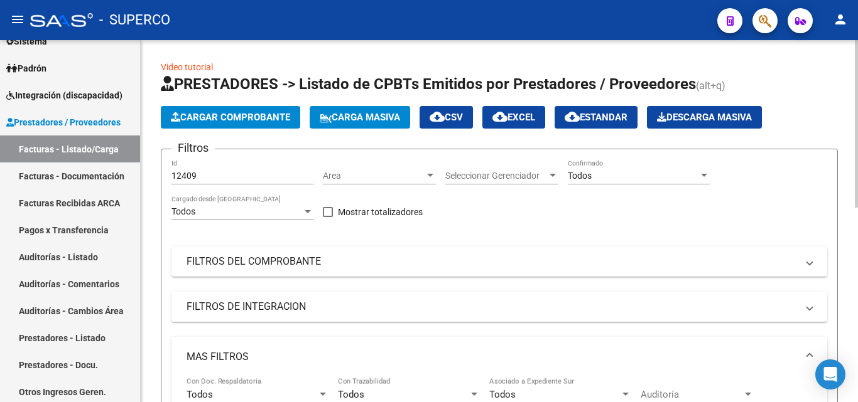
scroll to position [314, 0]
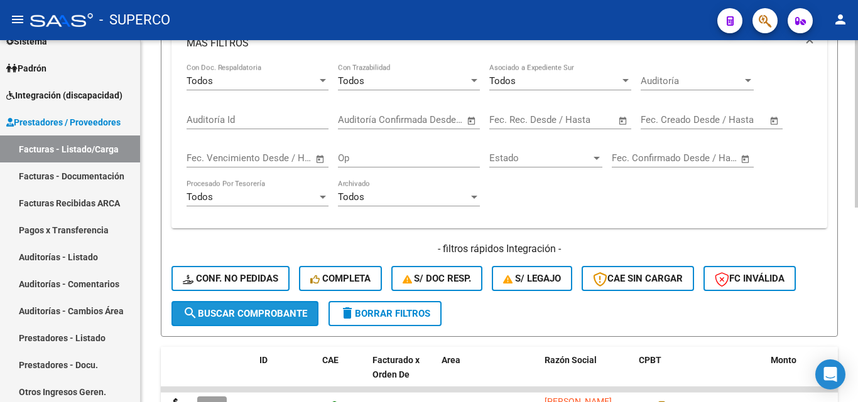
click at [250, 313] on span "search Buscar Comprobante" at bounding box center [245, 313] width 124 height 11
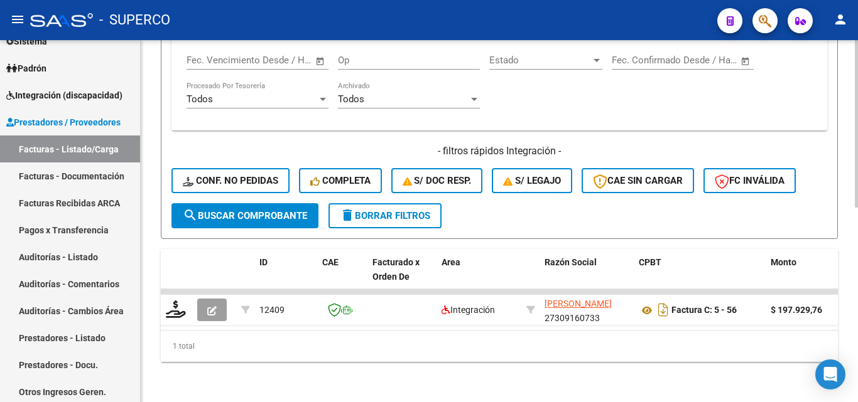
scroll to position [422, 0]
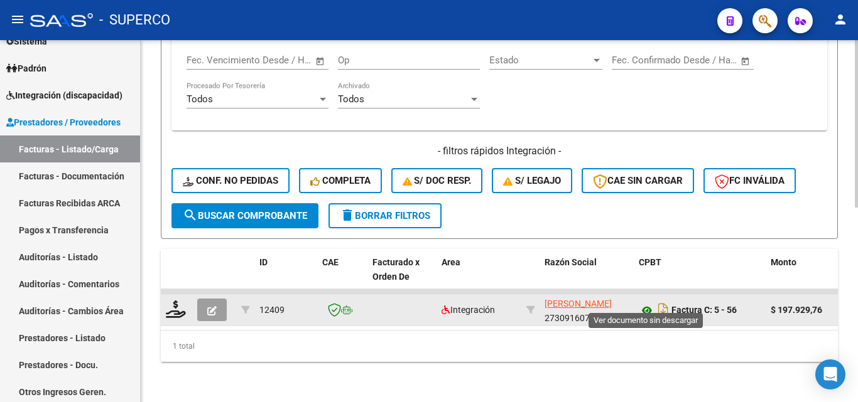
click at [645, 303] on icon at bounding box center [647, 310] width 16 height 15
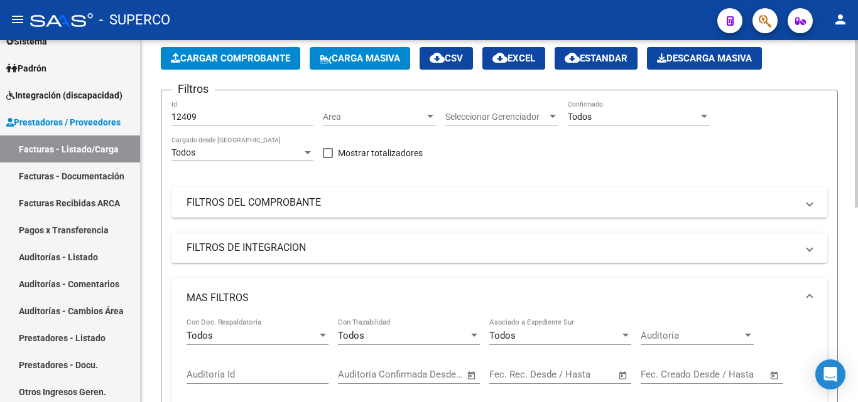
scroll to position [45, 0]
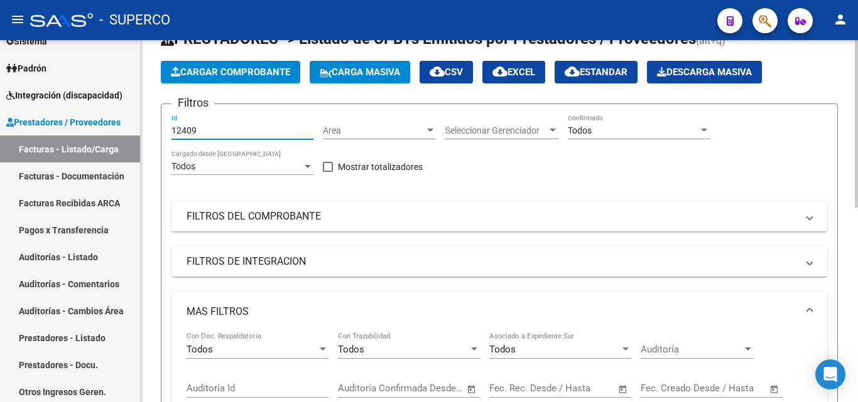
click at [208, 129] on input "12409" at bounding box center [242, 131] width 142 height 11
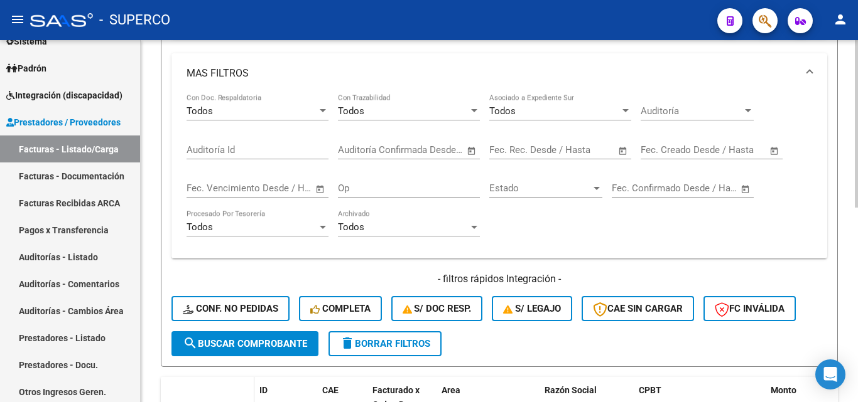
scroll to position [359, 0]
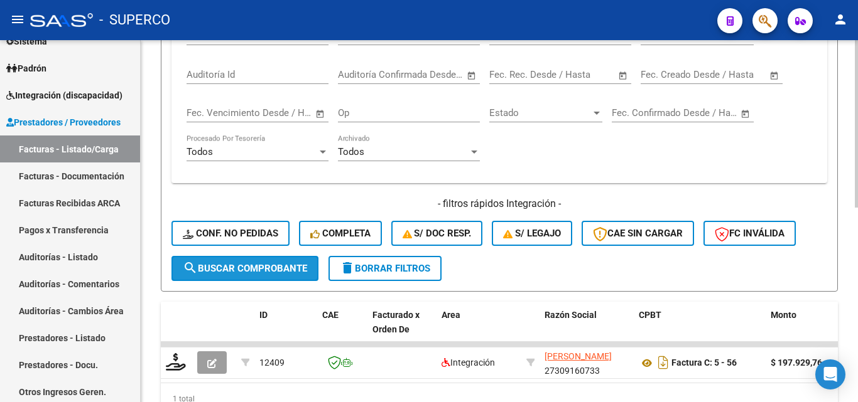
click at [249, 266] on span "search Buscar Comprobante" at bounding box center [245, 268] width 124 height 11
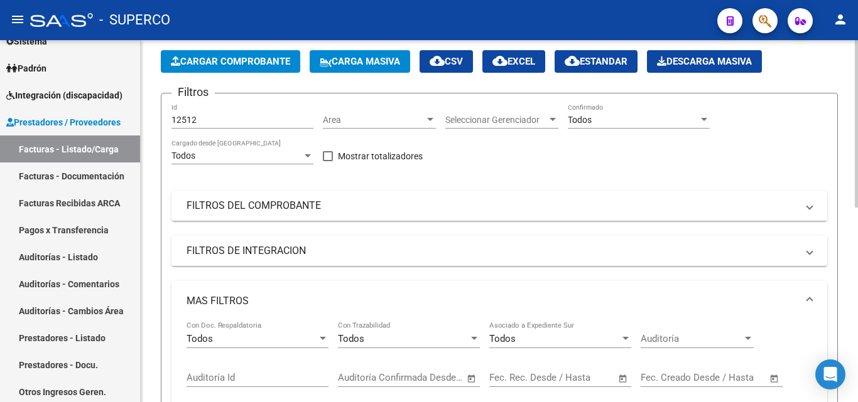
scroll to position [0, 0]
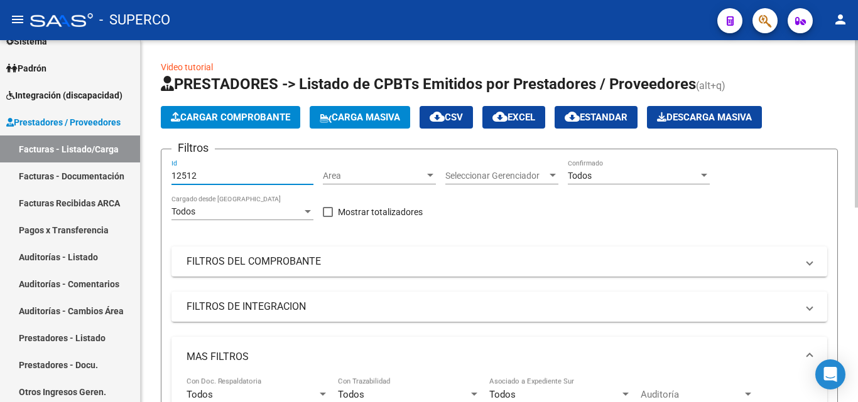
drag, startPoint x: 191, startPoint y: 176, endPoint x: 198, endPoint y: 176, distance: 6.9
click at [198, 176] on input "12512" at bounding box center [242, 176] width 142 height 11
click at [343, 179] on span "Area" at bounding box center [374, 176] width 102 height 11
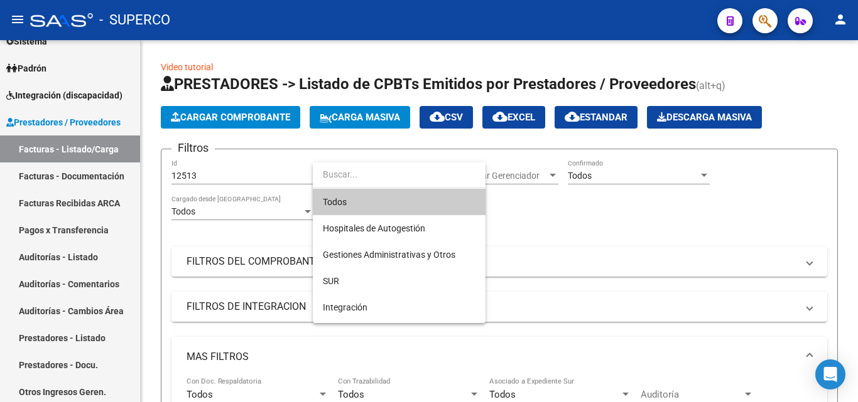
click at [251, 229] on div at bounding box center [429, 201] width 858 height 402
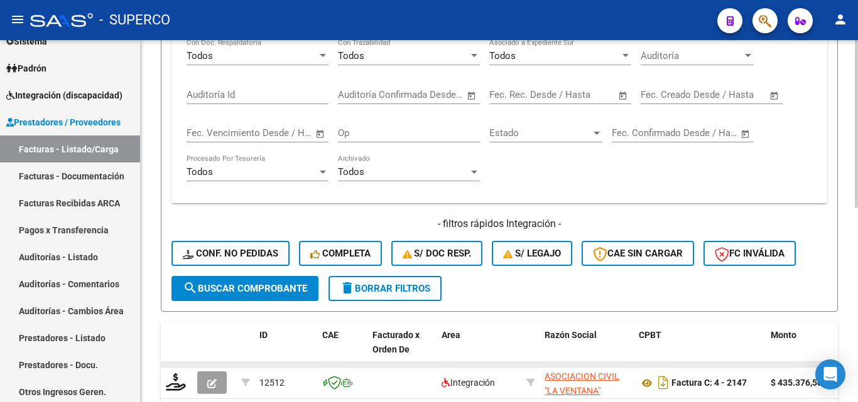
scroll to position [422, 0]
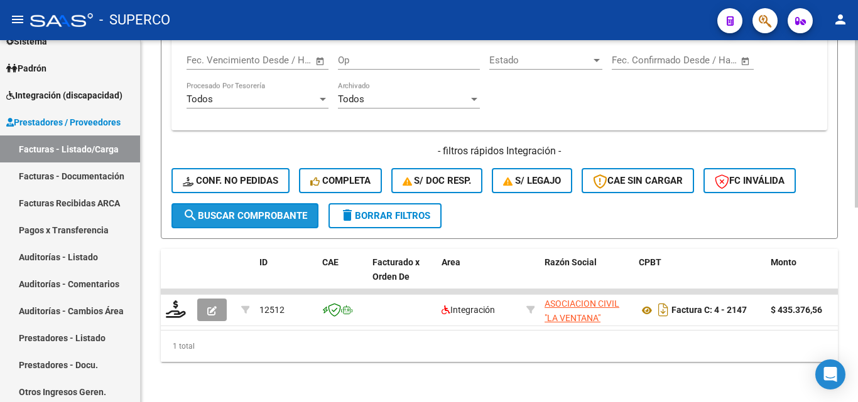
click at [250, 216] on button "search Buscar Comprobante" at bounding box center [244, 215] width 147 height 25
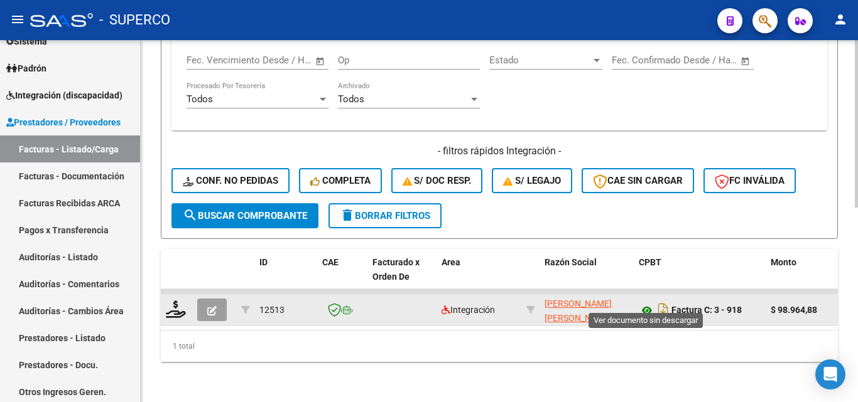
click at [644, 303] on icon at bounding box center [647, 310] width 16 height 15
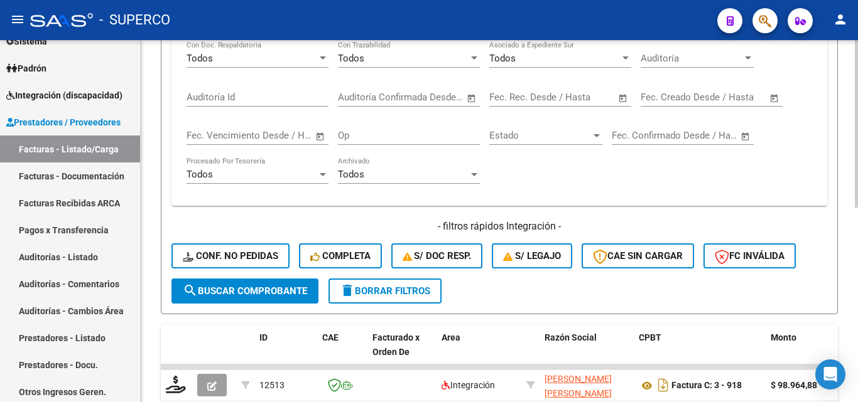
scroll to position [108, 0]
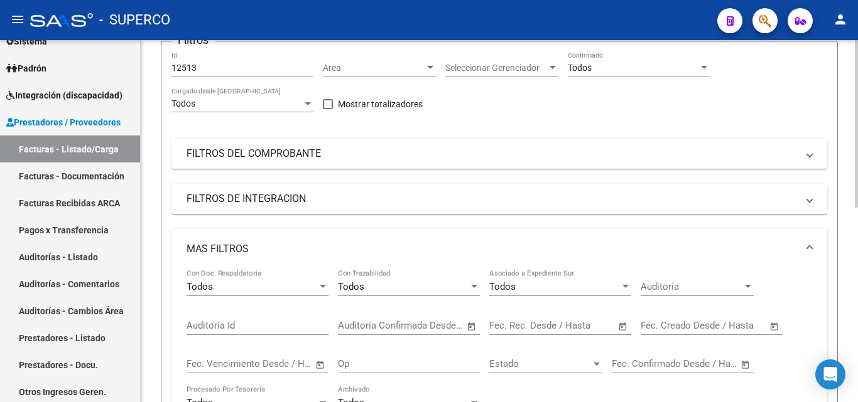
click at [223, 67] on input "12513" at bounding box center [242, 68] width 142 height 11
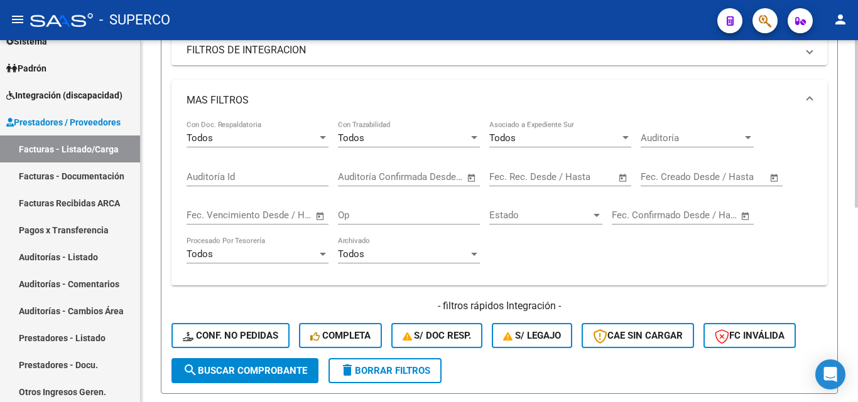
scroll to position [422, 0]
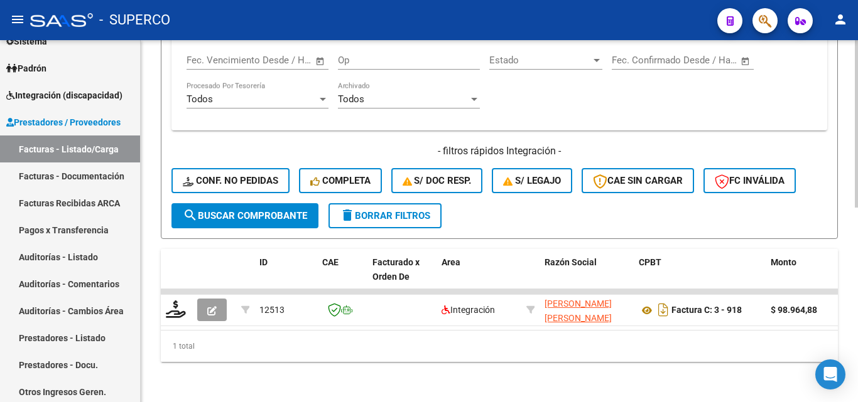
click at [268, 210] on span "search Buscar Comprobante" at bounding box center [245, 215] width 124 height 11
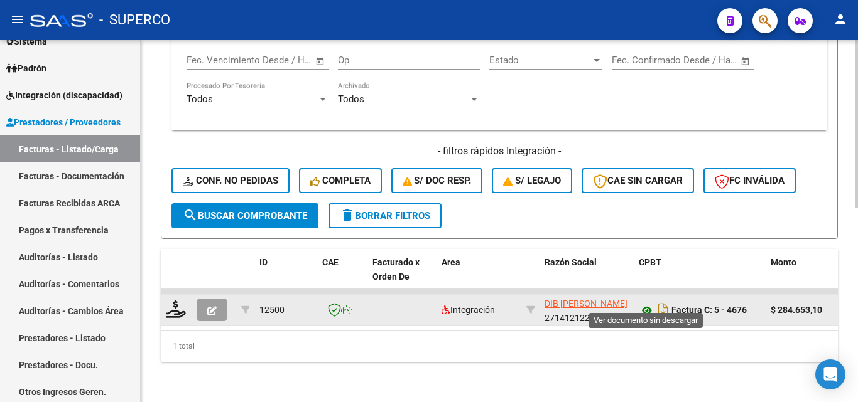
click at [645, 303] on icon at bounding box center [647, 310] width 16 height 15
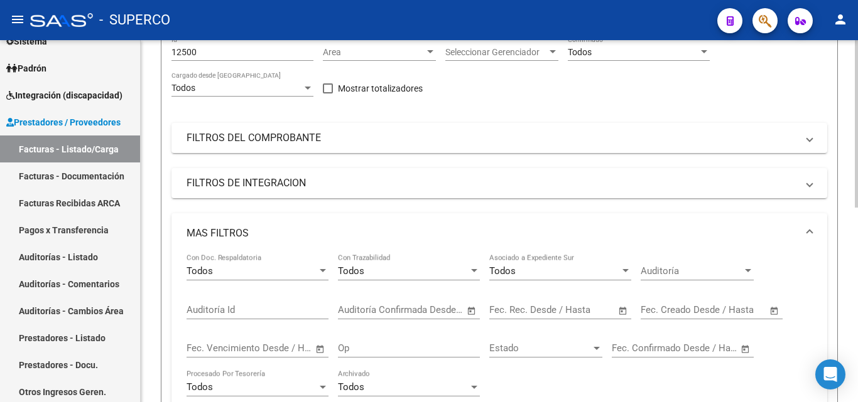
scroll to position [108, 0]
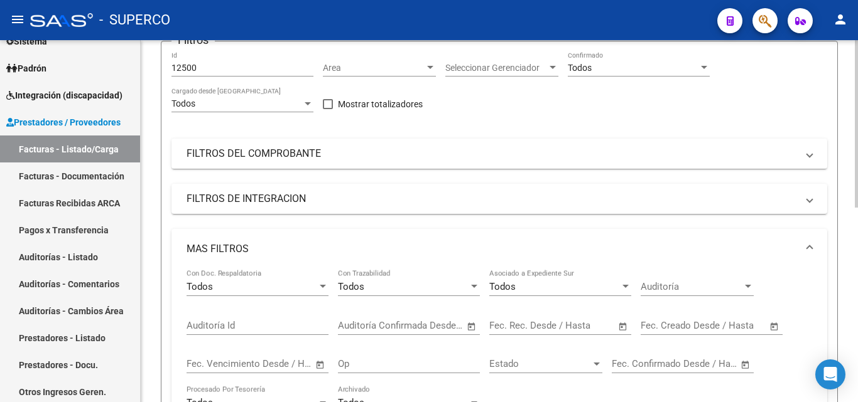
click at [223, 70] on input "12500" at bounding box center [242, 68] width 142 height 11
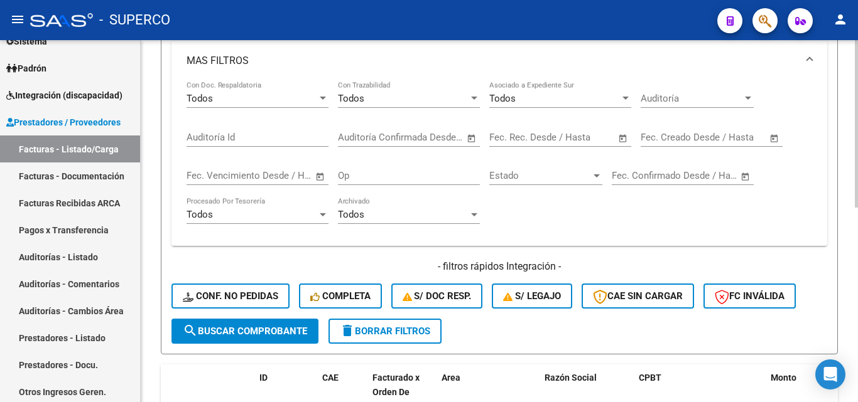
click at [280, 328] on span "search Buscar Comprobante" at bounding box center [245, 331] width 124 height 11
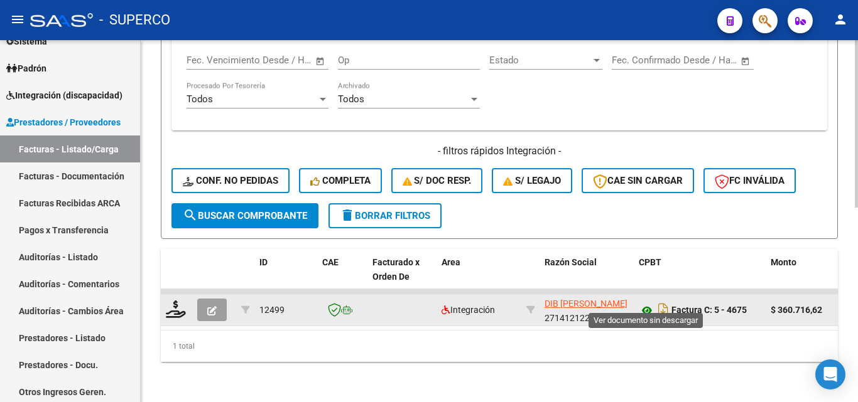
click at [645, 303] on icon at bounding box center [647, 310] width 16 height 15
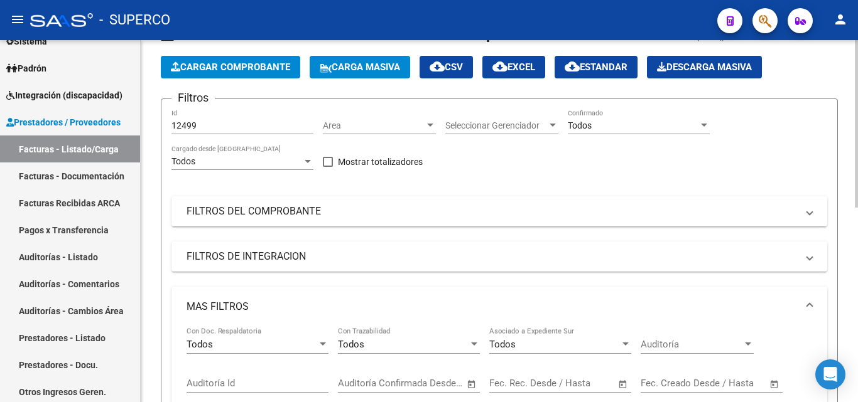
scroll to position [45, 0]
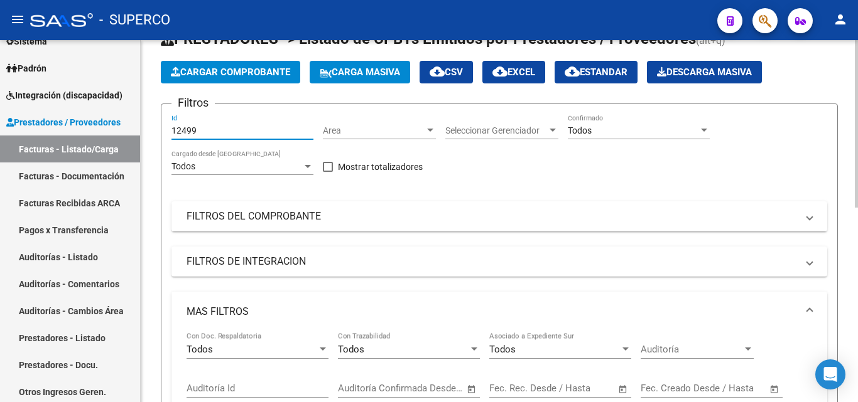
click at [211, 127] on input "12499" at bounding box center [242, 131] width 142 height 11
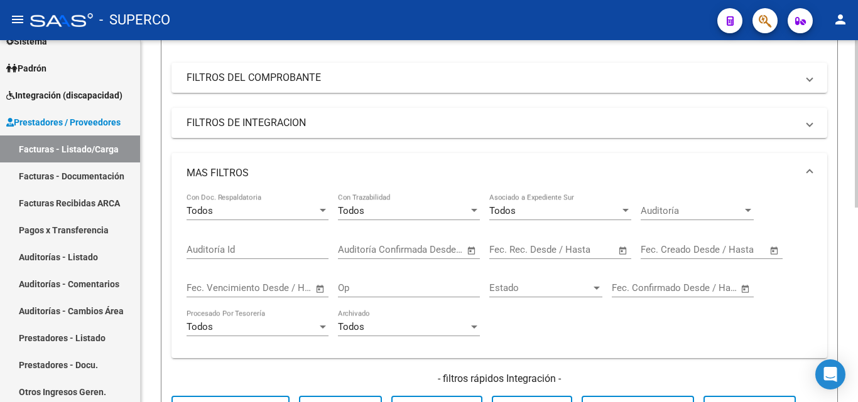
scroll to position [296, 0]
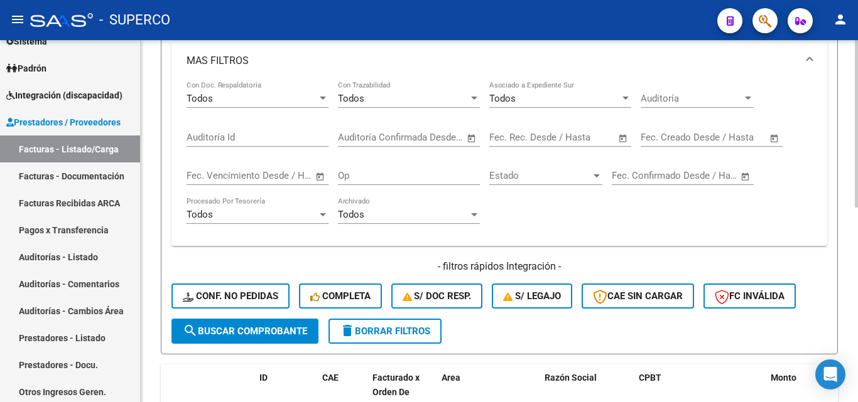
click at [284, 330] on span "search Buscar Comprobante" at bounding box center [245, 331] width 124 height 11
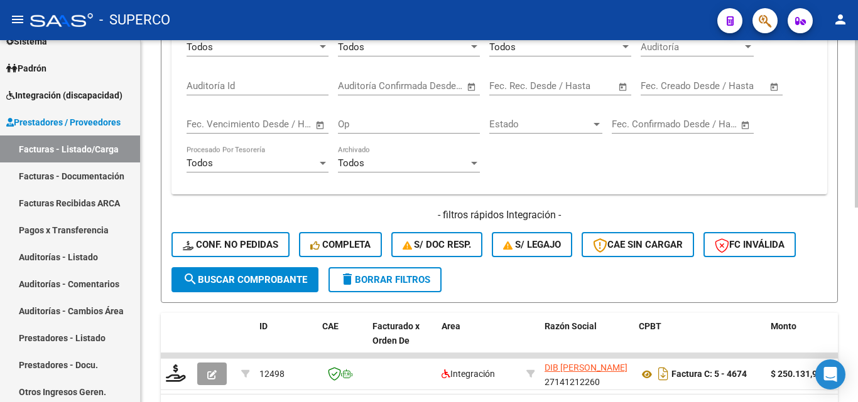
scroll to position [422, 0]
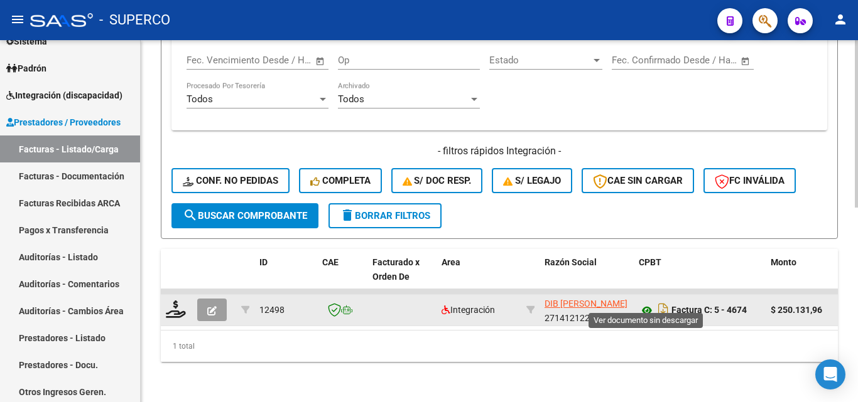
click at [645, 303] on icon at bounding box center [647, 310] width 16 height 15
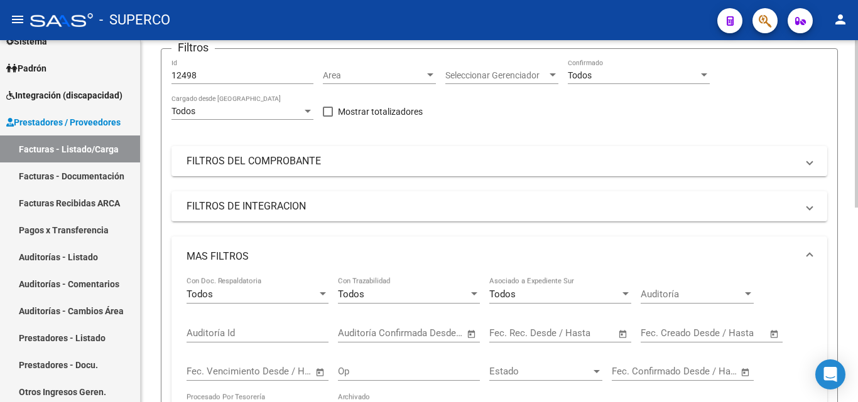
scroll to position [0, 0]
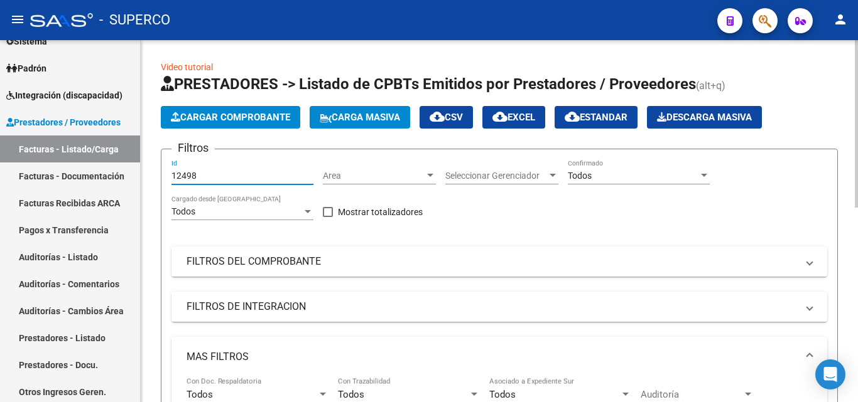
click at [243, 173] on input "12498" at bounding box center [242, 176] width 142 height 11
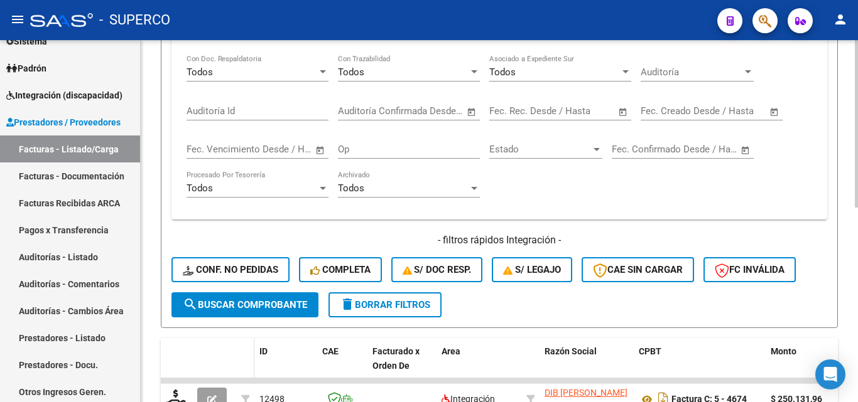
scroll to position [422, 0]
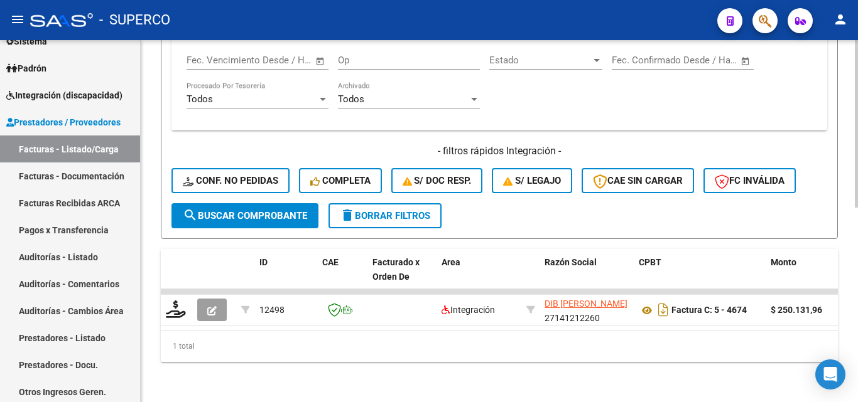
drag, startPoint x: 249, startPoint y: 203, endPoint x: 264, endPoint y: 207, distance: 15.7
click at [250, 210] on span "search Buscar Comprobante" at bounding box center [245, 215] width 124 height 11
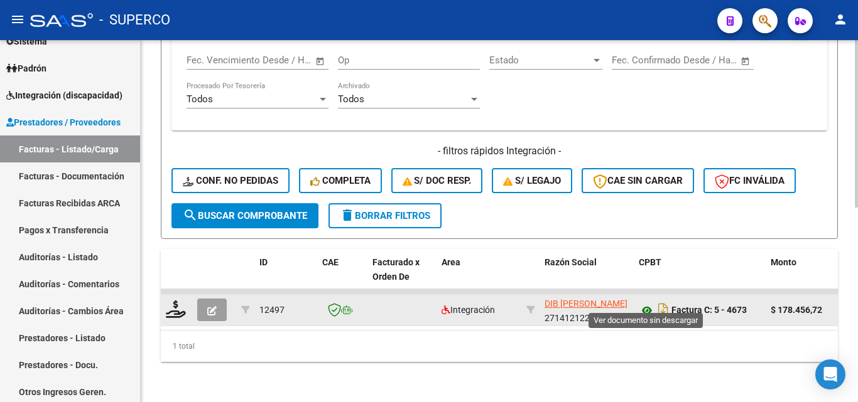
click at [647, 304] on icon at bounding box center [647, 310] width 16 height 15
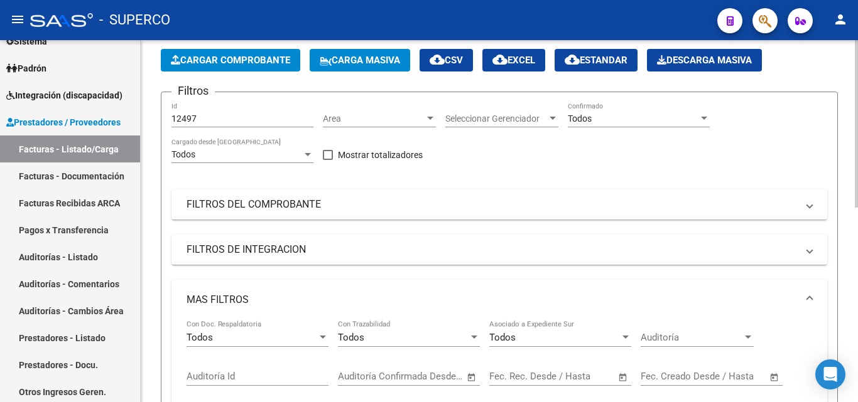
scroll to position [45, 0]
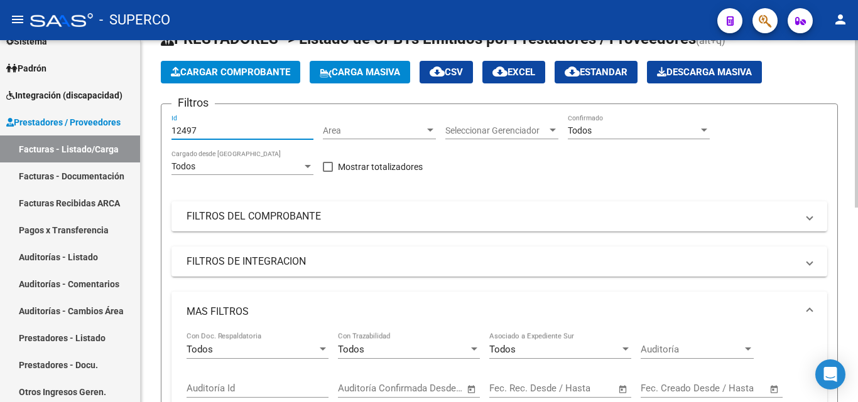
click at [228, 129] on input "12497" at bounding box center [242, 131] width 142 height 11
type input "12476"
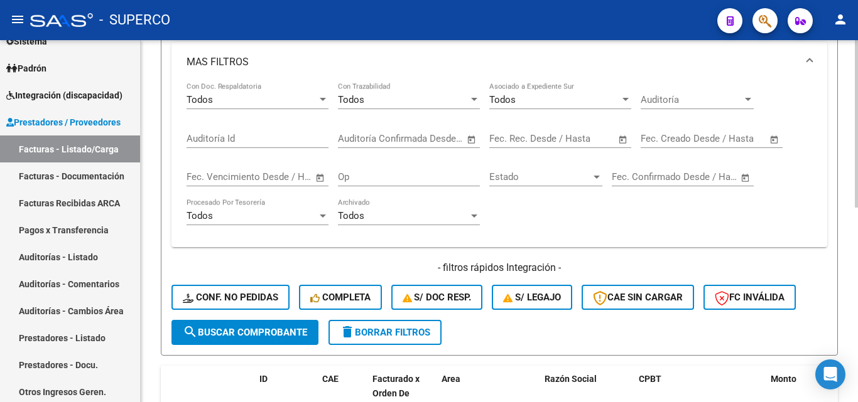
scroll to position [296, 0]
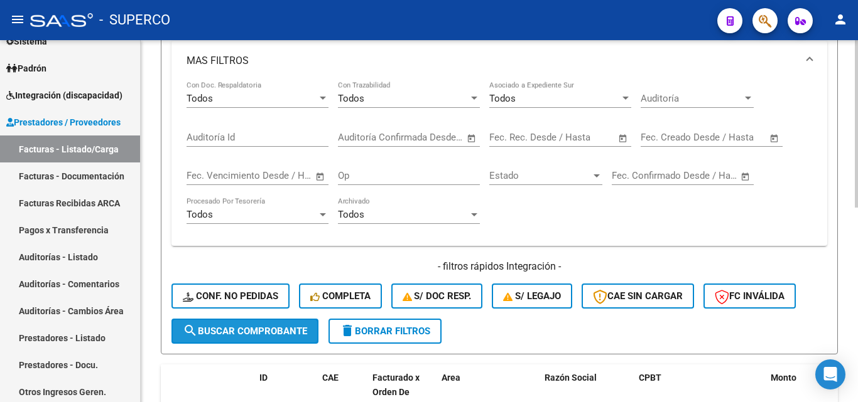
click at [255, 327] on span "search Buscar Comprobante" at bounding box center [245, 331] width 124 height 11
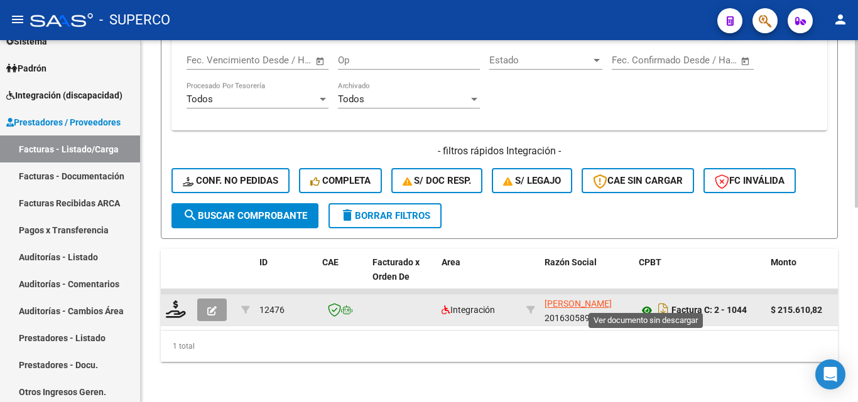
click at [646, 303] on icon at bounding box center [647, 310] width 16 height 15
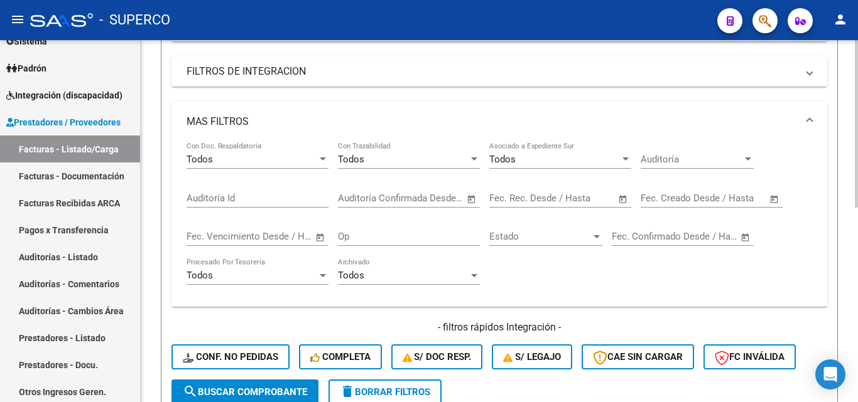
scroll to position [234, 0]
